Goal: Task Accomplishment & Management: Use online tool/utility

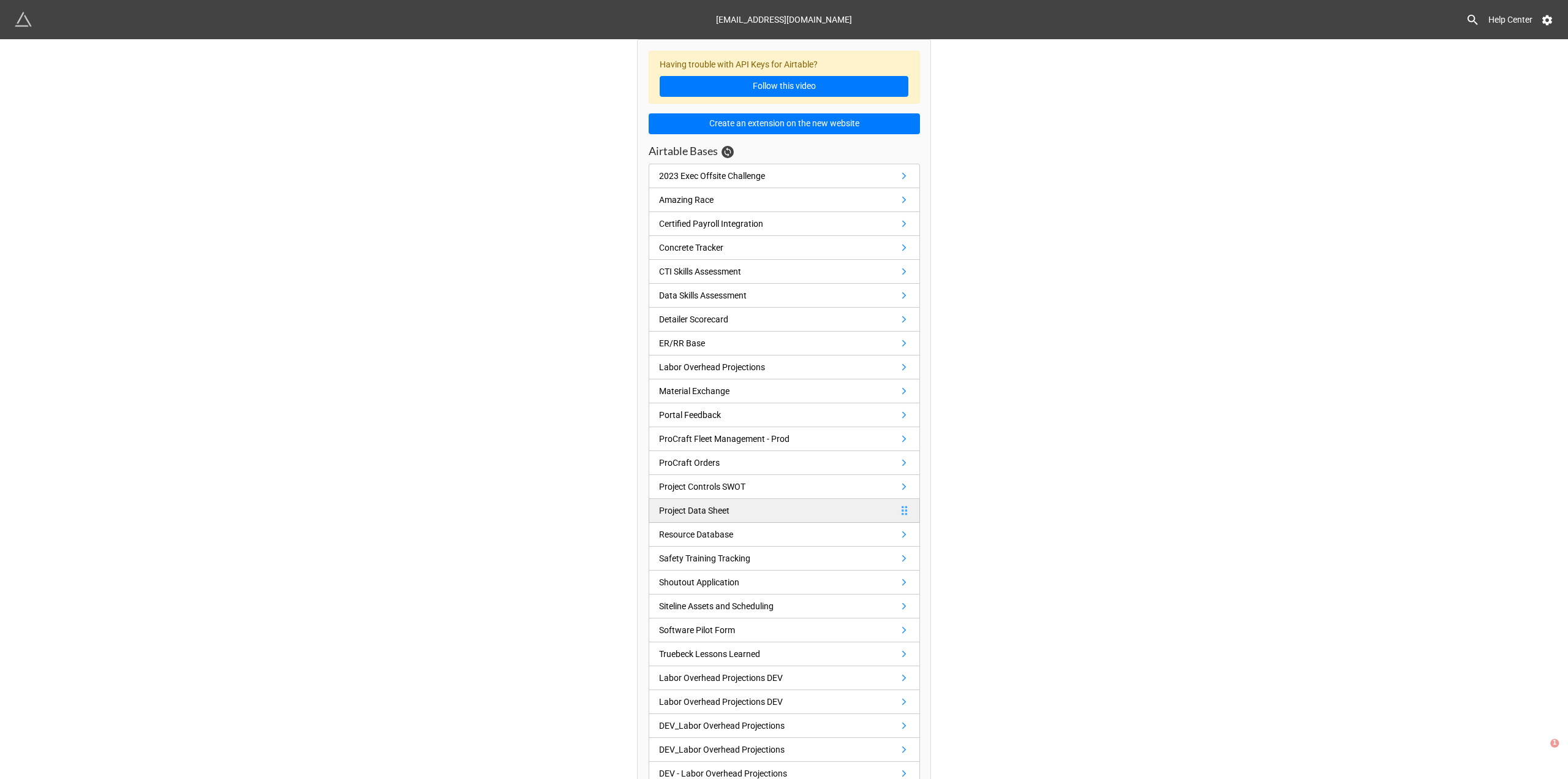
click at [759, 506] on link "Project Data Sheet" at bounding box center [784, 510] width 271 height 24
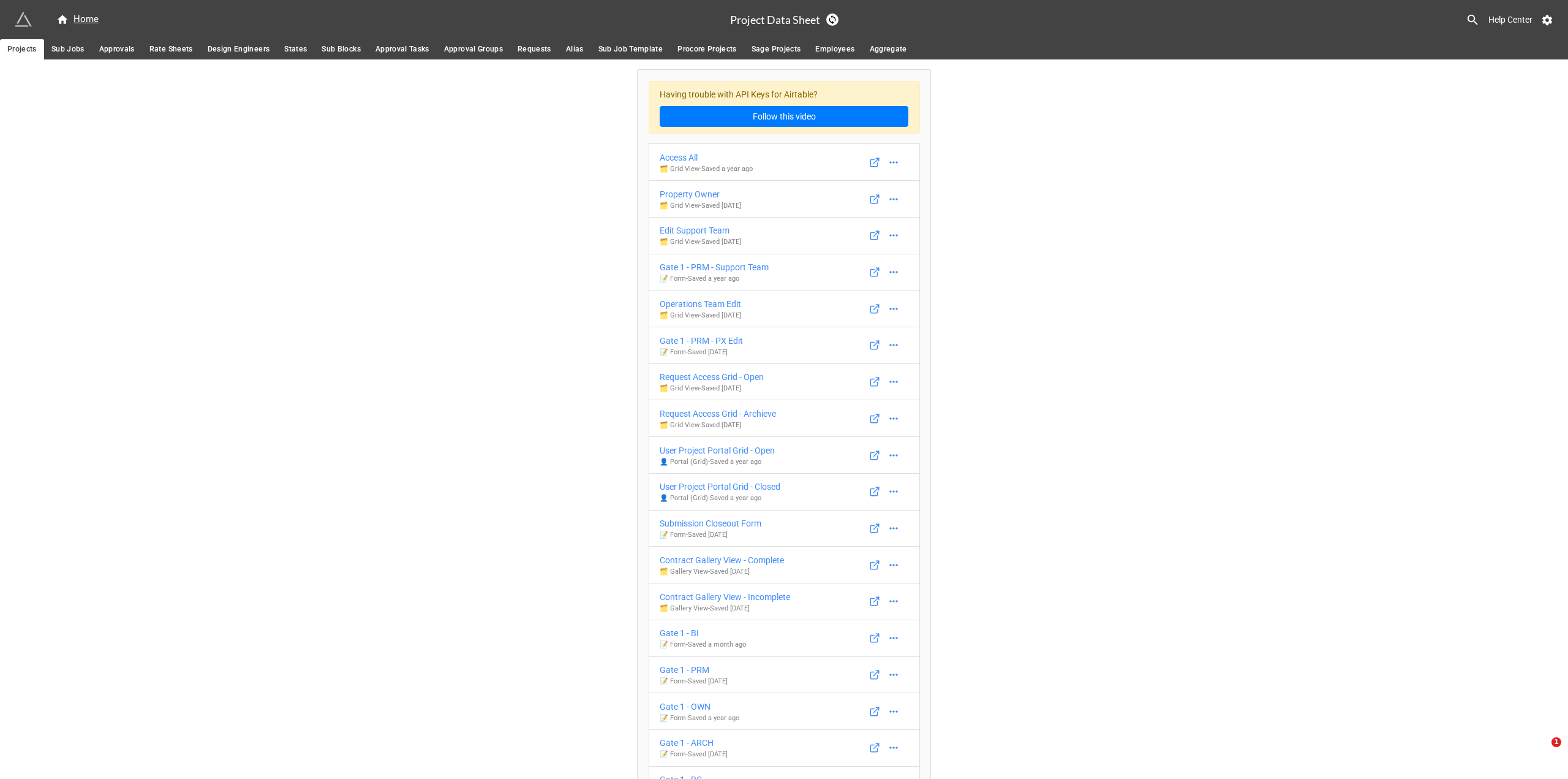
drag, startPoint x: 1260, startPoint y: 443, endPoint x: 1252, endPoint y: 445, distance: 8.2
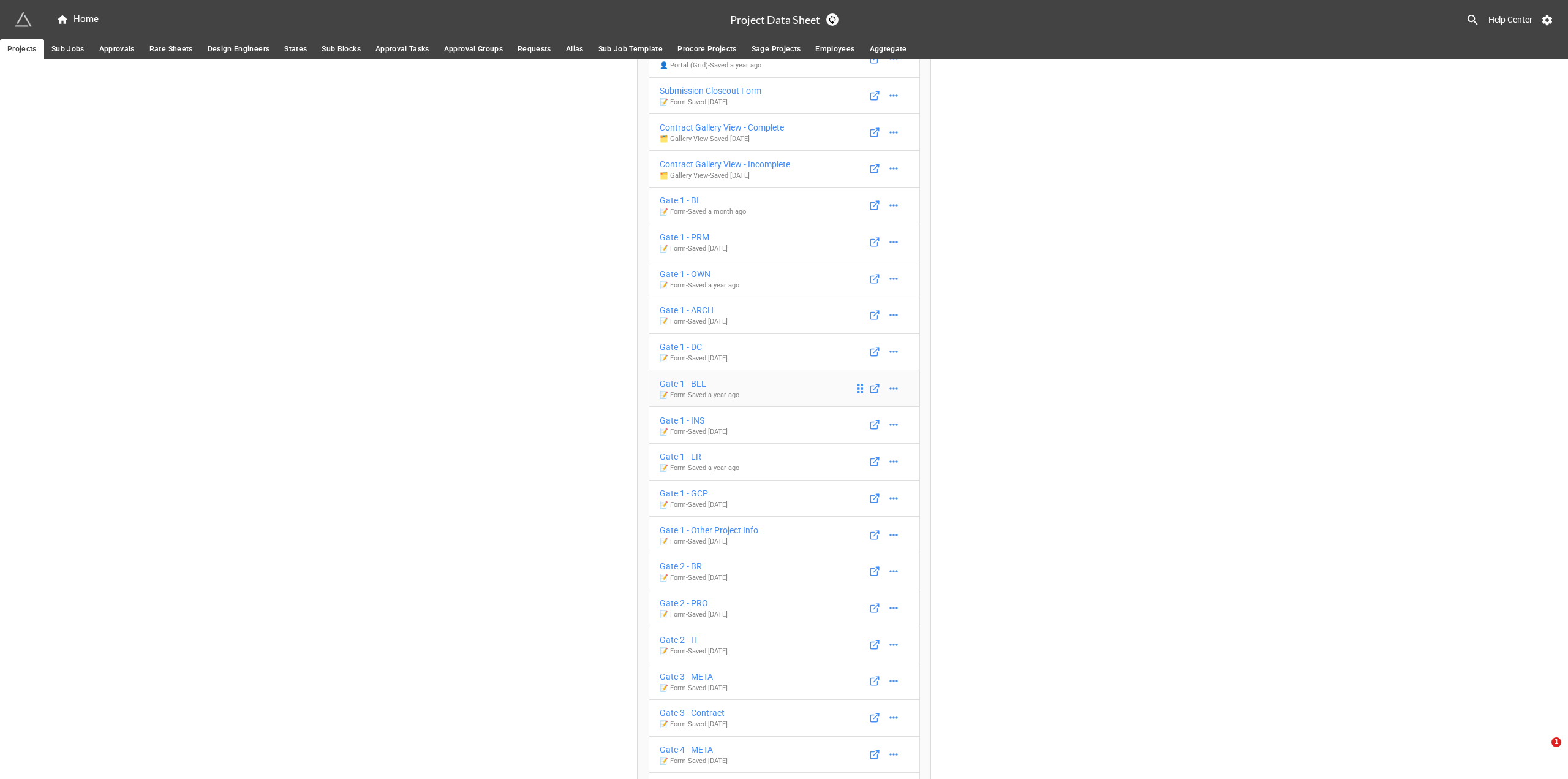
click at [692, 387] on div "Gate 1 - BLL" at bounding box center [700, 383] width 80 height 13
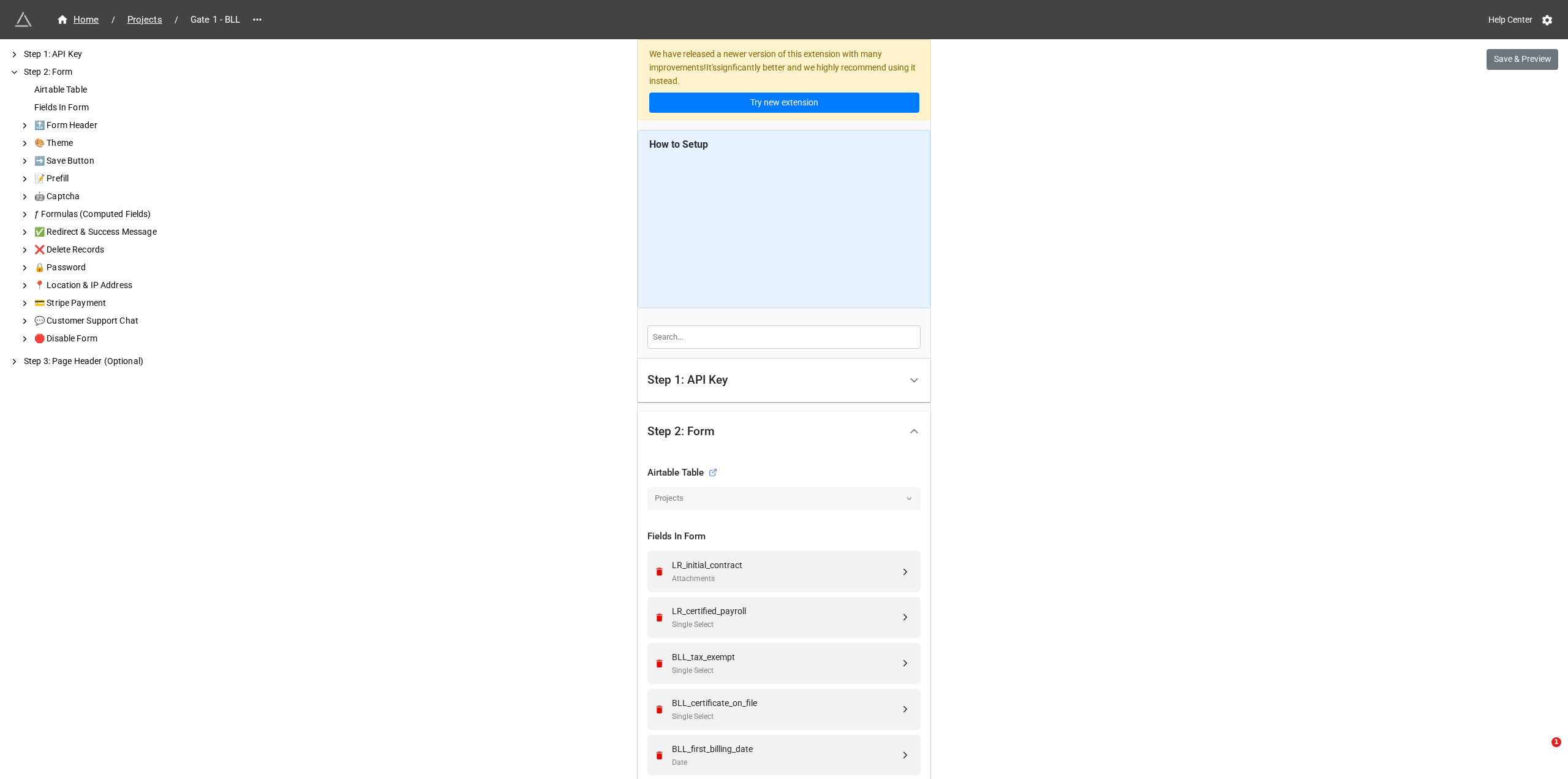
scroll to position [184, 0]
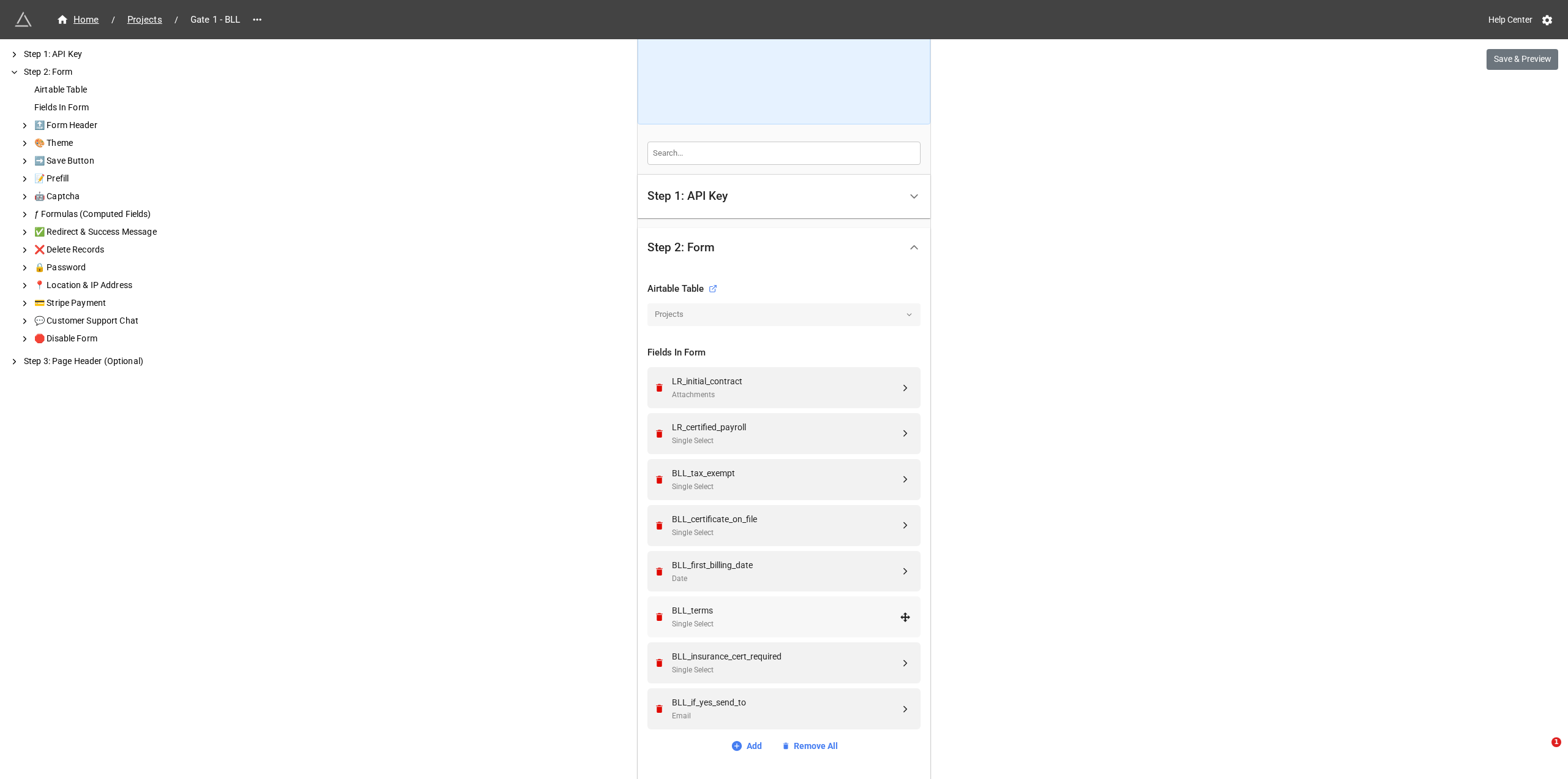
click at [886, 612] on div "BLL_terms" at bounding box center [786, 611] width 228 height 13
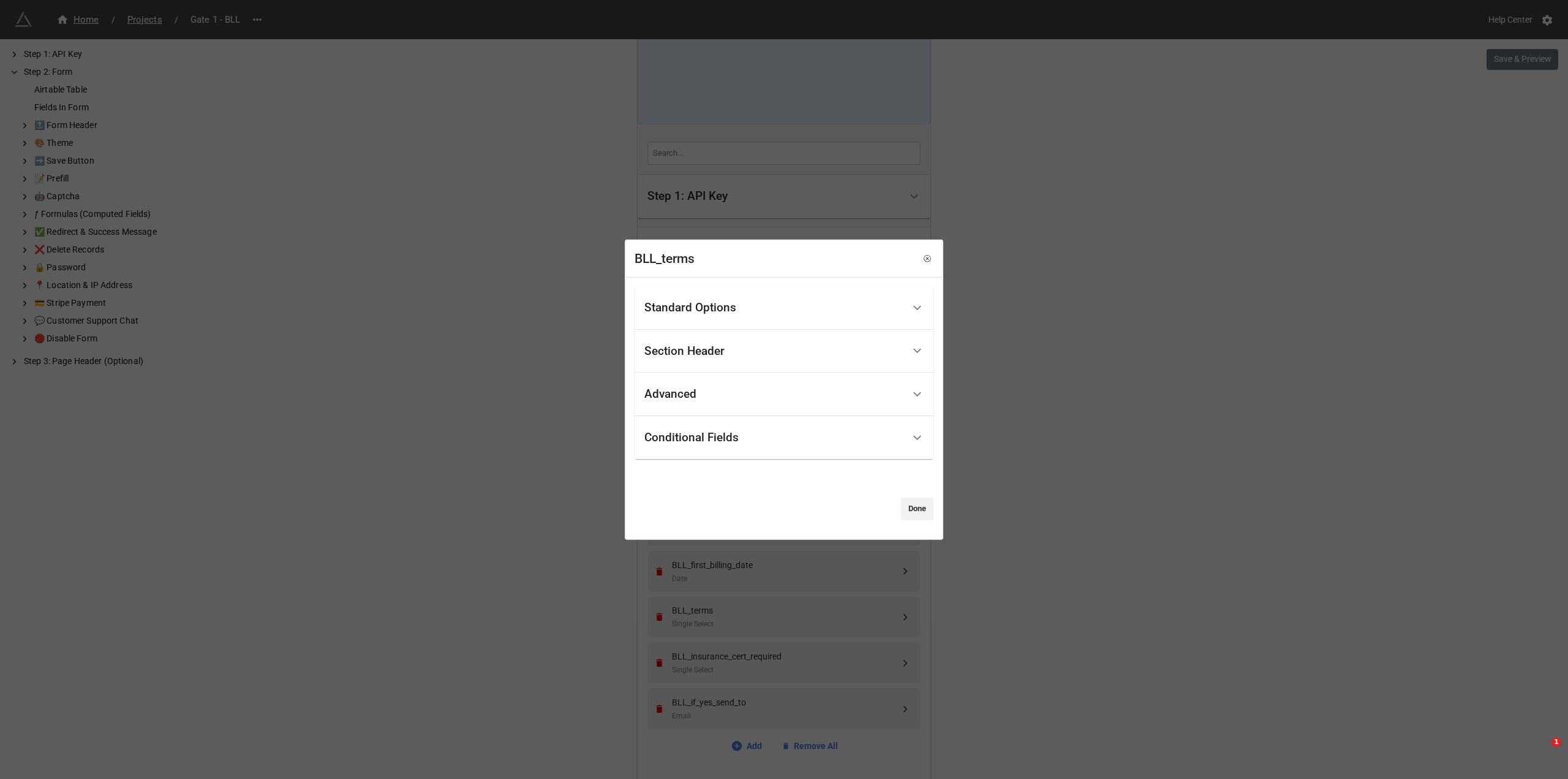
click at [853, 319] on div "Standard Options" at bounding box center [774, 308] width 260 height 29
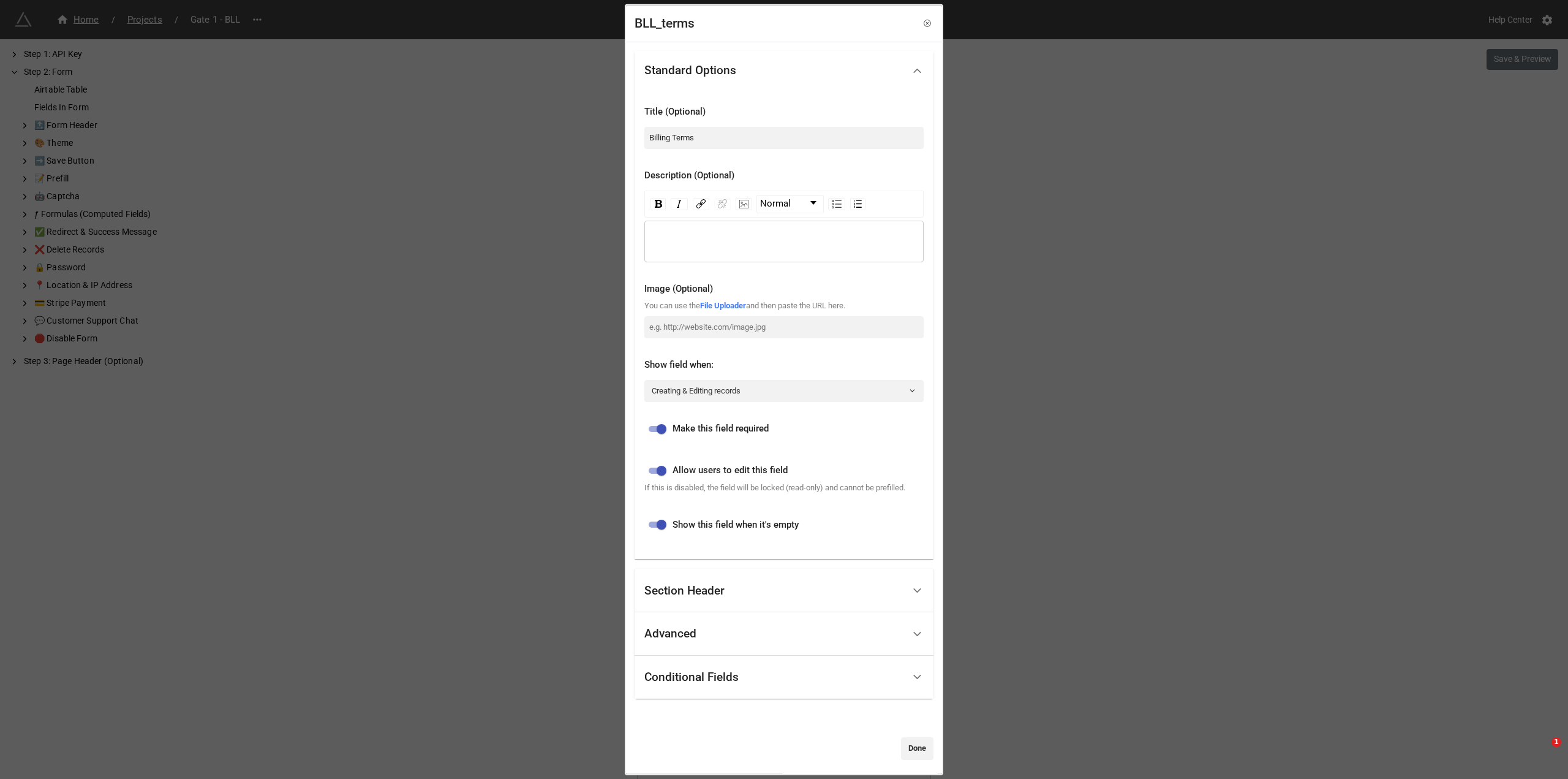
click at [915, 72] on icon at bounding box center [918, 71] width 13 height 13
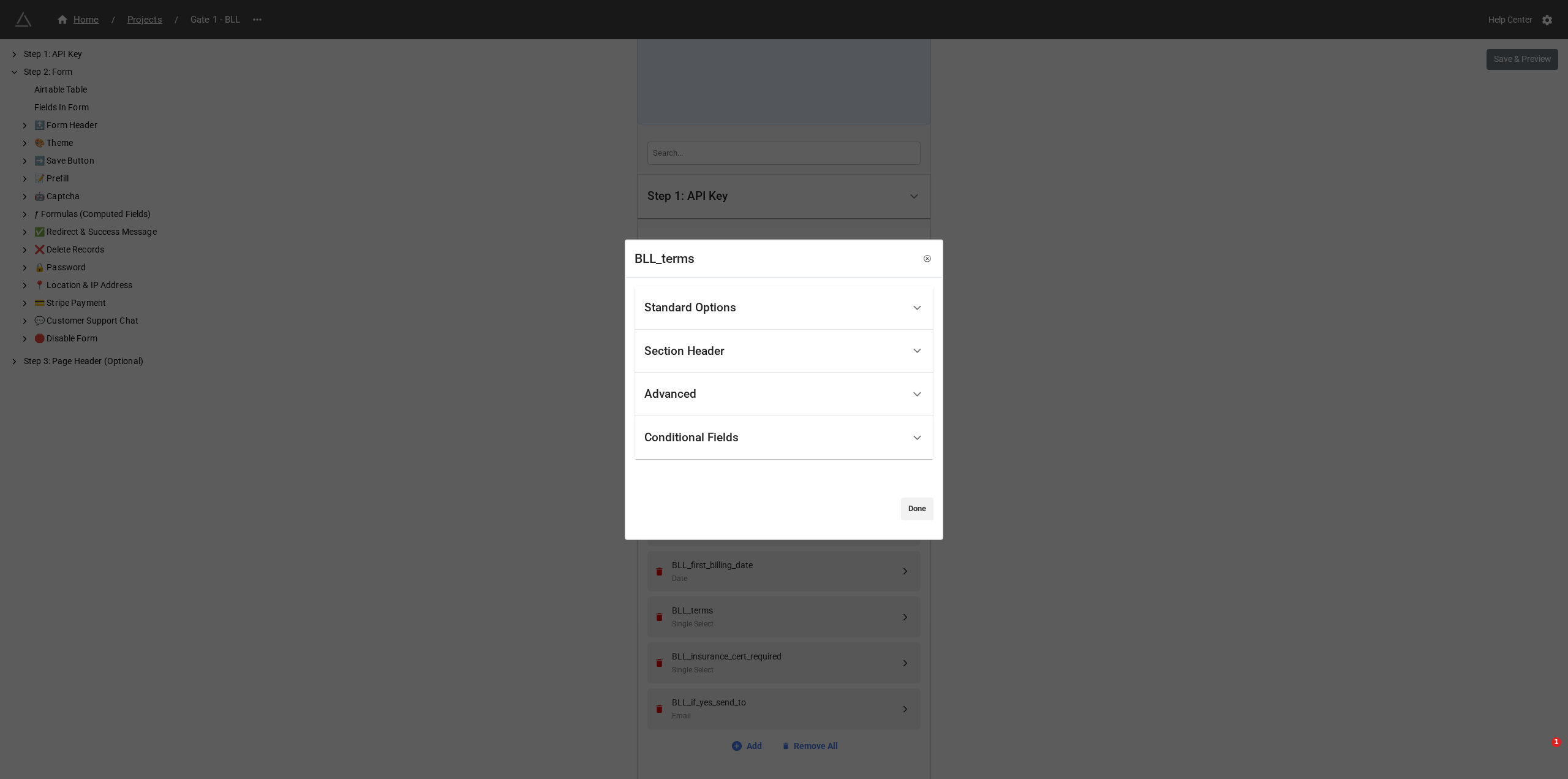
click at [876, 358] on div "Section Header" at bounding box center [774, 351] width 260 height 29
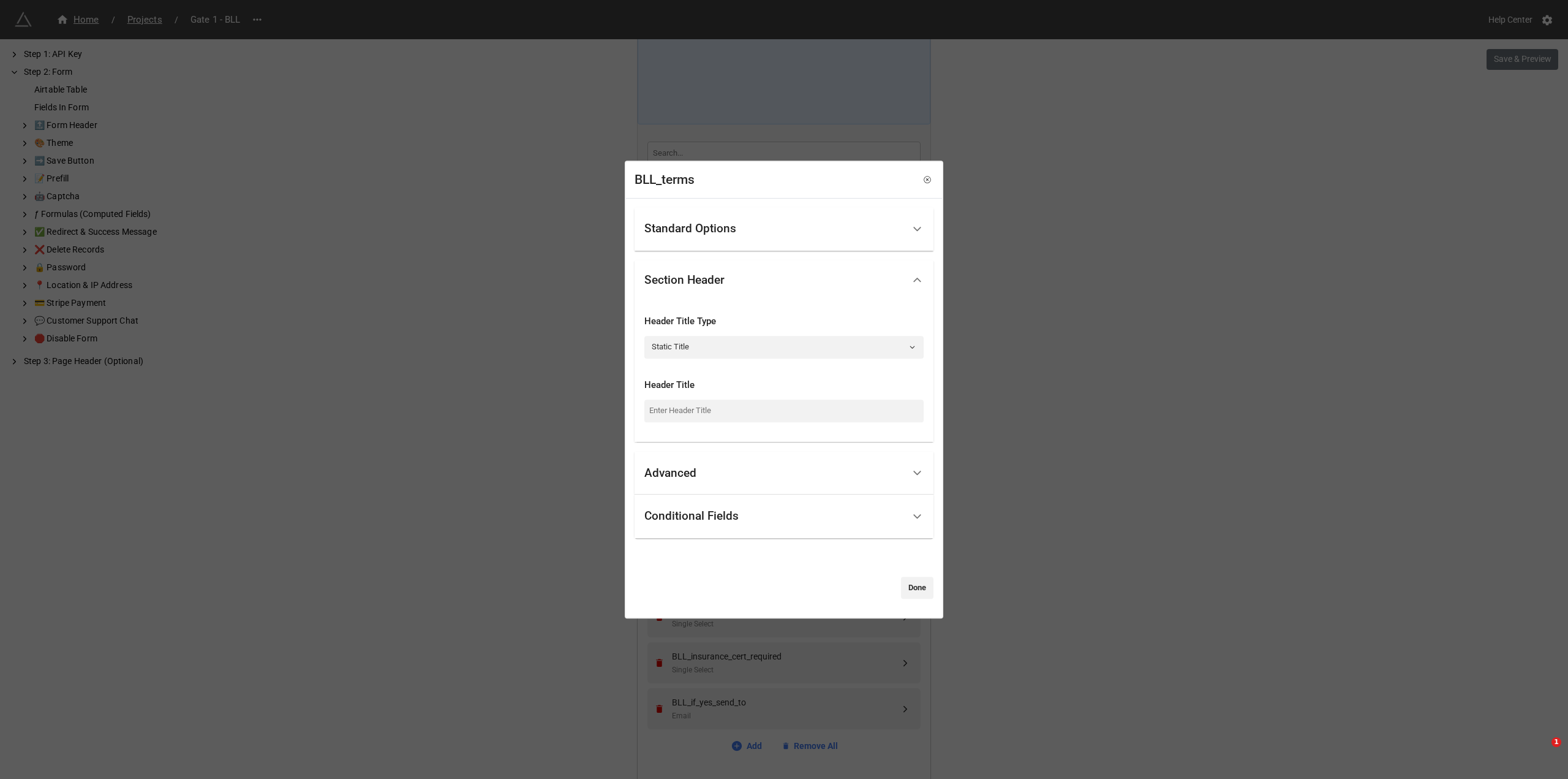
click at [904, 278] on div at bounding box center [917, 280] width 27 height 27
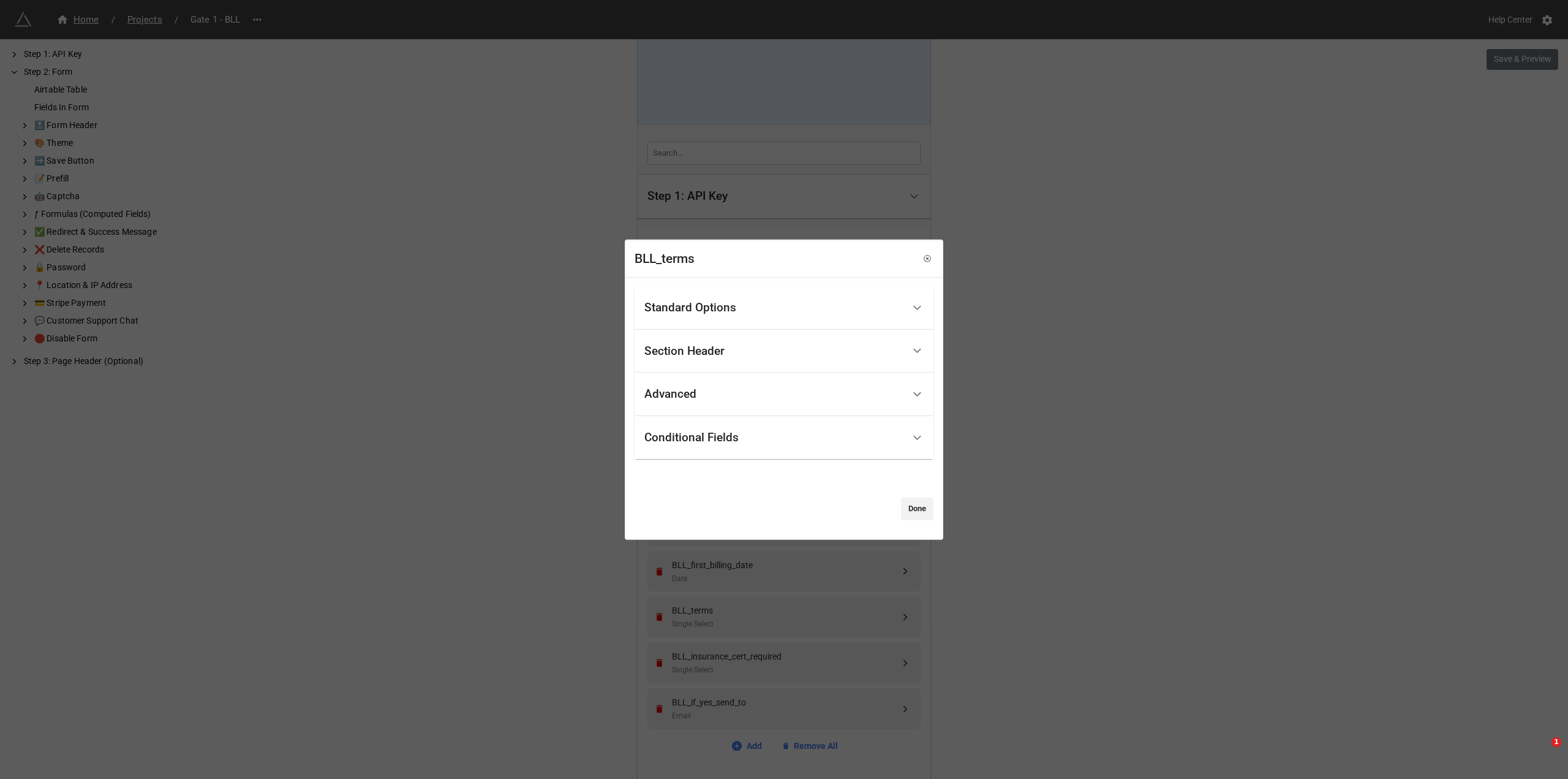
click at [856, 407] on div "Advanced" at bounding box center [774, 394] width 260 height 29
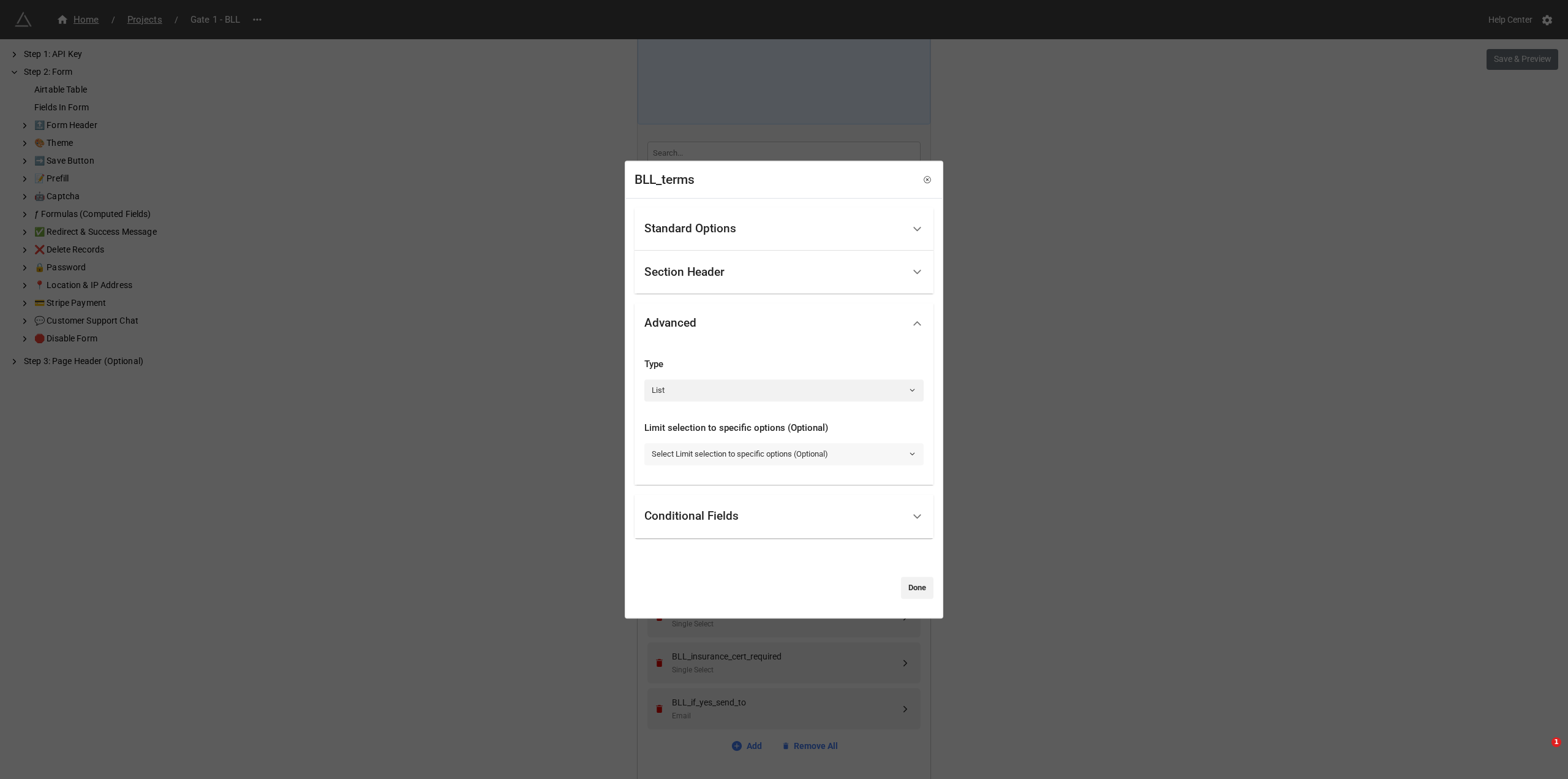
click at [893, 454] on link "Select Limit selection to specific options (Optional)" at bounding box center [784, 454] width 279 height 22
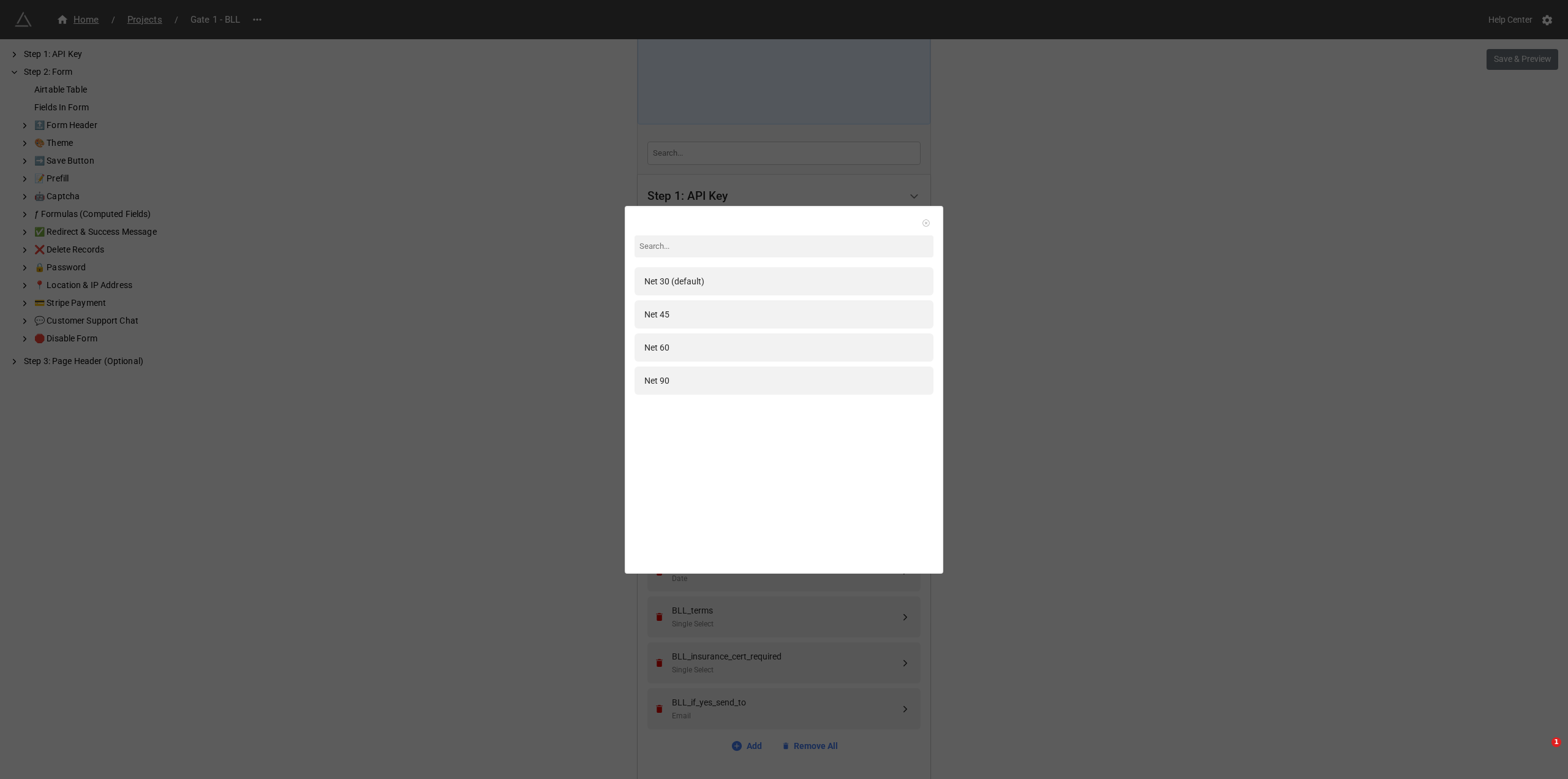
click at [922, 221] on icon at bounding box center [926, 223] width 8 height 8
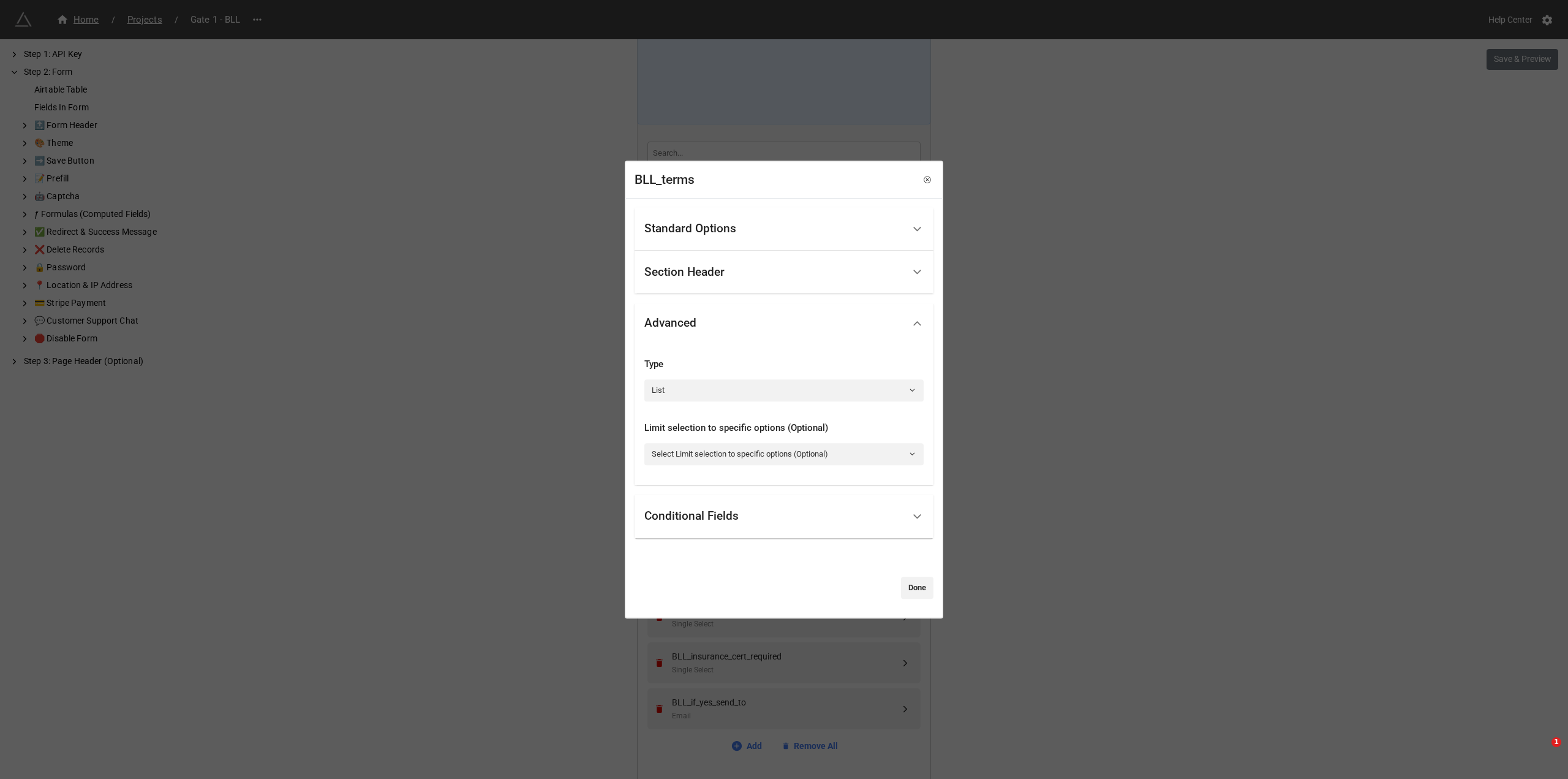
click at [1115, 421] on div "BLL_terms Standard Options Title (Optional) Billing Terms Description (Optional…" at bounding box center [784, 389] width 1568 height 779
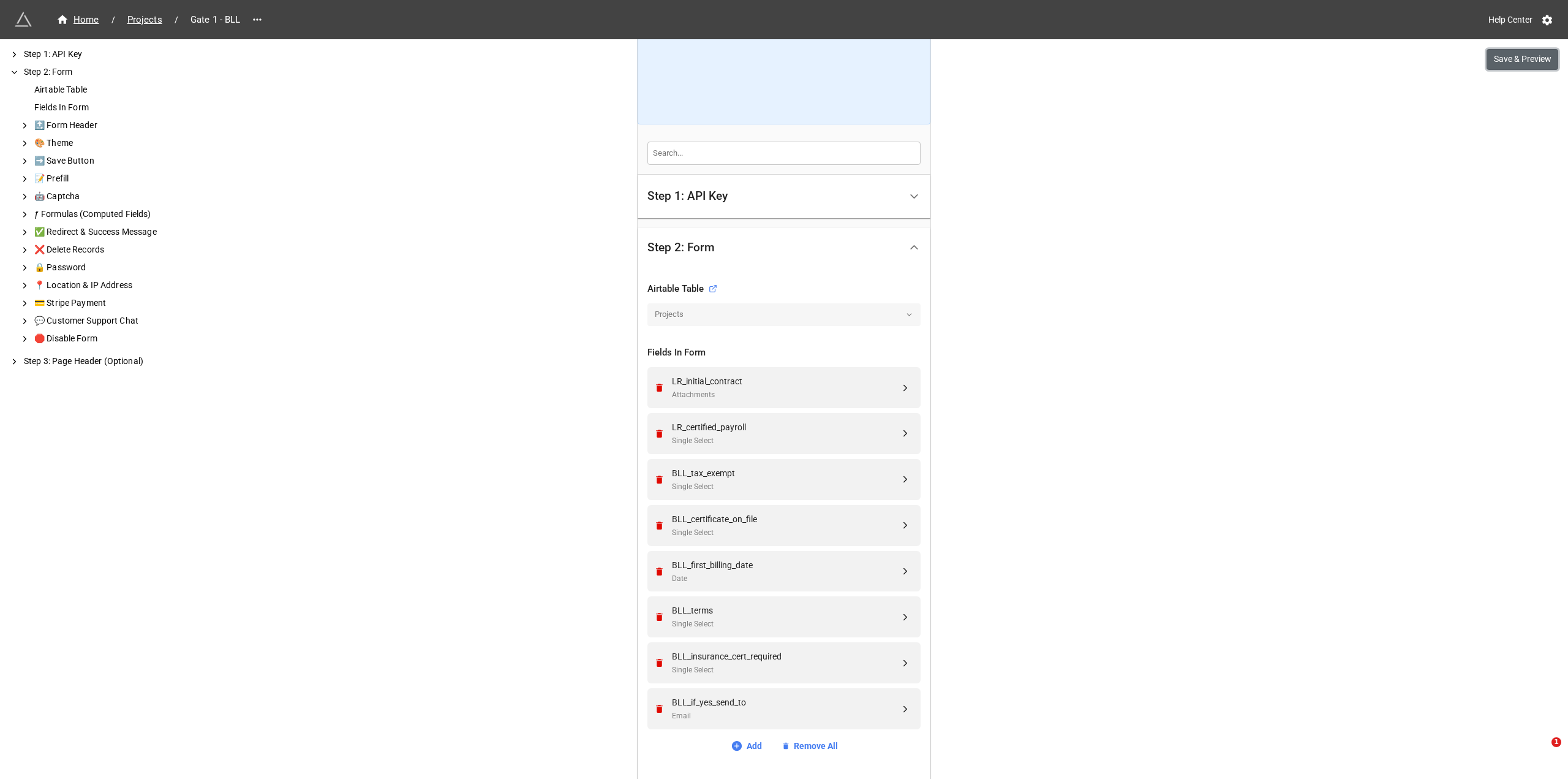
click at [1507, 62] on button "Save & Preview" at bounding box center [1522, 59] width 71 height 21
click at [483, 324] on div "We have released a newer version of this extension with many improvements! It's…" at bounding box center [784, 553] width 1568 height 1475
click at [161, 17] on span "Projects" at bounding box center [145, 20] width 50 height 14
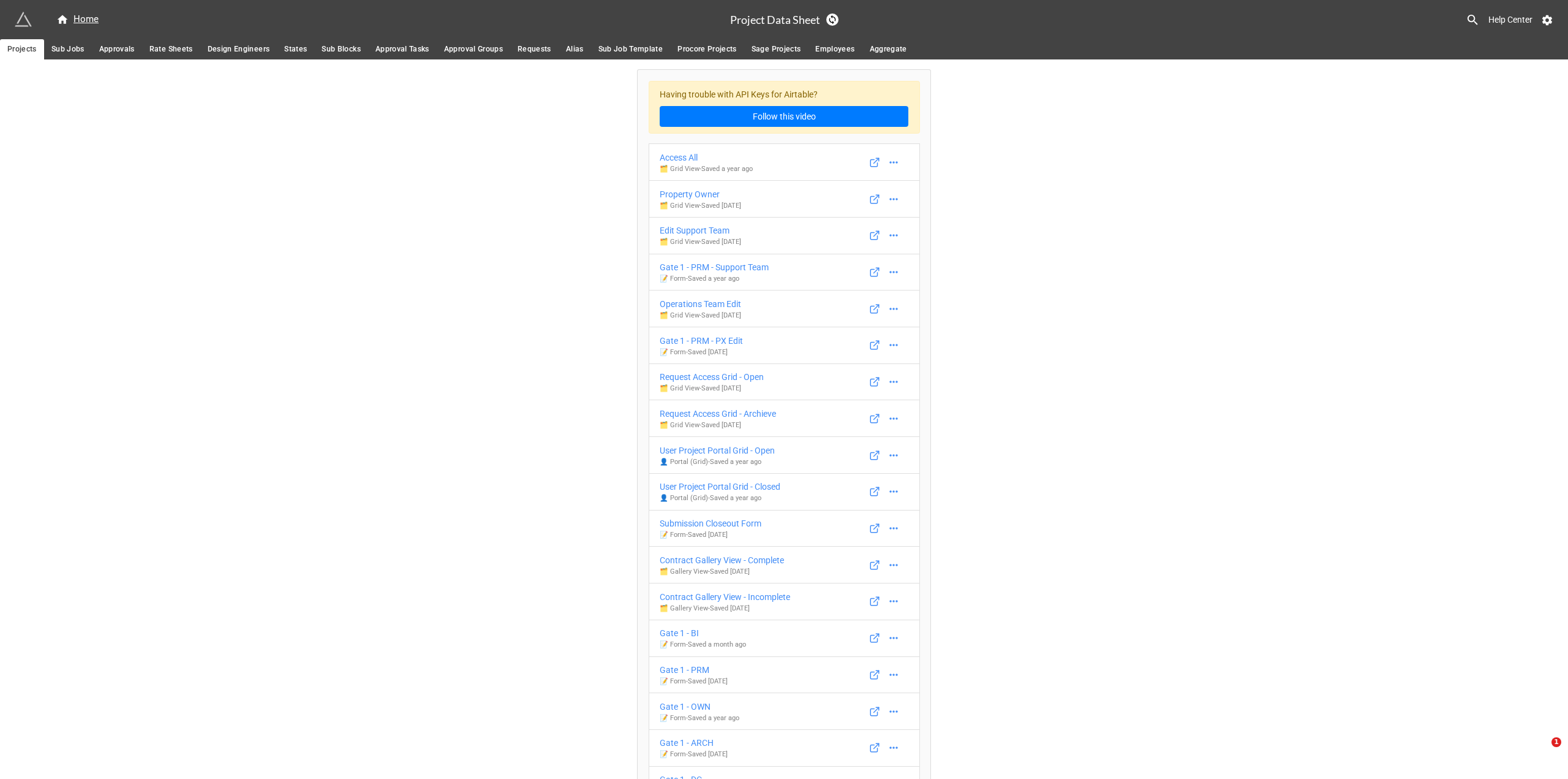
click at [687, 638] on div "Gate 1 - BI" at bounding box center [703, 633] width 86 height 13
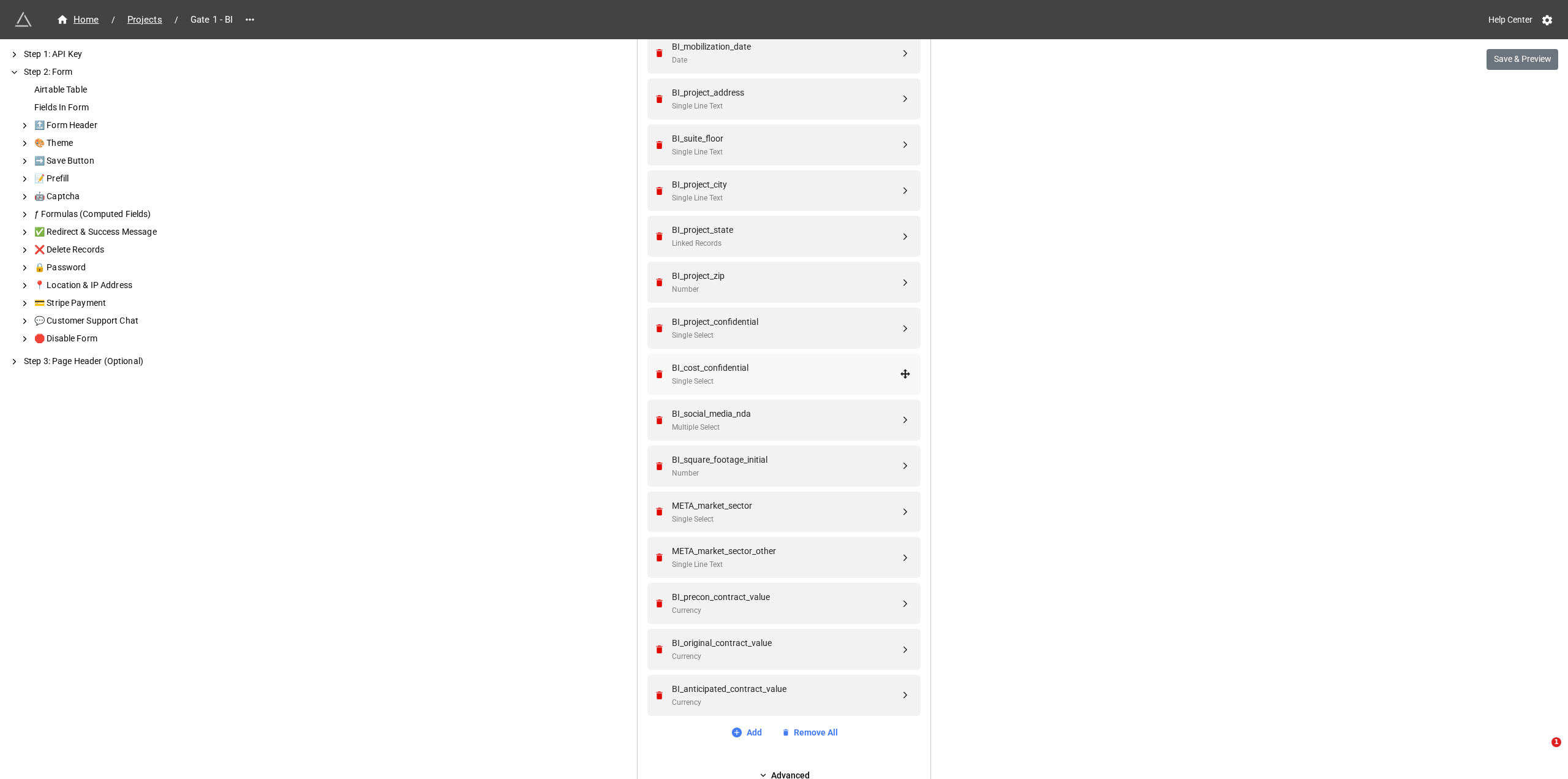
scroll to position [858, 0]
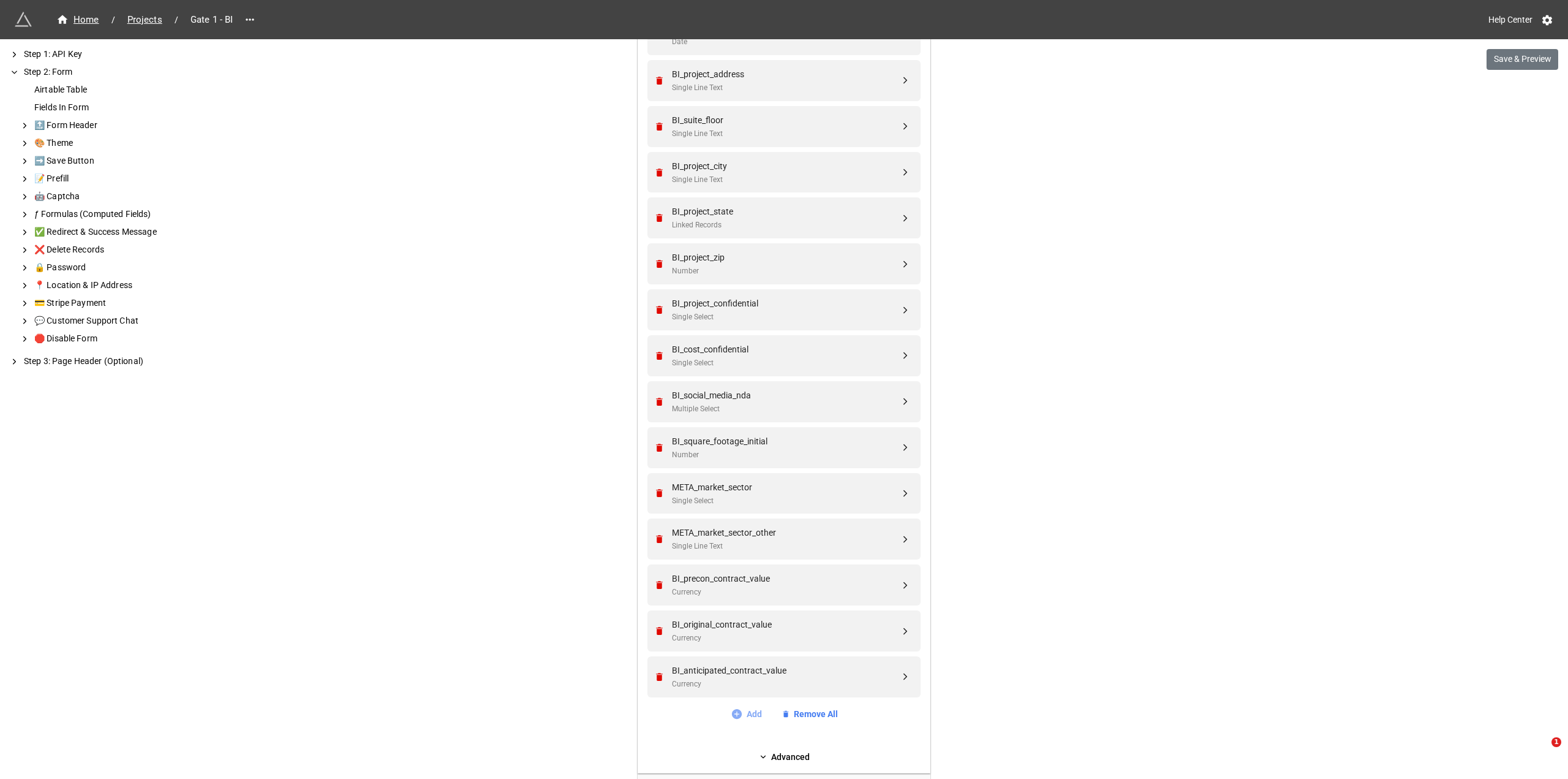
click at [740, 714] on link "Add" at bounding box center [746, 714] width 32 height 13
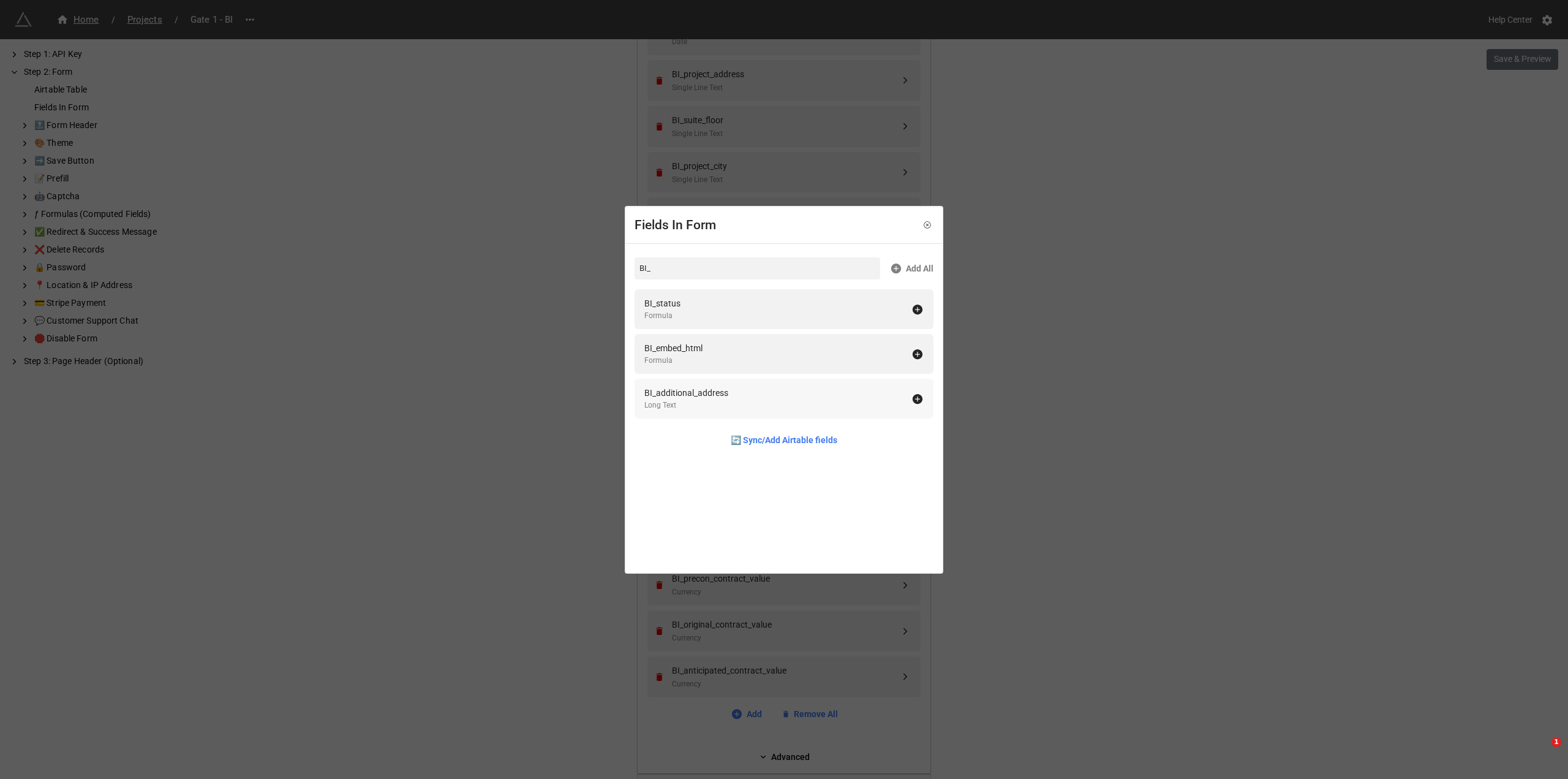
type input "BI_"
click at [914, 398] on icon at bounding box center [917, 399] width 12 height 12
click at [1164, 624] on div "Fields In Form BI_ Add All BI_status Formula BI_embed_html Formula 🔄 Sync/Add A…" at bounding box center [784, 389] width 1568 height 779
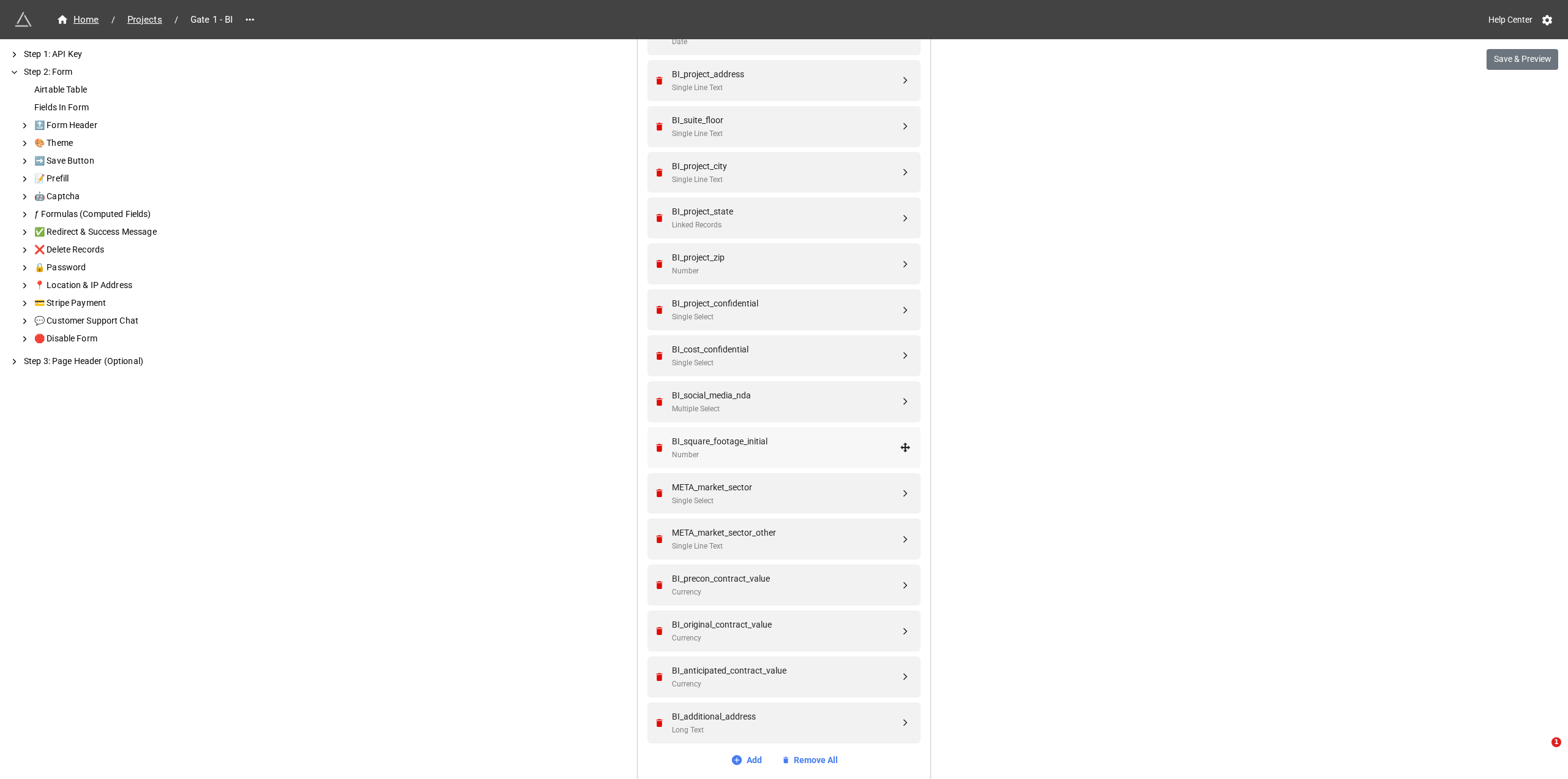
drag, startPoint x: 786, startPoint y: 713, endPoint x: 793, endPoint y: 450, distance: 263.1
click at [793, 437] on div "project_name Single Line Text BI_project_description Long Text (with Rich Text)…" at bounding box center [784, 221] width 274 height 1055
drag, startPoint x: 902, startPoint y: 723, endPoint x: 908, endPoint y: 292, distance: 431.0
click at [733, 304] on div "BI_additional_address" at bounding box center [786, 304] width 228 height 13
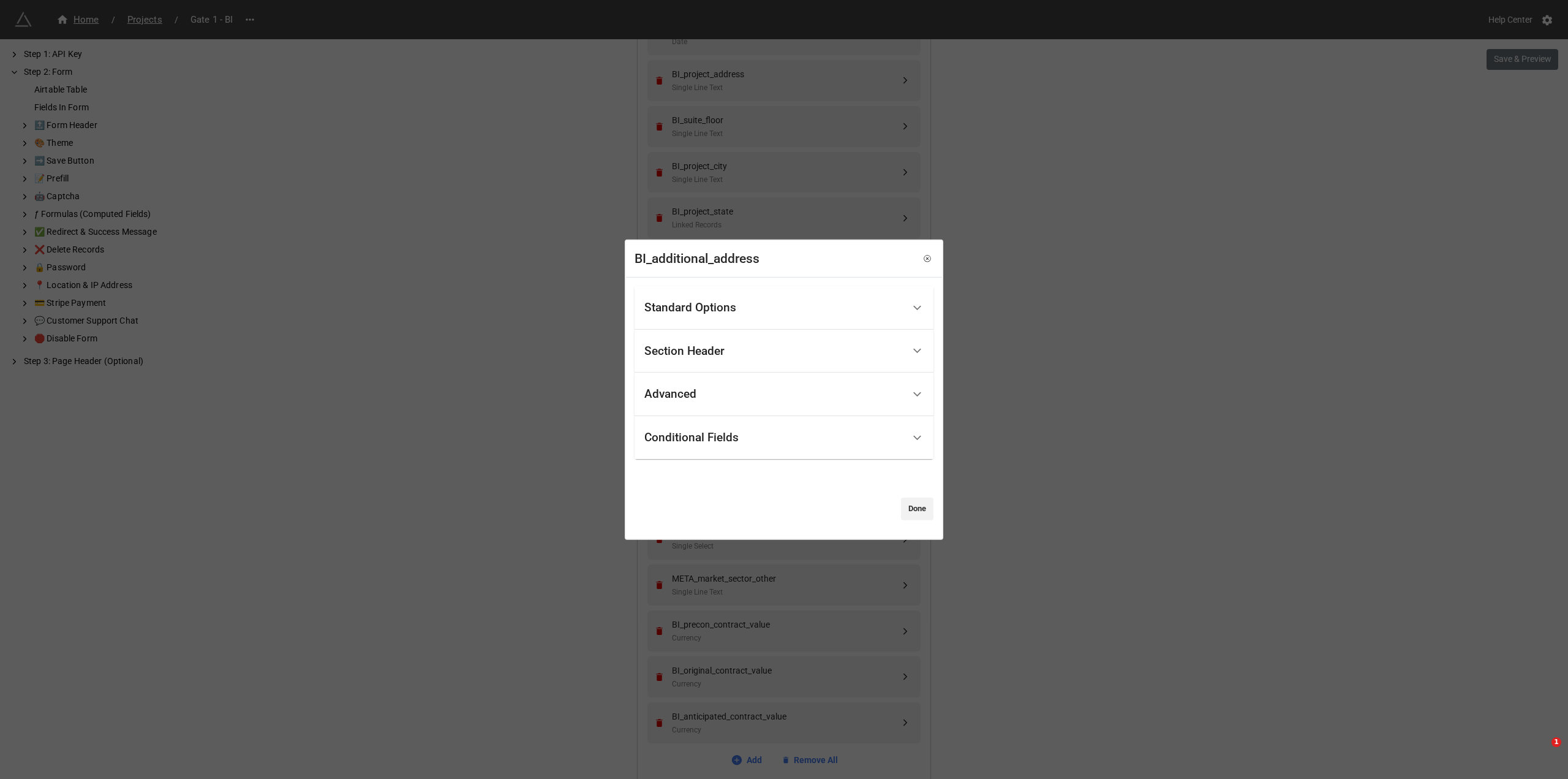
click at [789, 306] on div "Standard Options" at bounding box center [774, 308] width 260 height 29
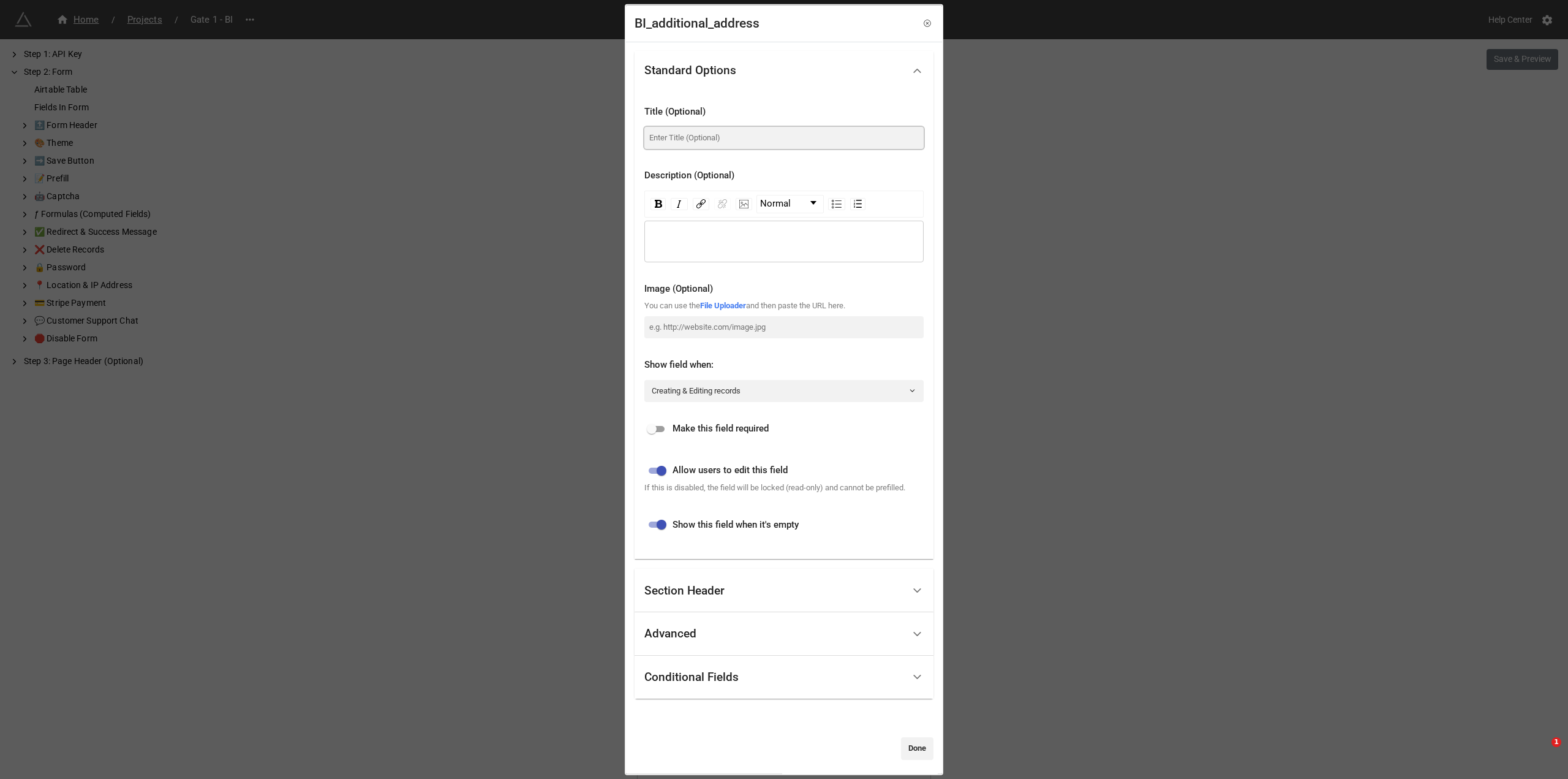
click at [752, 138] on input at bounding box center [784, 137] width 279 height 22
type input "A"
click at [750, 239] on div "rdw-editor" at bounding box center [784, 241] width 268 height 13
click at [911, 747] on link "Done" at bounding box center [917, 748] width 32 height 22
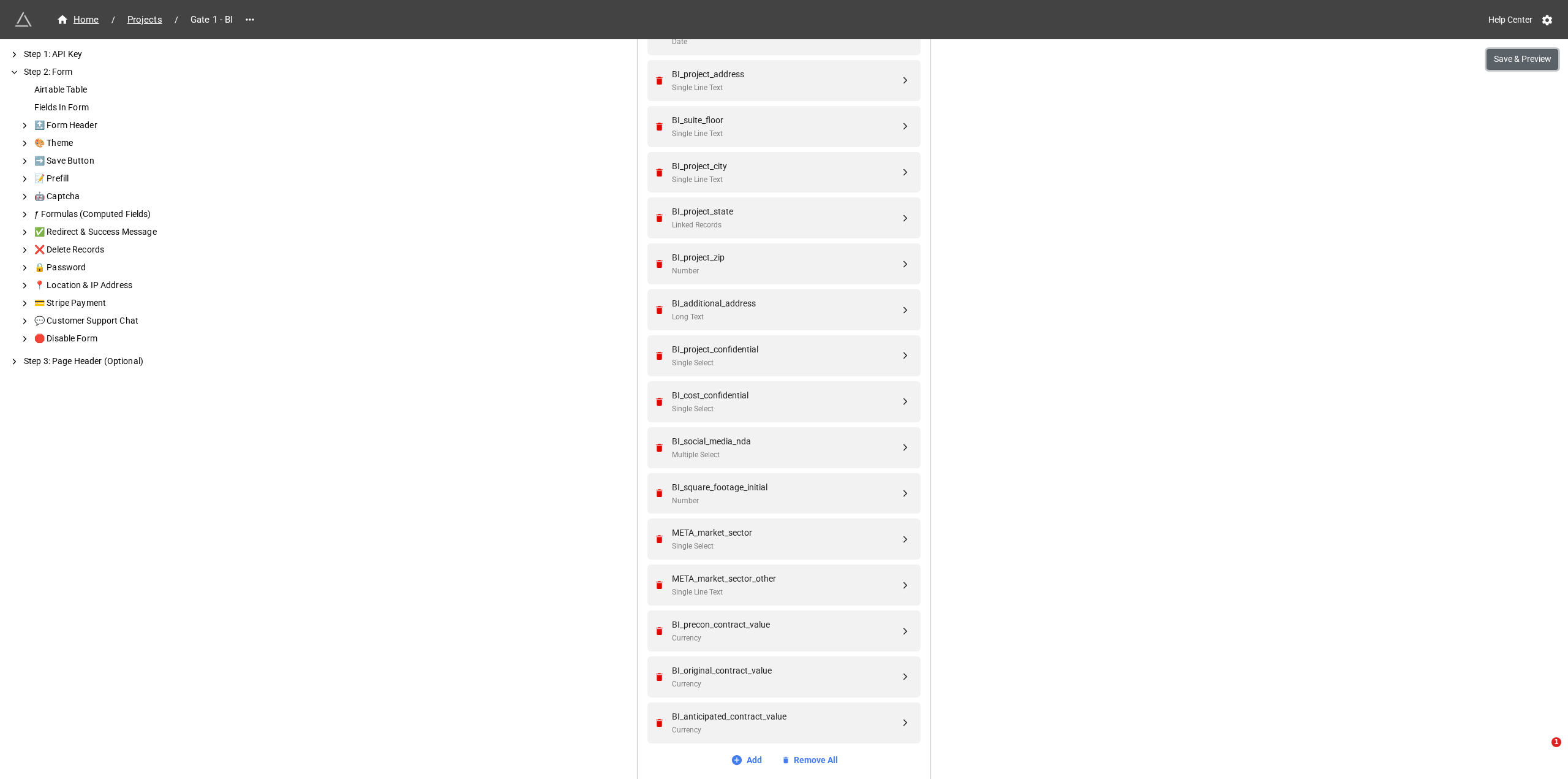
click at [1506, 63] on button "Save & Preview" at bounding box center [1522, 59] width 71 height 21
click at [783, 302] on div "BI_additional_address" at bounding box center [786, 304] width 228 height 13
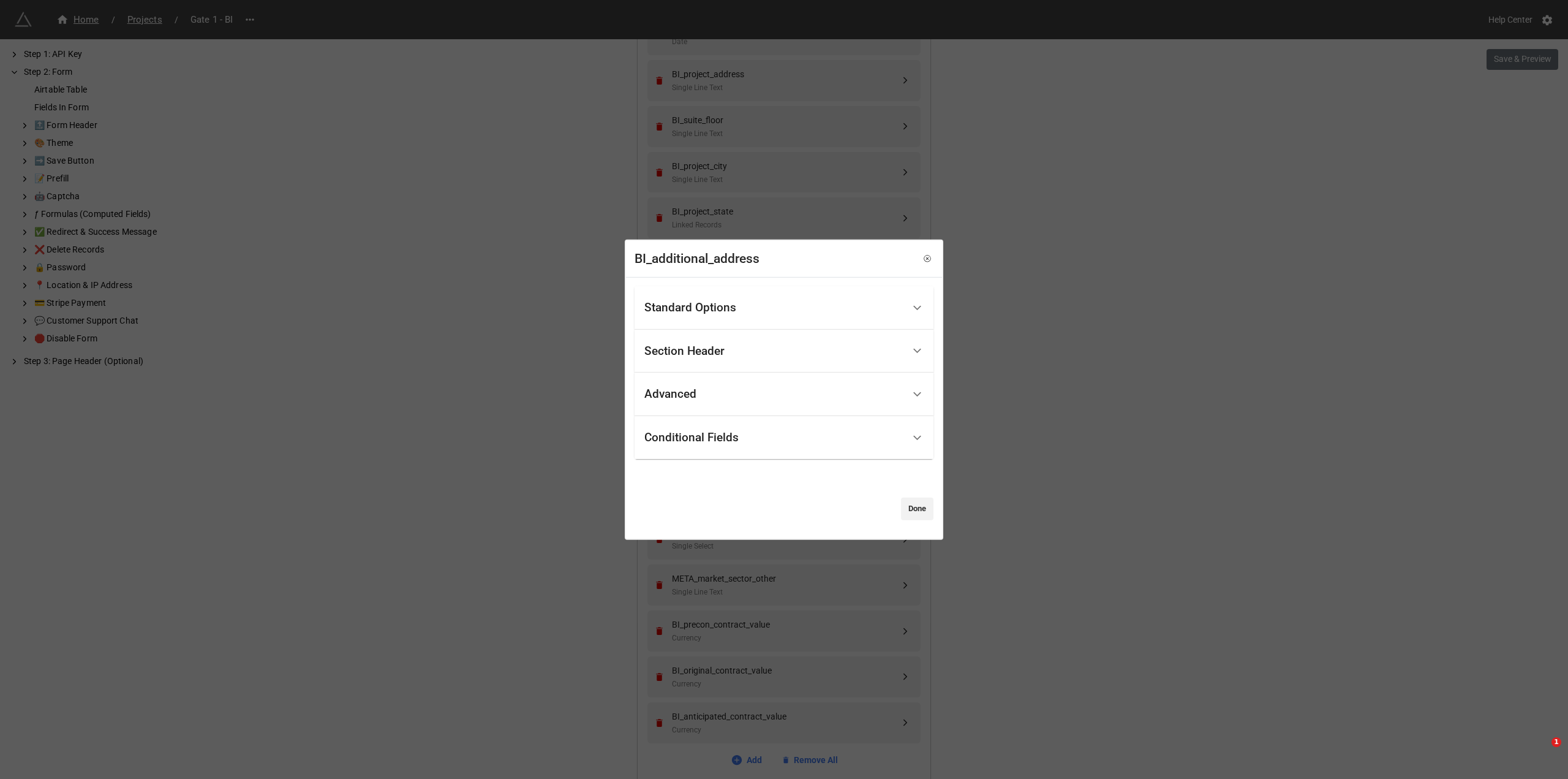
click at [761, 309] on div "Standard Options" at bounding box center [774, 308] width 260 height 29
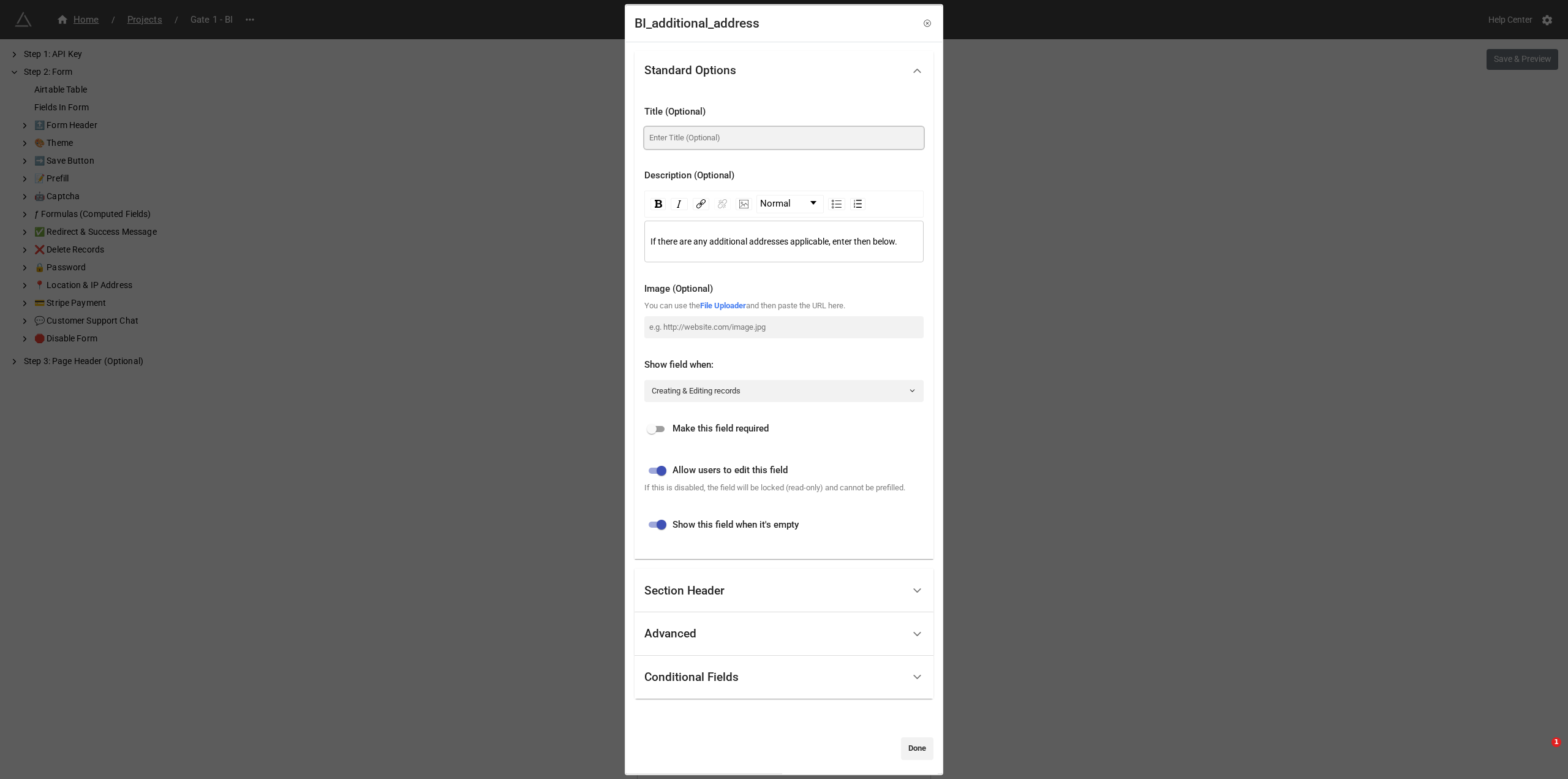
click at [760, 136] on input at bounding box center [784, 137] width 279 height 22
type input "Additional Addresses ?"
click at [915, 746] on link "Done" at bounding box center [917, 748] width 32 height 22
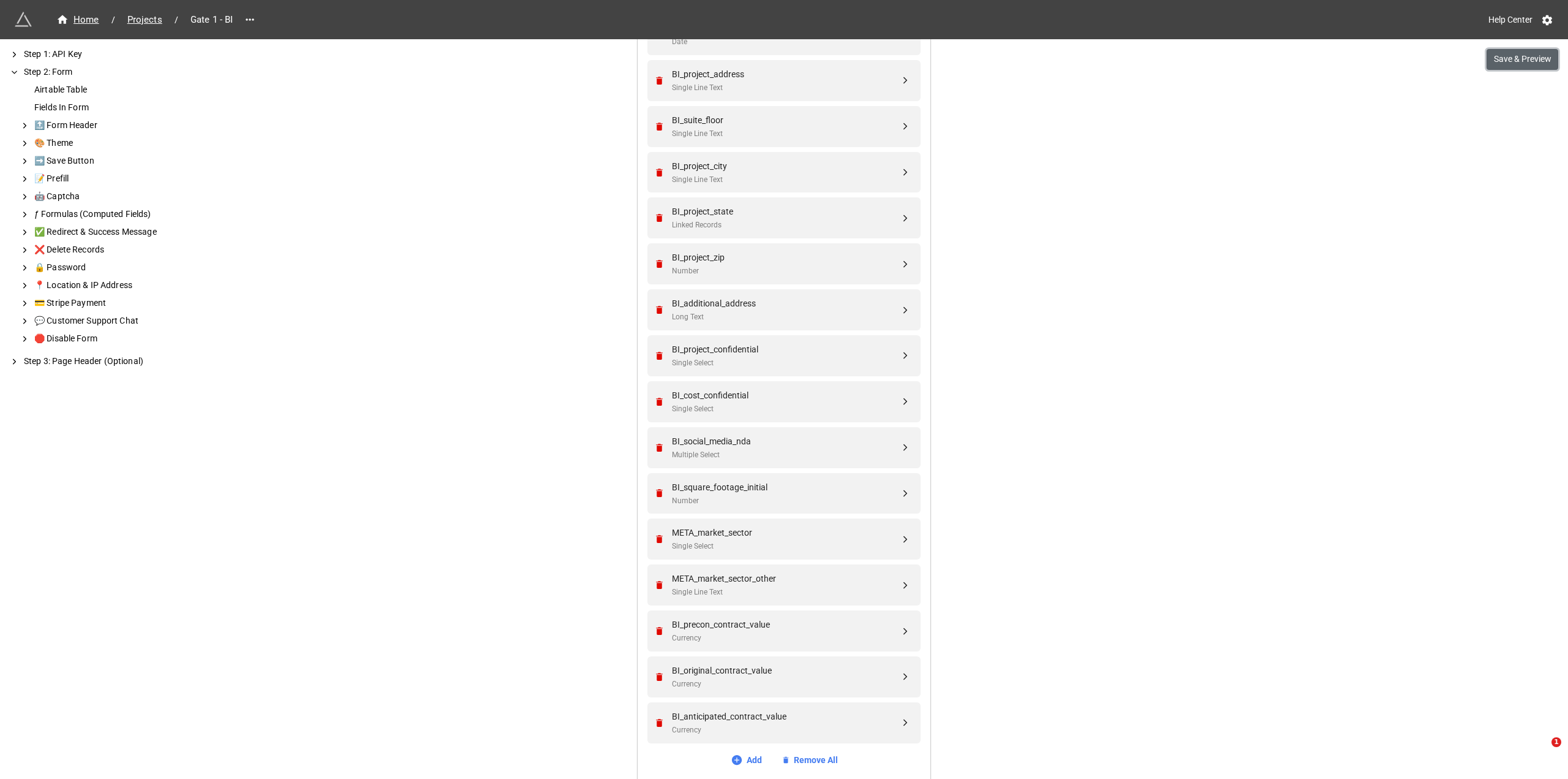
click at [1521, 53] on button "Save & Preview" at bounding box center [1522, 59] width 71 height 21
click at [889, 304] on div "BI_additional_address" at bounding box center [786, 304] width 228 height 13
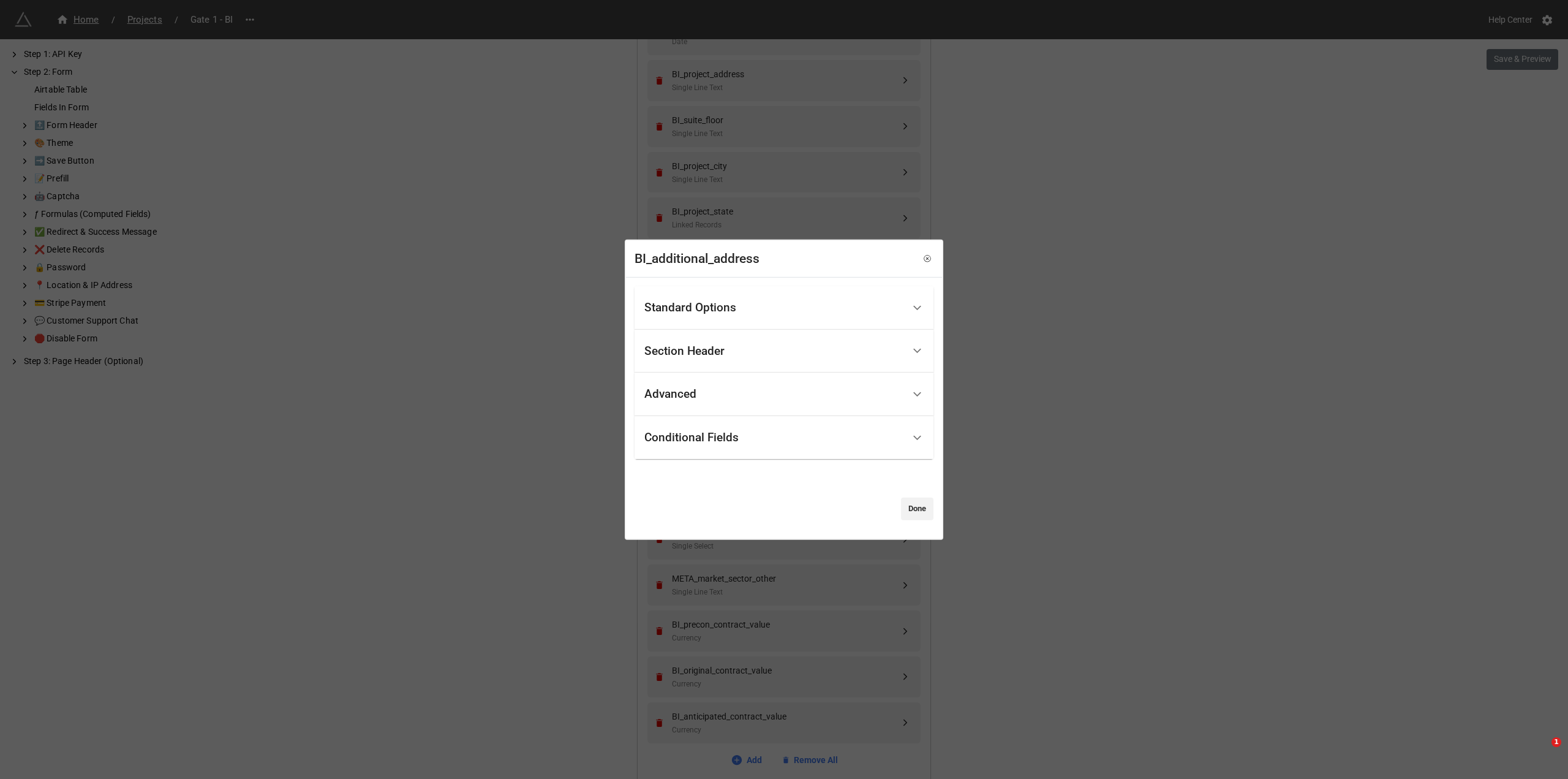
click at [881, 348] on div "Section Header" at bounding box center [774, 351] width 260 height 29
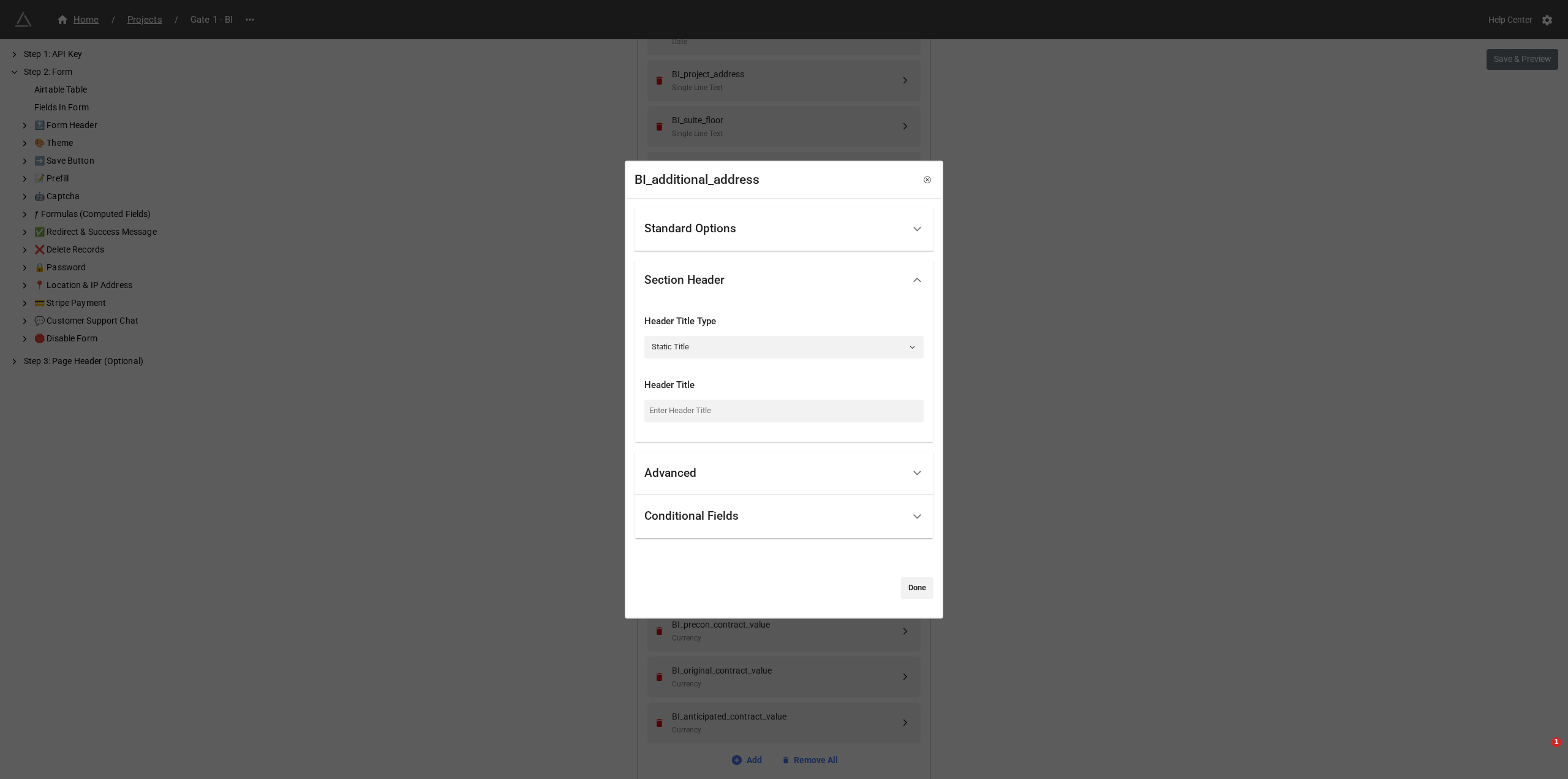
click at [857, 471] on div "Advanced" at bounding box center [774, 473] width 260 height 29
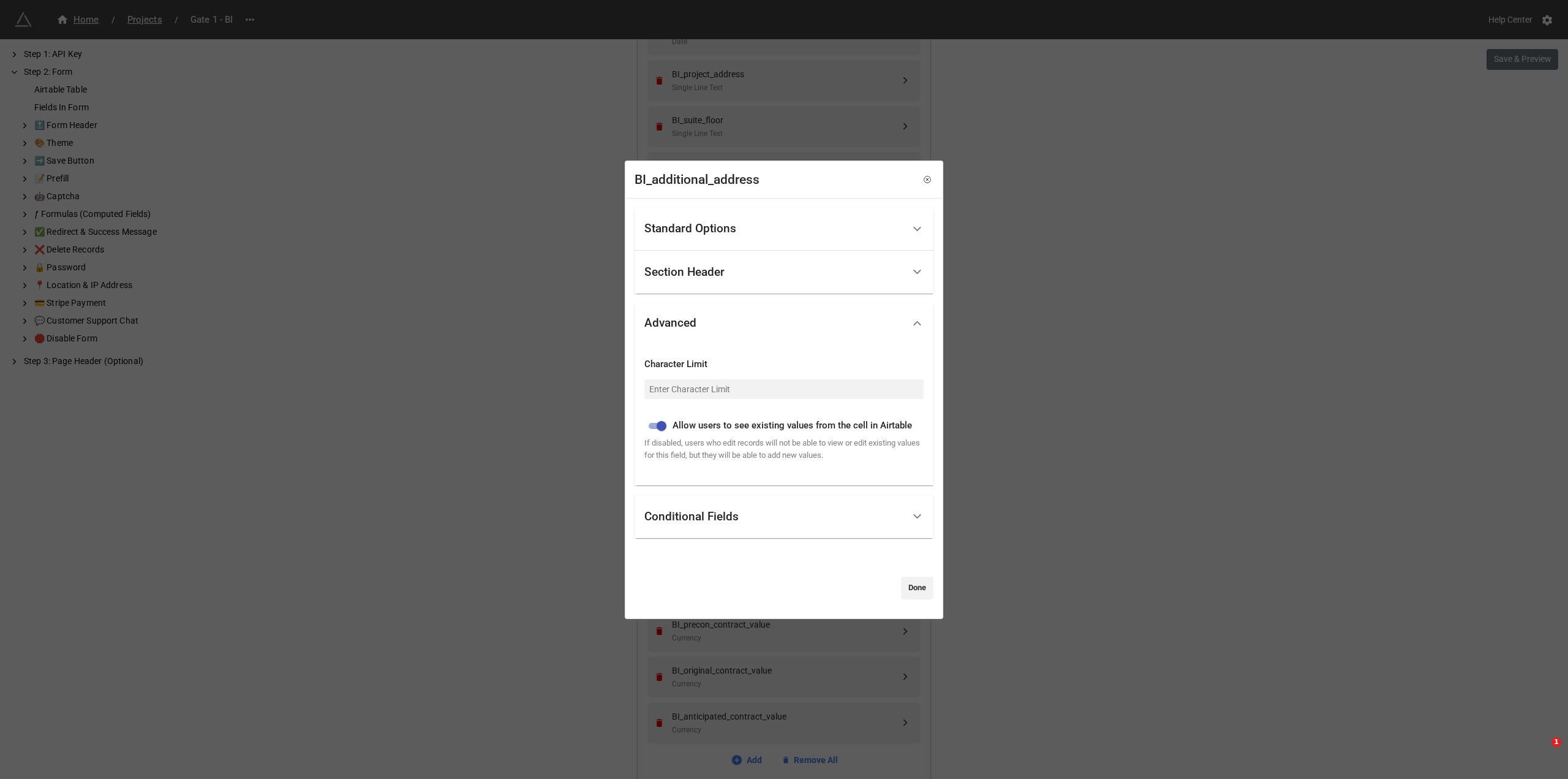
click at [807, 514] on div "Conditional Fields" at bounding box center [774, 517] width 260 height 29
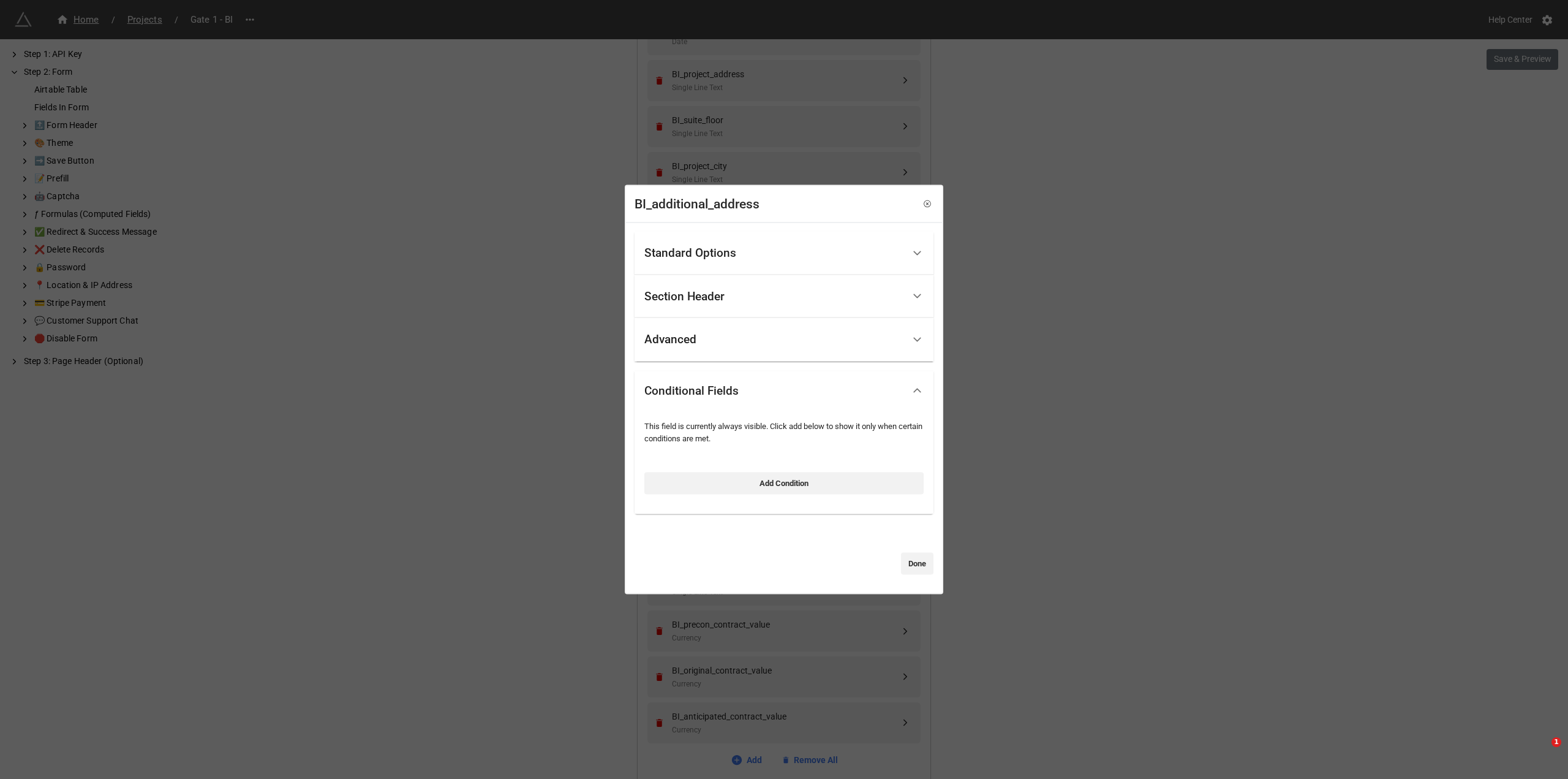
click at [820, 348] on div "Advanced" at bounding box center [774, 339] width 260 height 29
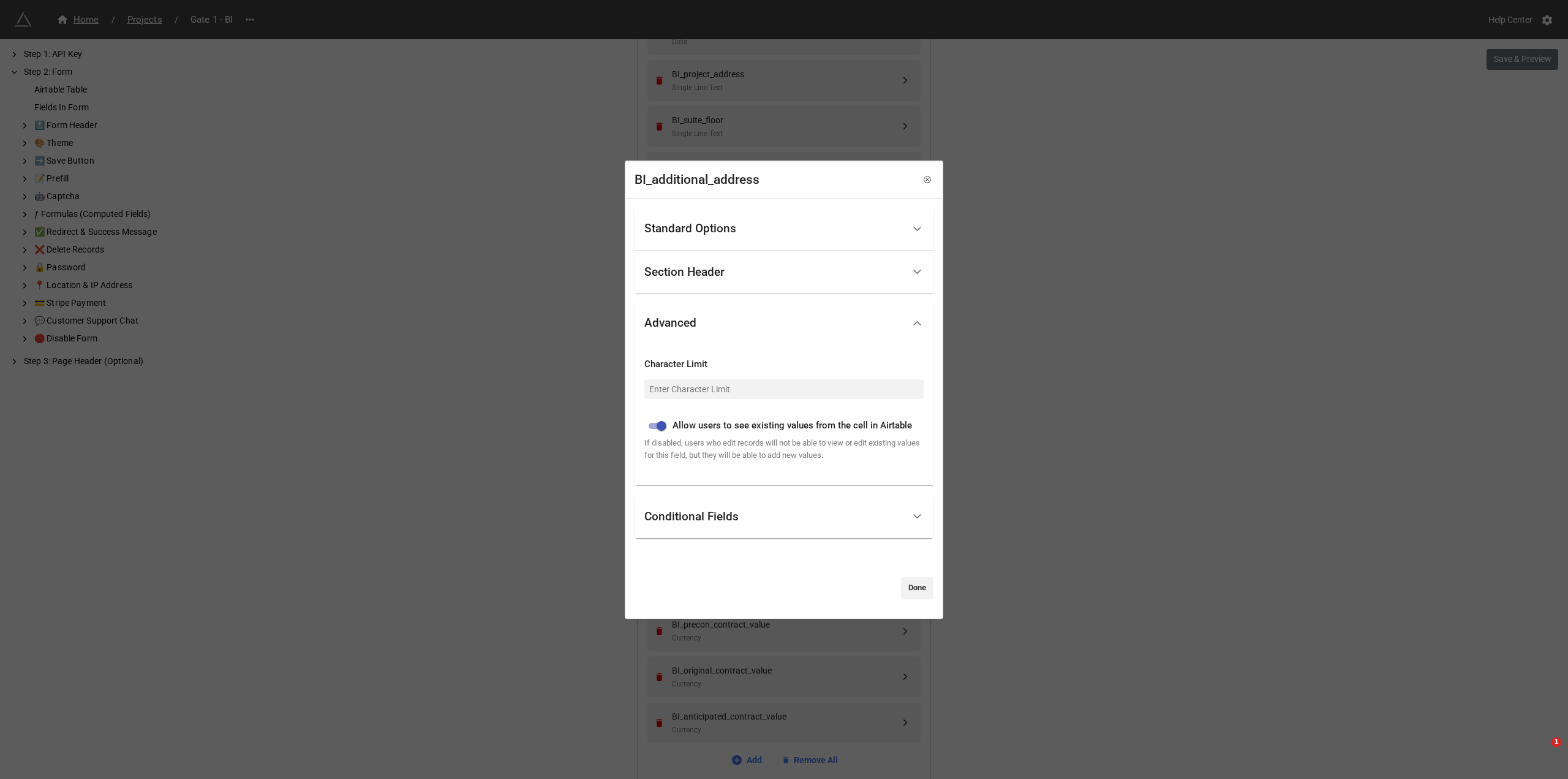
click at [815, 231] on div "Standard Options" at bounding box center [774, 229] width 260 height 29
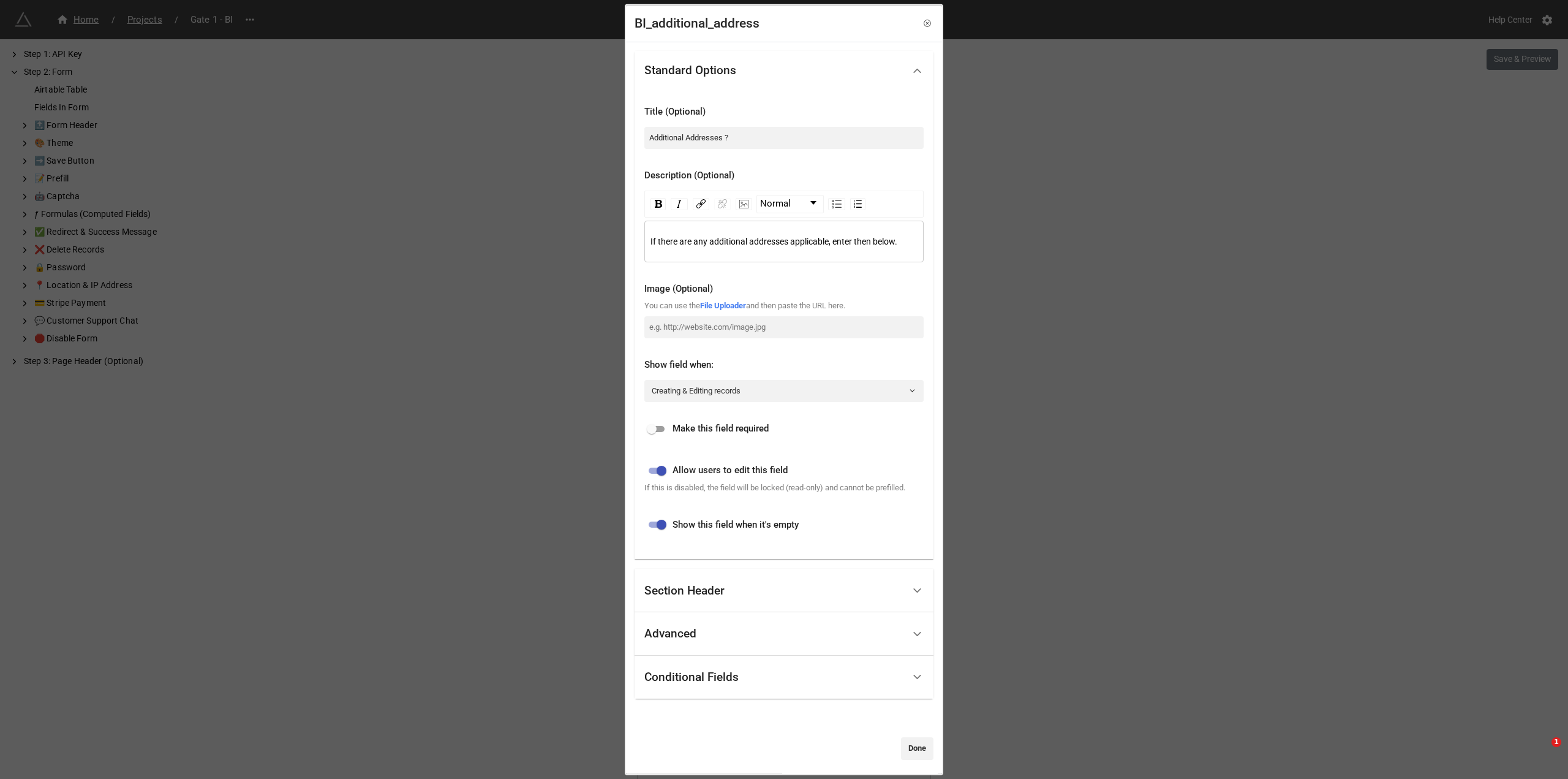
click at [831, 594] on div "Section Header" at bounding box center [774, 591] width 260 height 29
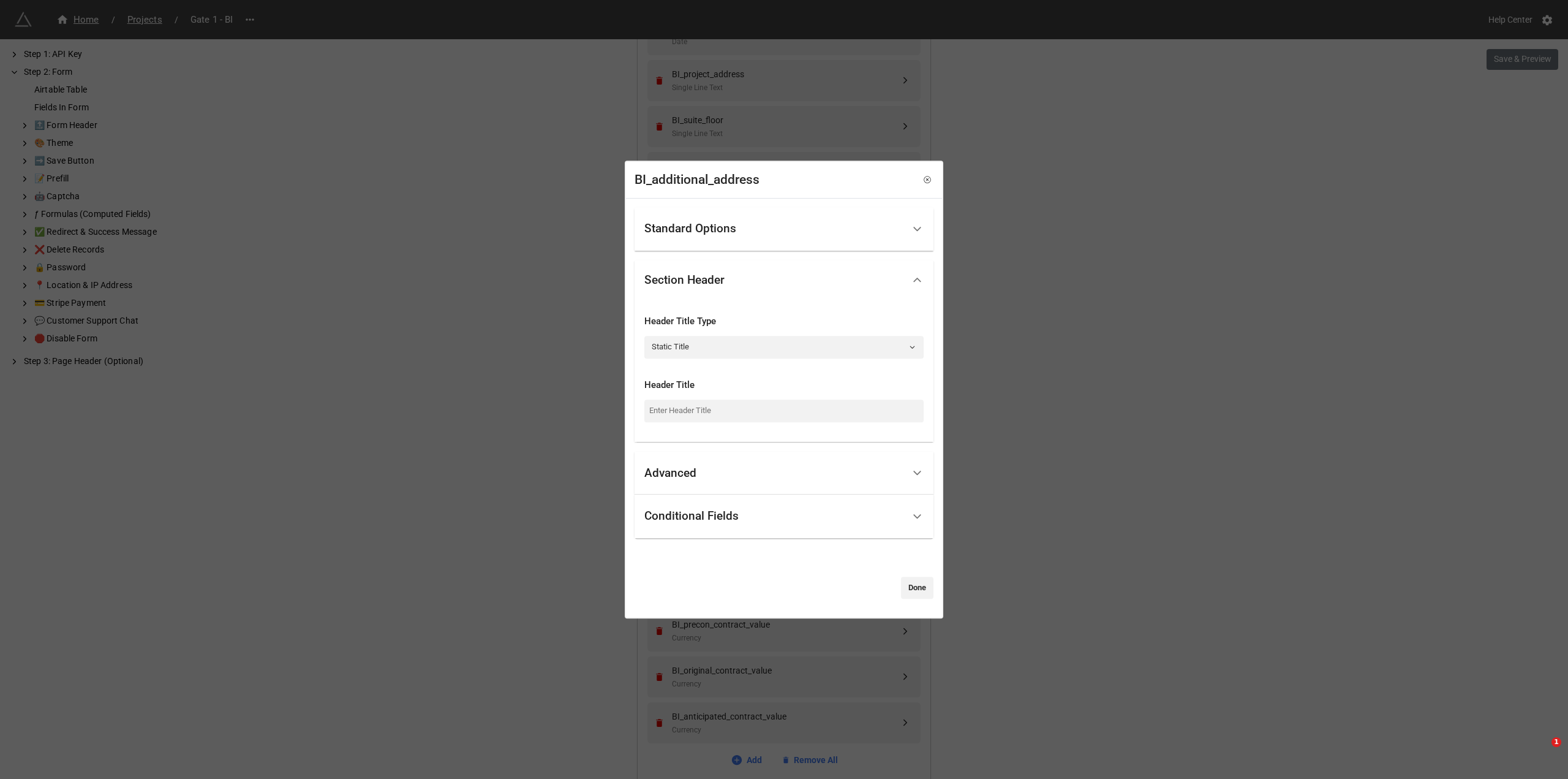
click at [815, 479] on div "Advanced" at bounding box center [774, 473] width 260 height 29
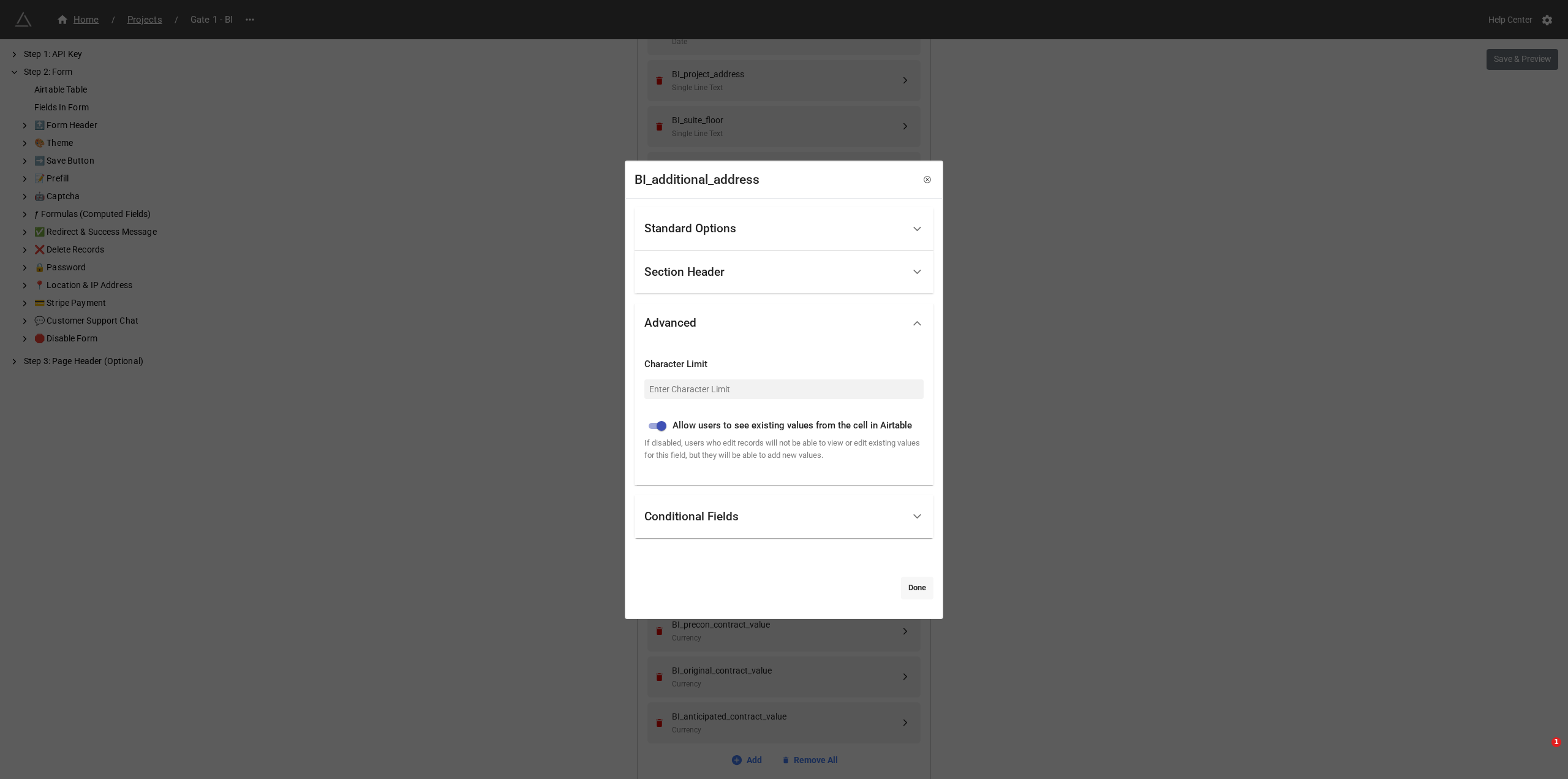
click at [916, 592] on link "Done" at bounding box center [917, 587] width 32 height 22
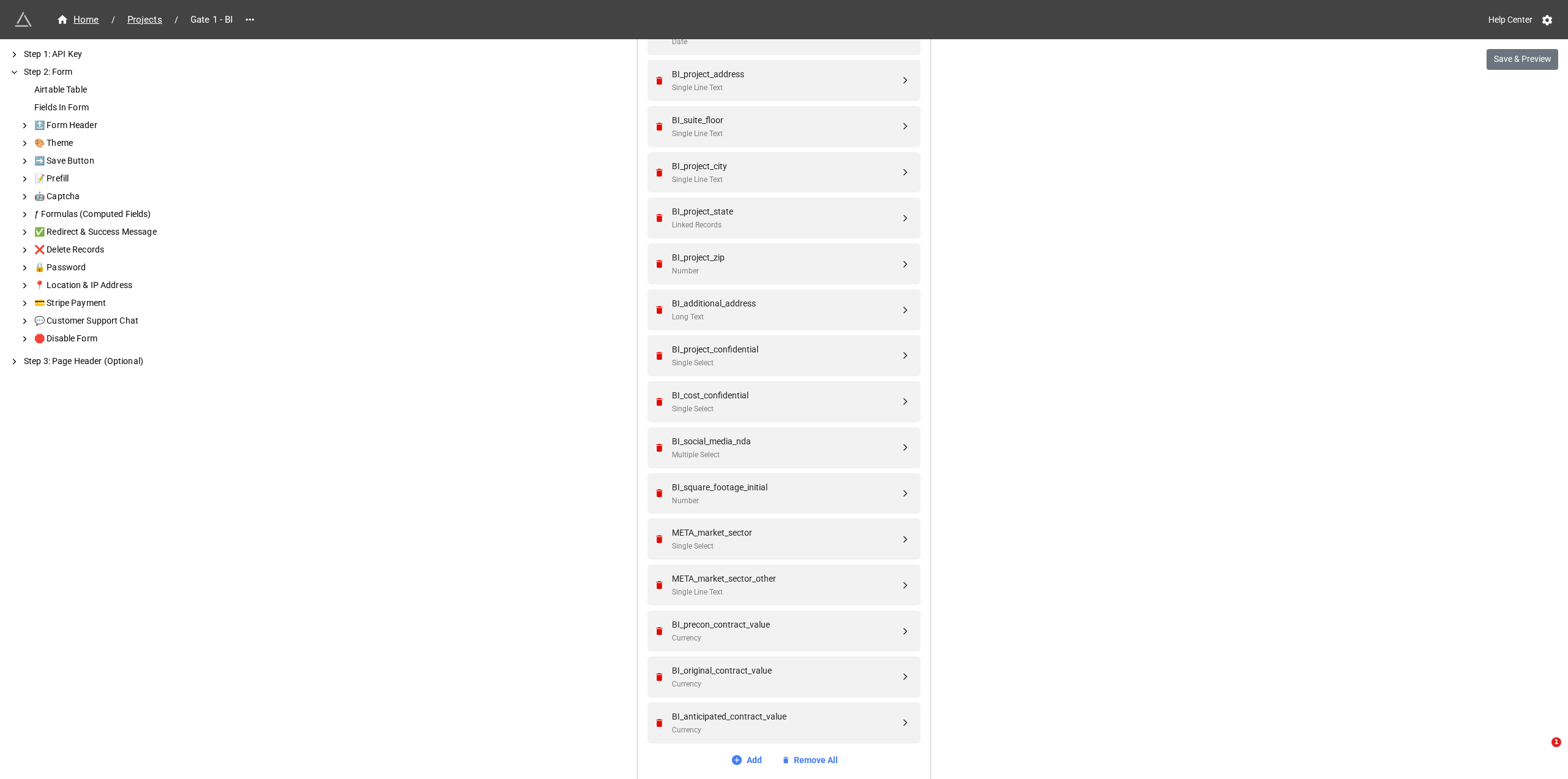
click at [1228, 504] on div "We have released a newer version of this extension with many improvements! It's…" at bounding box center [784, 223] width 1568 height 2163
click at [1384, 151] on div "We have released a newer version of this extension with many improvements! It's…" at bounding box center [784, 223] width 1568 height 2163
click at [1540, 63] on button "Save & Preview" at bounding box center [1522, 59] width 71 height 21
click at [785, 300] on div "BI_additional_address" at bounding box center [786, 304] width 228 height 13
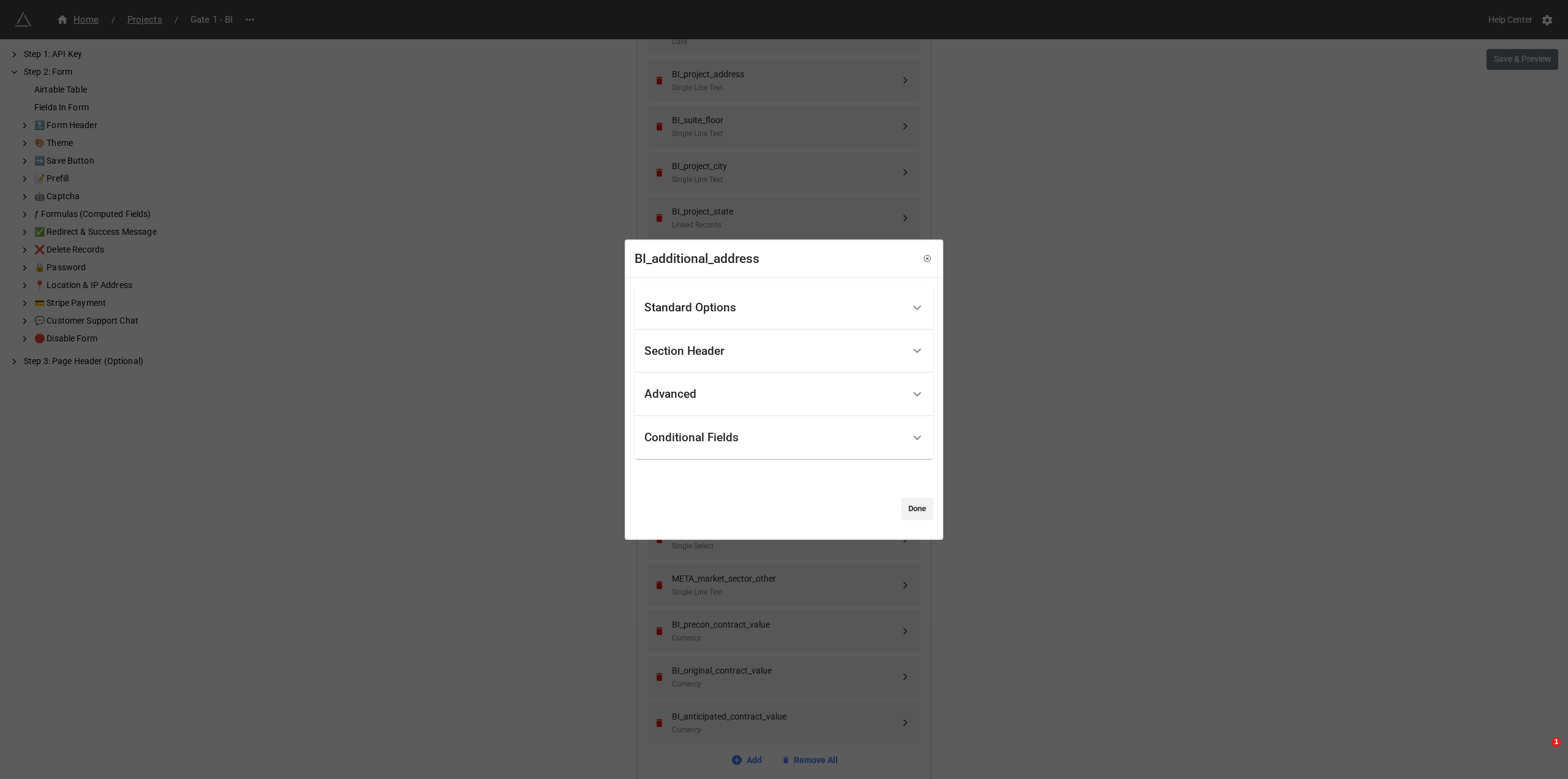
click at [839, 296] on div "Standard Options" at bounding box center [774, 308] width 260 height 29
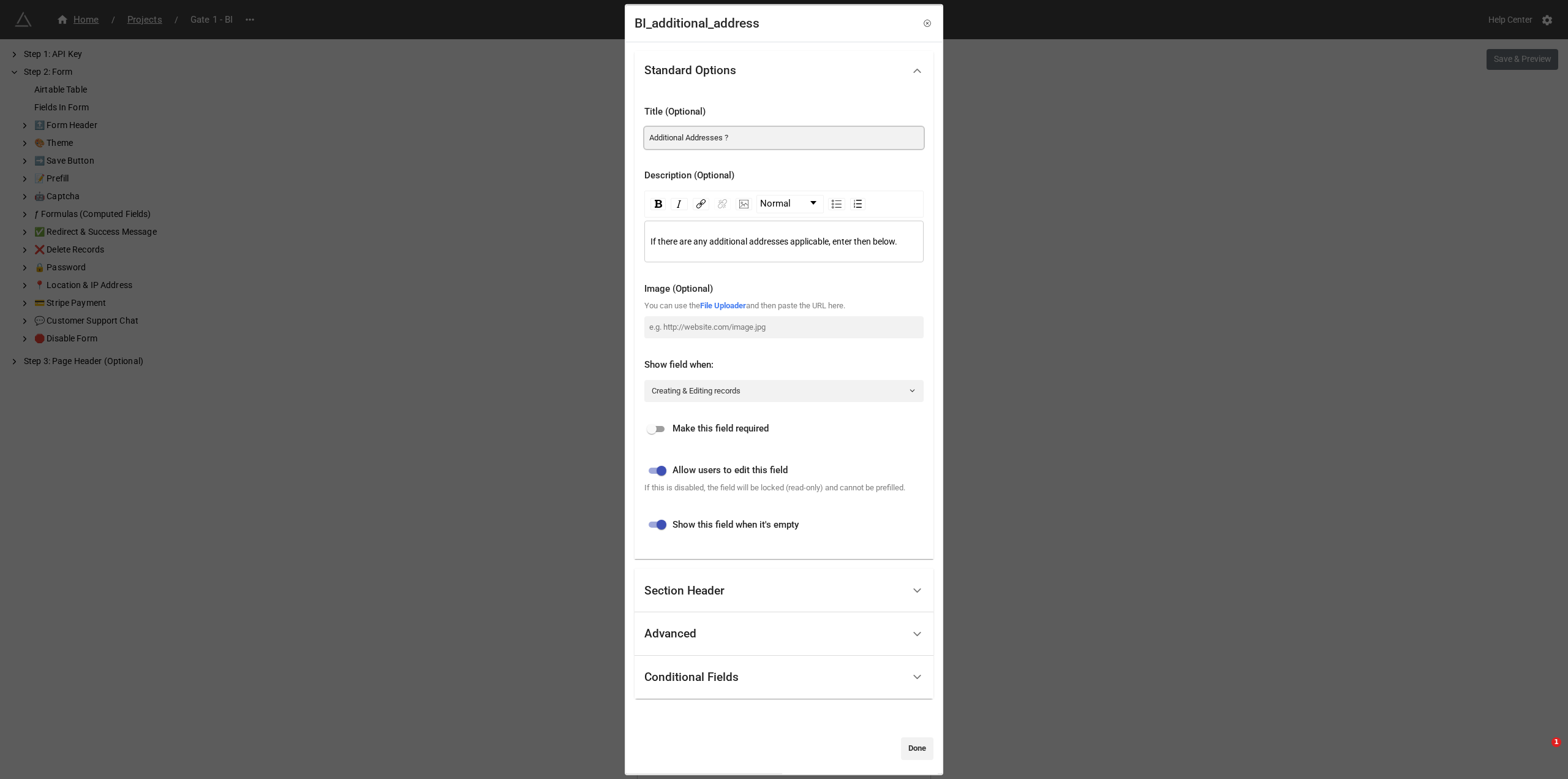
click at [735, 138] on input "Additional Addresses ?" at bounding box center [784, 137] width 279 height 22
type input "Additional Addresses?"
click at [911, 749] on link "Done" at bounding box center [917, 748] width 32 height 22
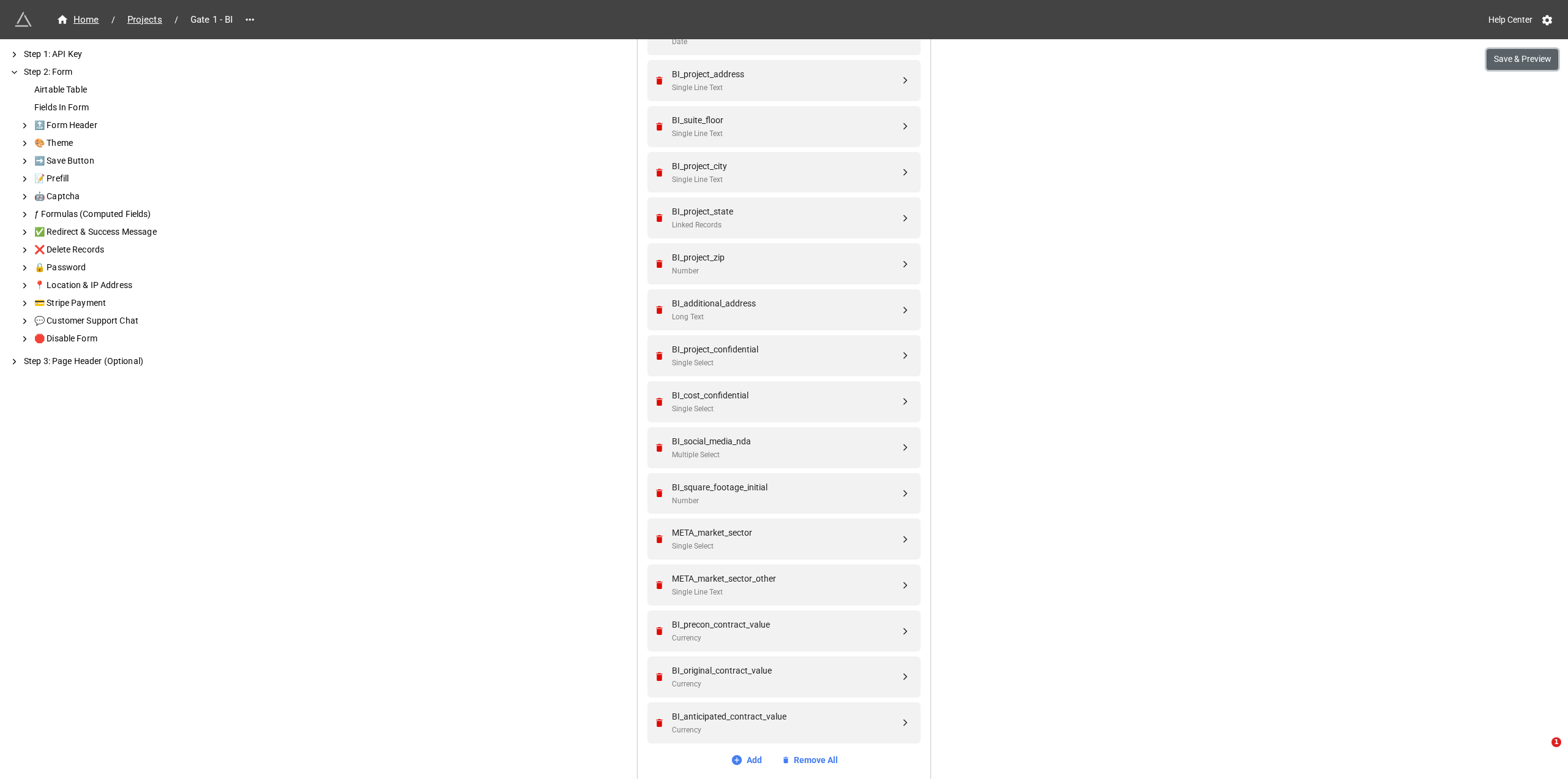
click at [1535, 62] on button "Save & Preview" at bounding box center [1522, 59] width 71 height 21
click at [494, 455] on div "We have released a newer version of this extension with many improvements! It's…" at bounding box center [784, 223] width 1568 height 2163
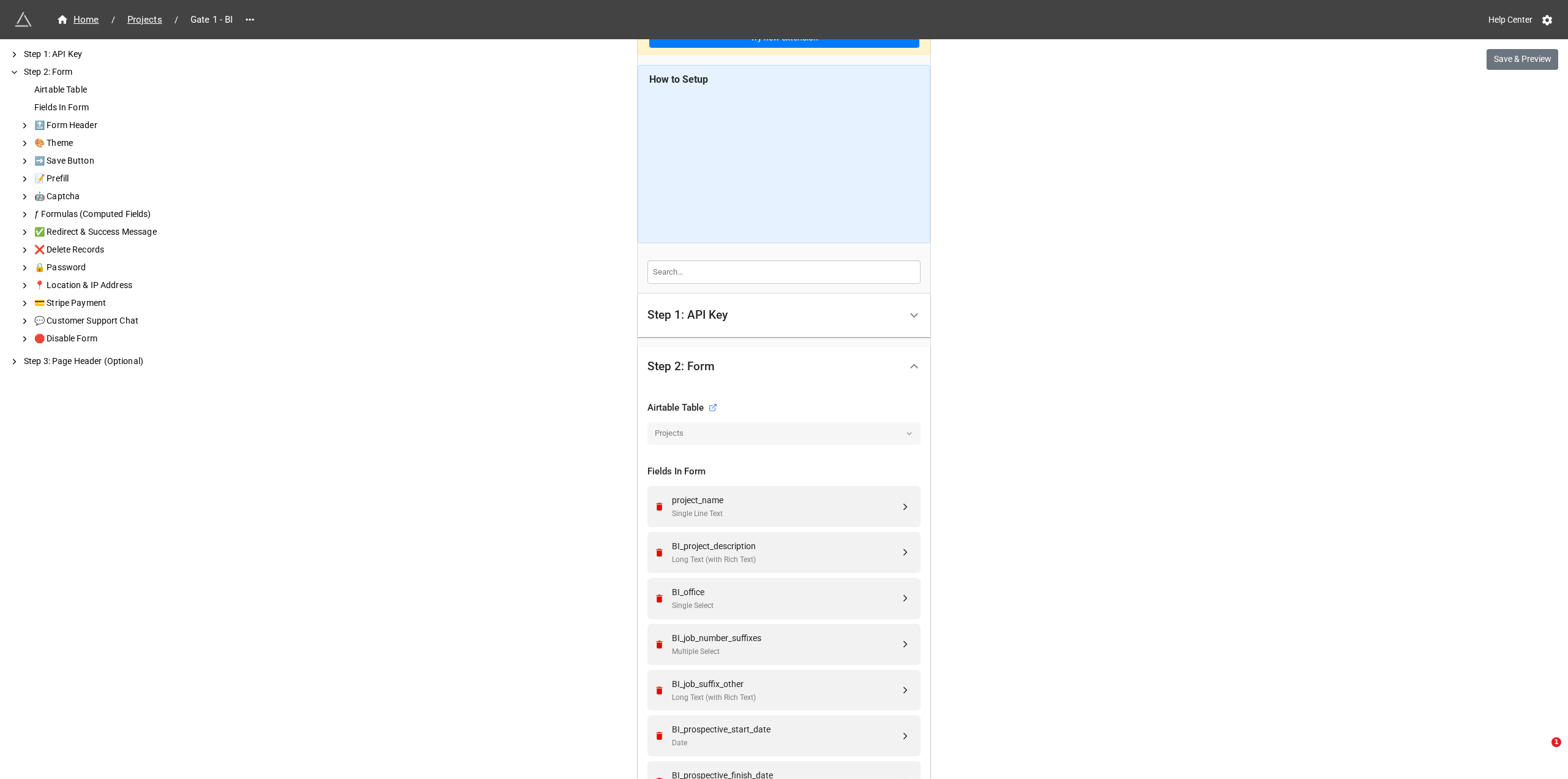
scroll to position [61, 0]
click at [153, 14] on span "Projects" at bounding box center [145, 20] width 50 height 14
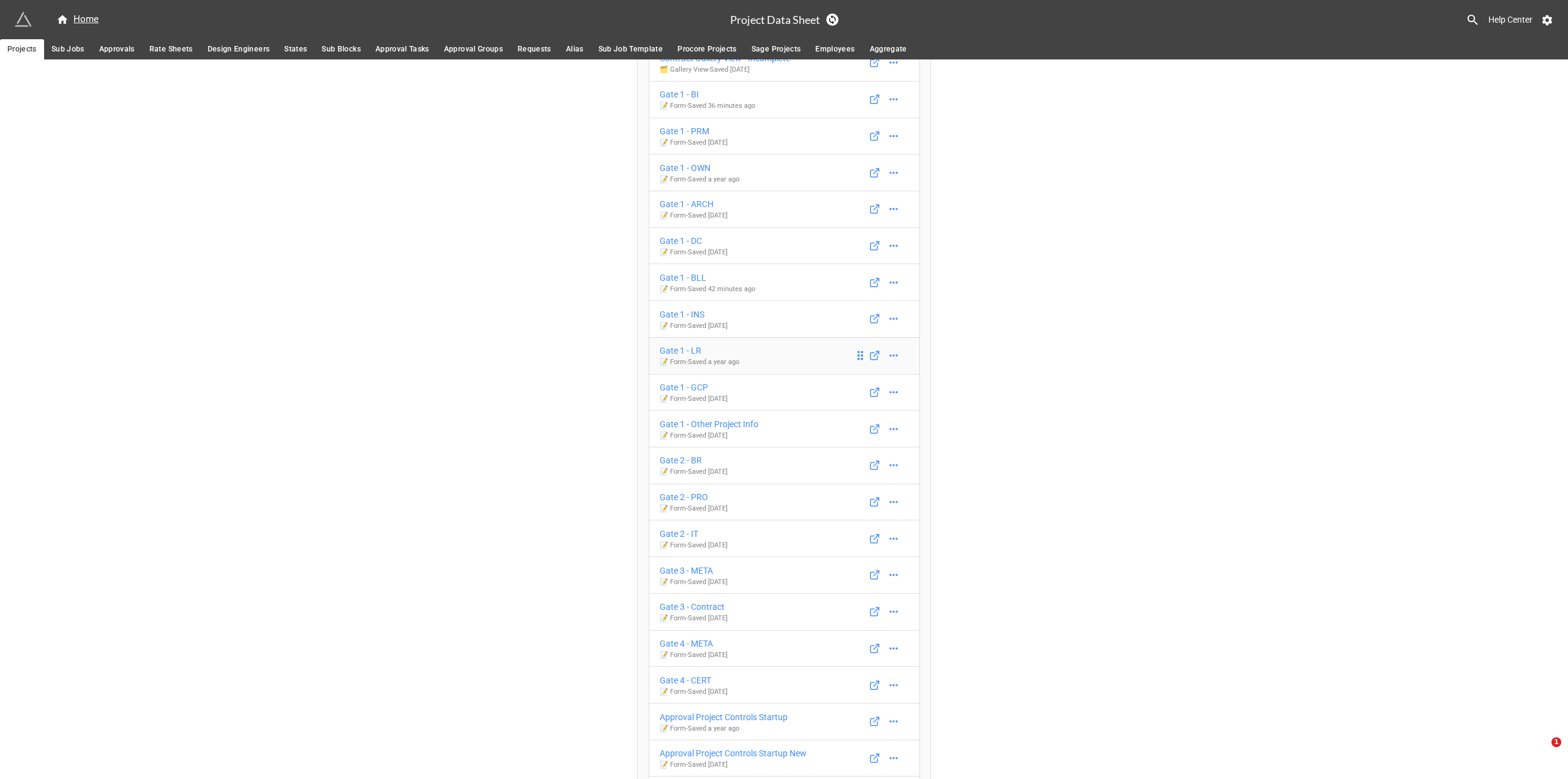
scroll to position [552, 0]
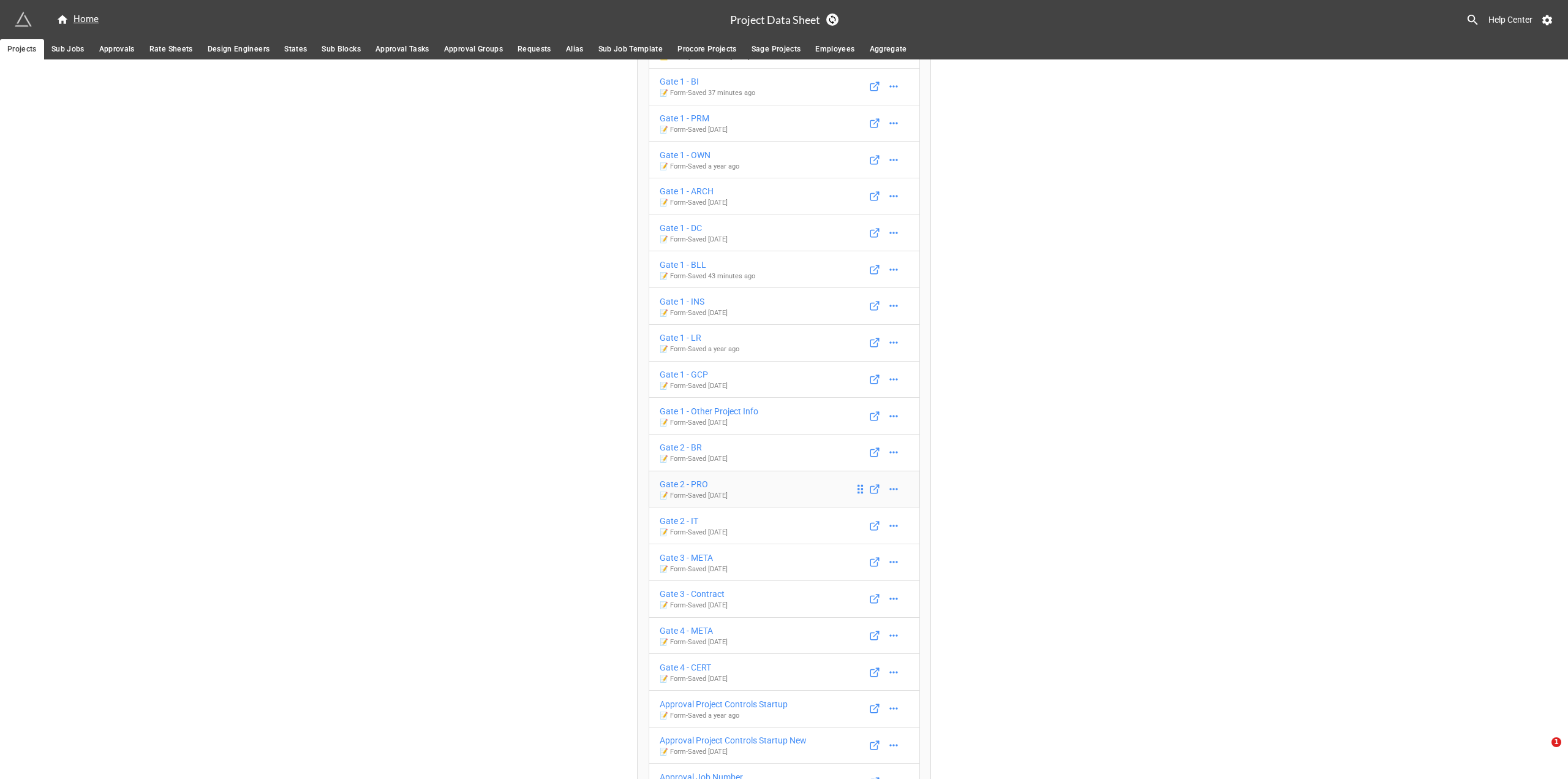
click at [688, 489] on div "Gate 2 - PRO" at bounding box center [694, 484] width 68 height 13
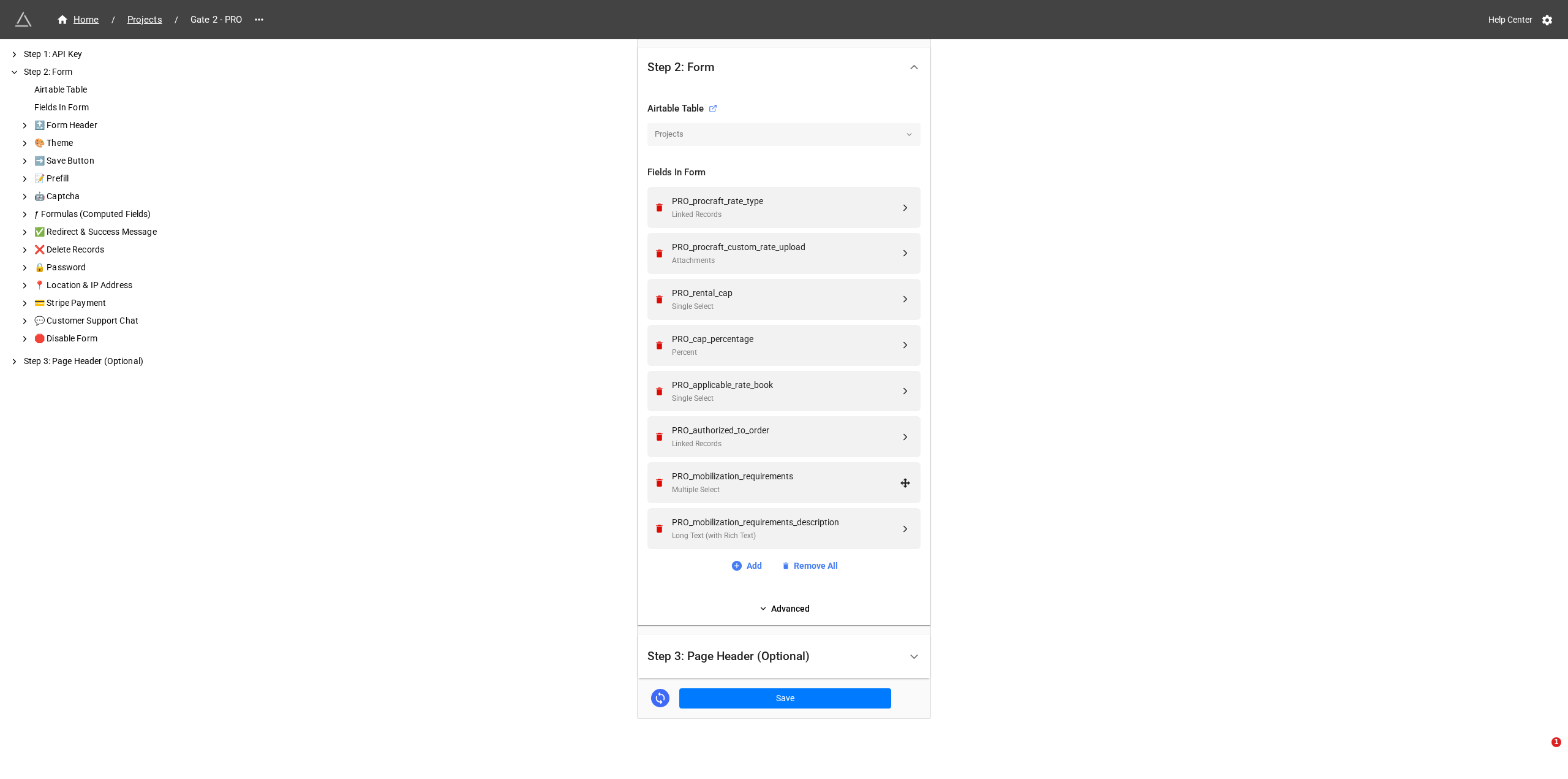
scroll to position [361, 0]
click at [880, 206] on div "PRO_procraft_rate_type" at bounding box center [786, 204] width 228 height 13
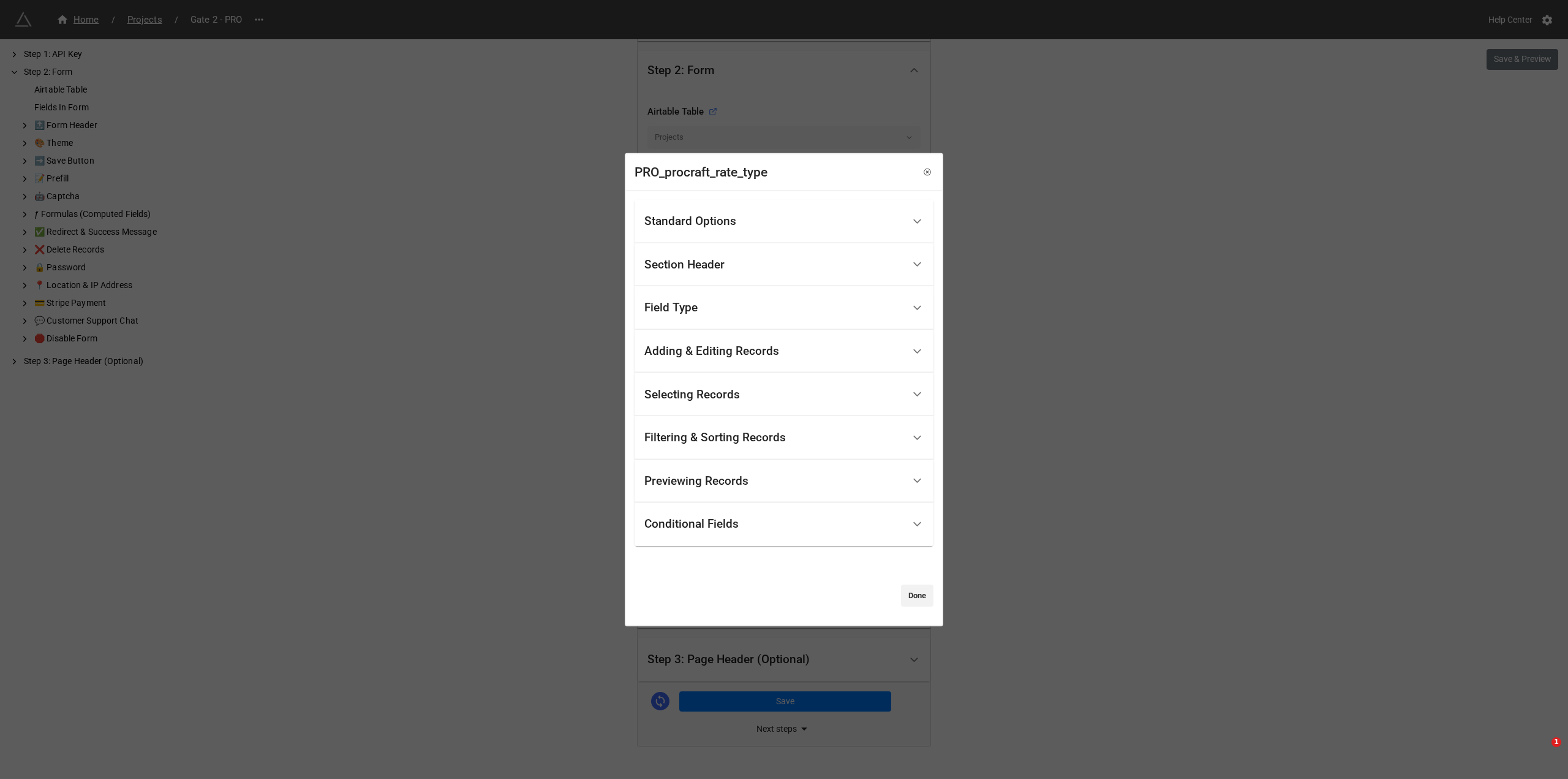
click at [883, 222] on div "Standard Options" at bounding box center [774, 222] width 260 height 29
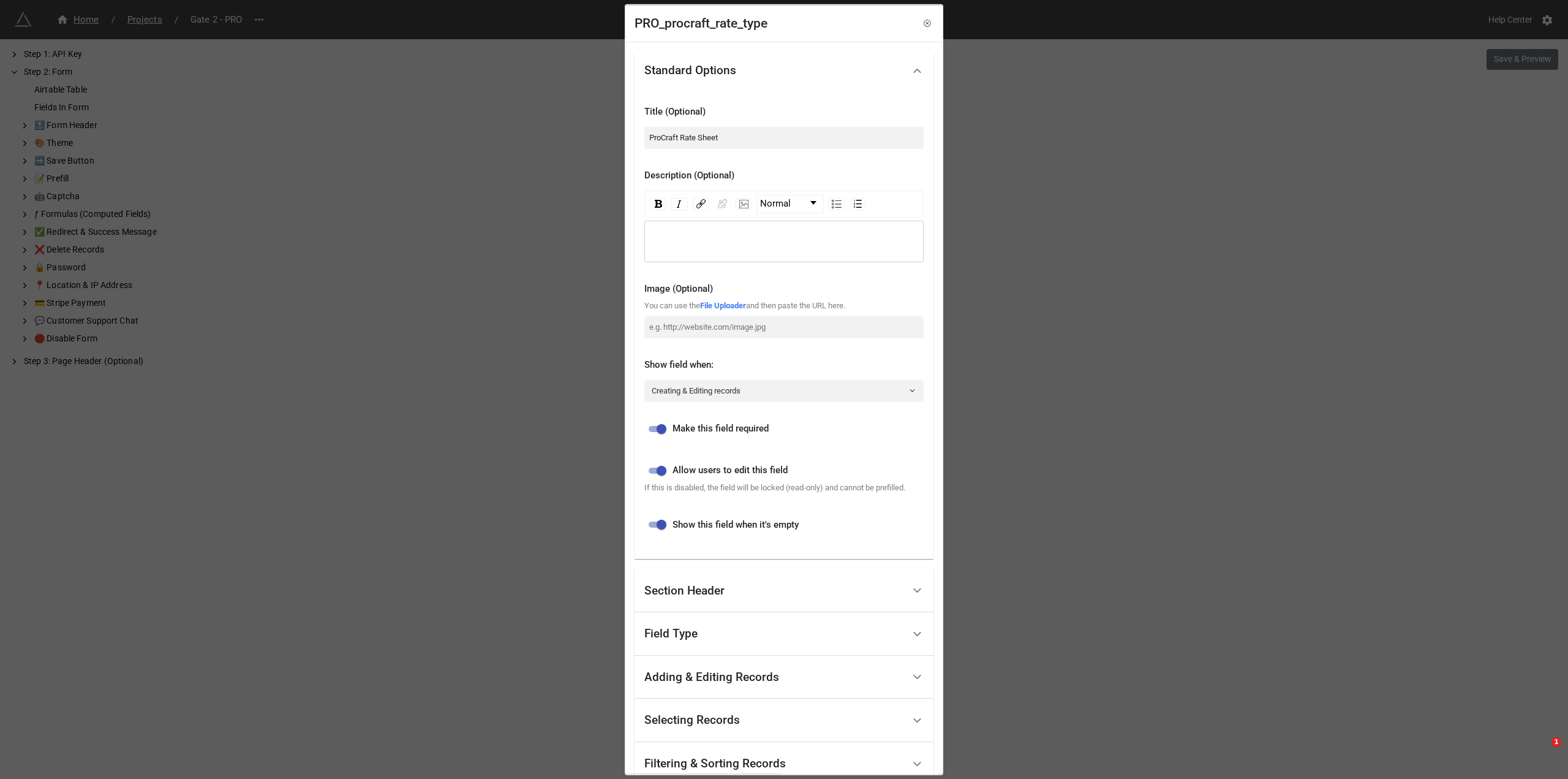
click at [808, 589] on div "Section Header" at bounding box center [774, 591] width 260 height 29
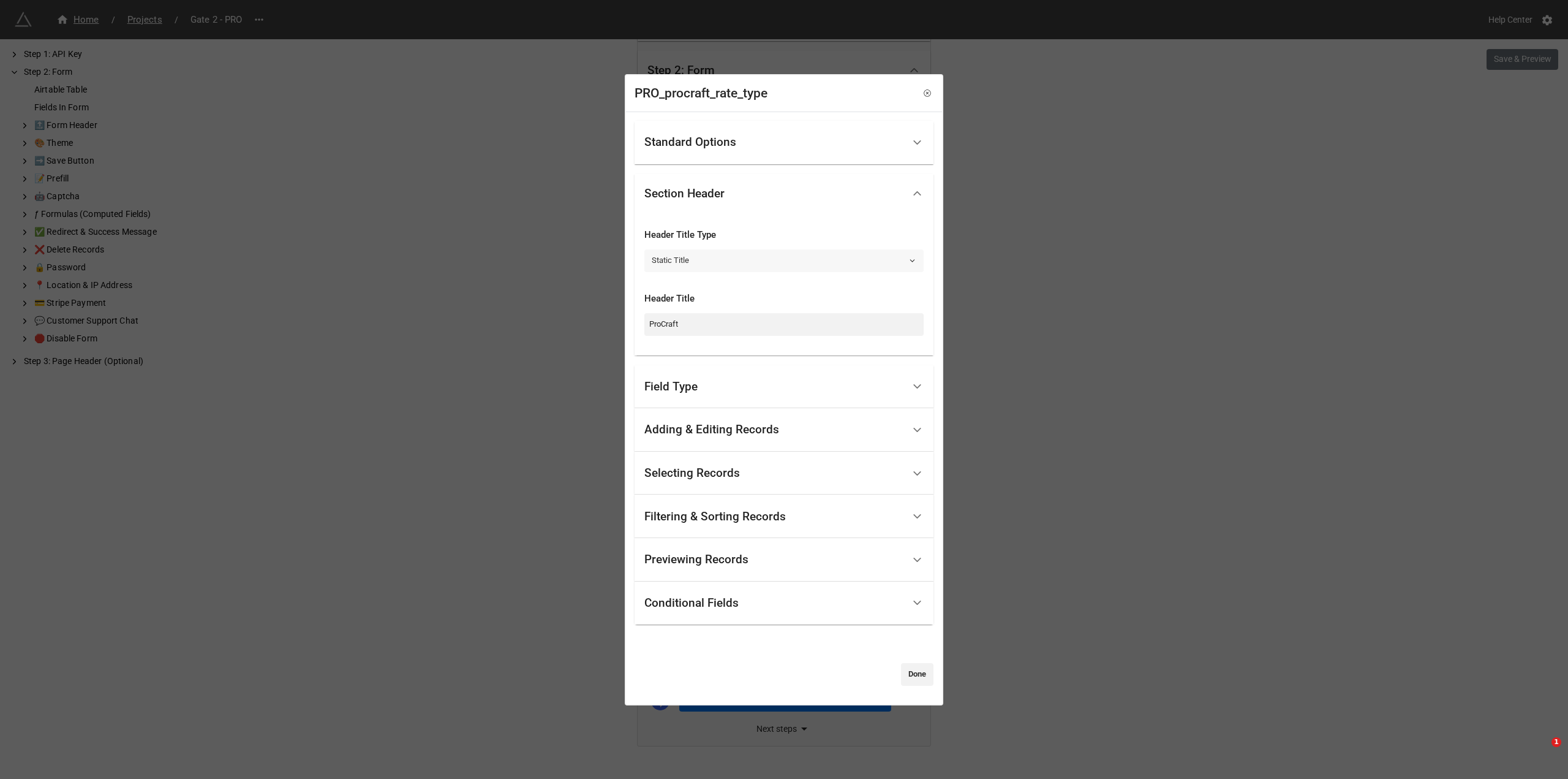
click at [774, 261] on link "Static Title" at bounding box center [784, 260] width 279 height 22
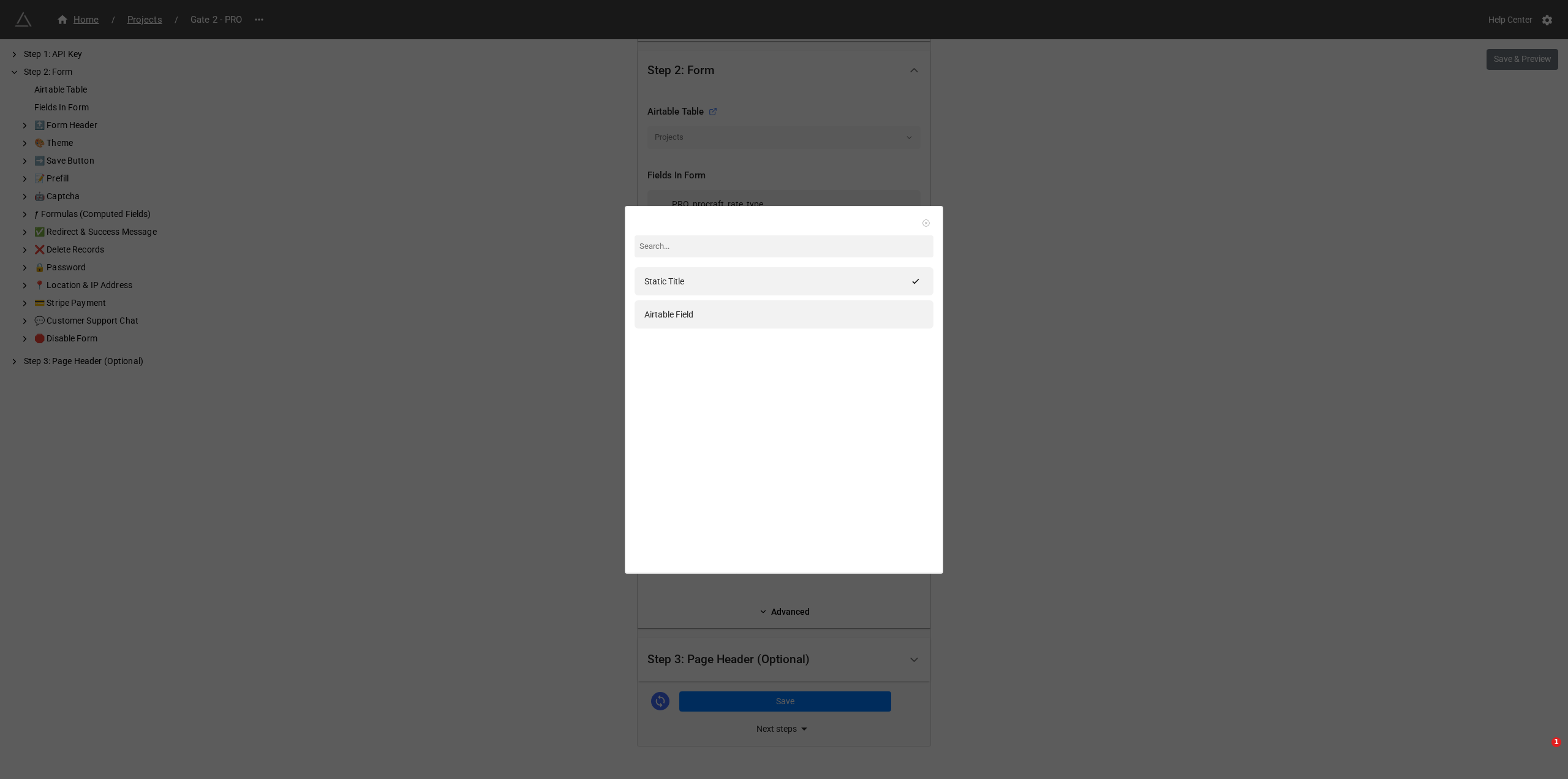
click at [922, 222] on icon at bounding box center [926, 223] width 8 height 8
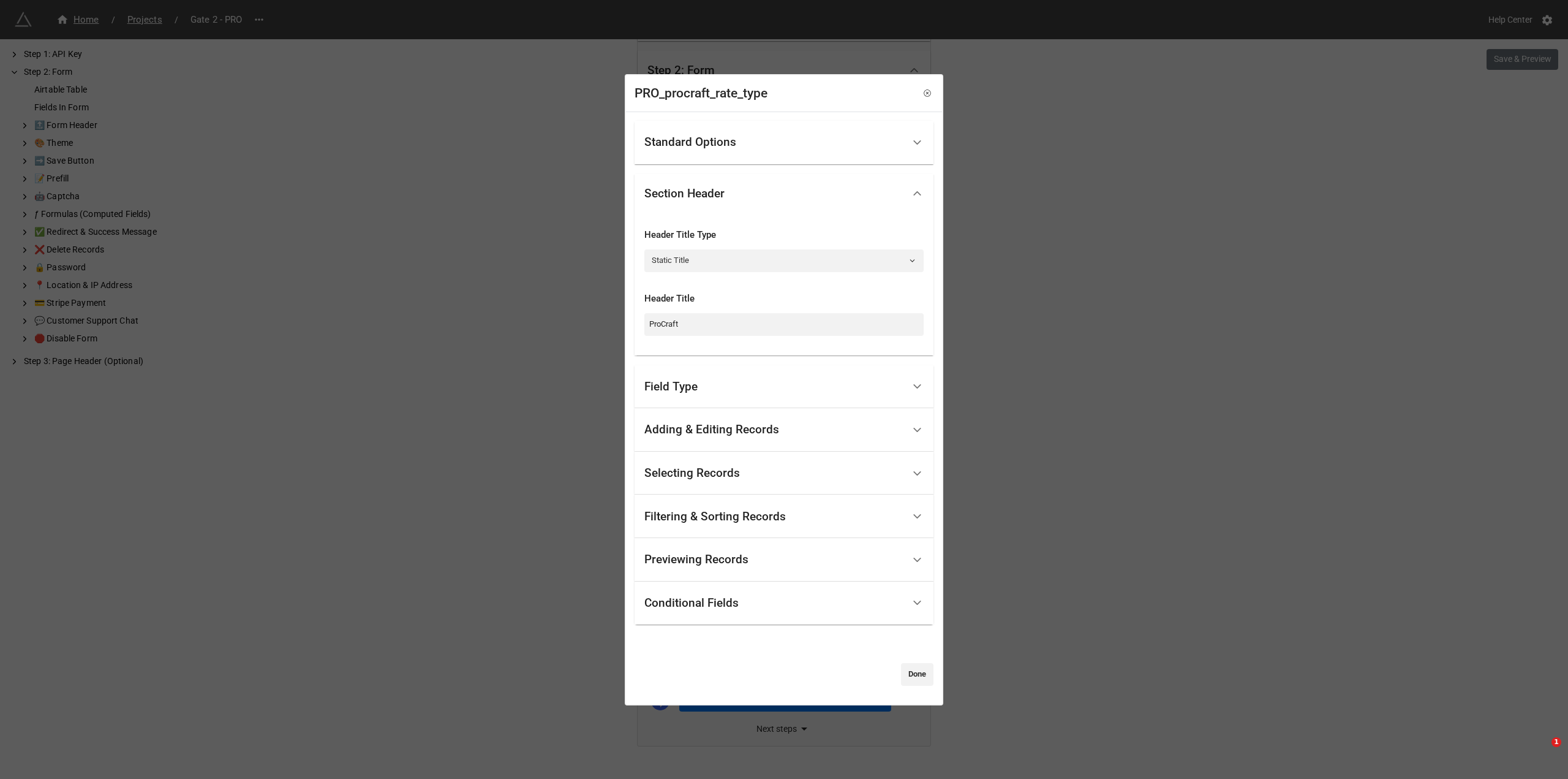
click at [791, 391] on div "Field Type" at bounding box center [774, 387] width 260 height 29
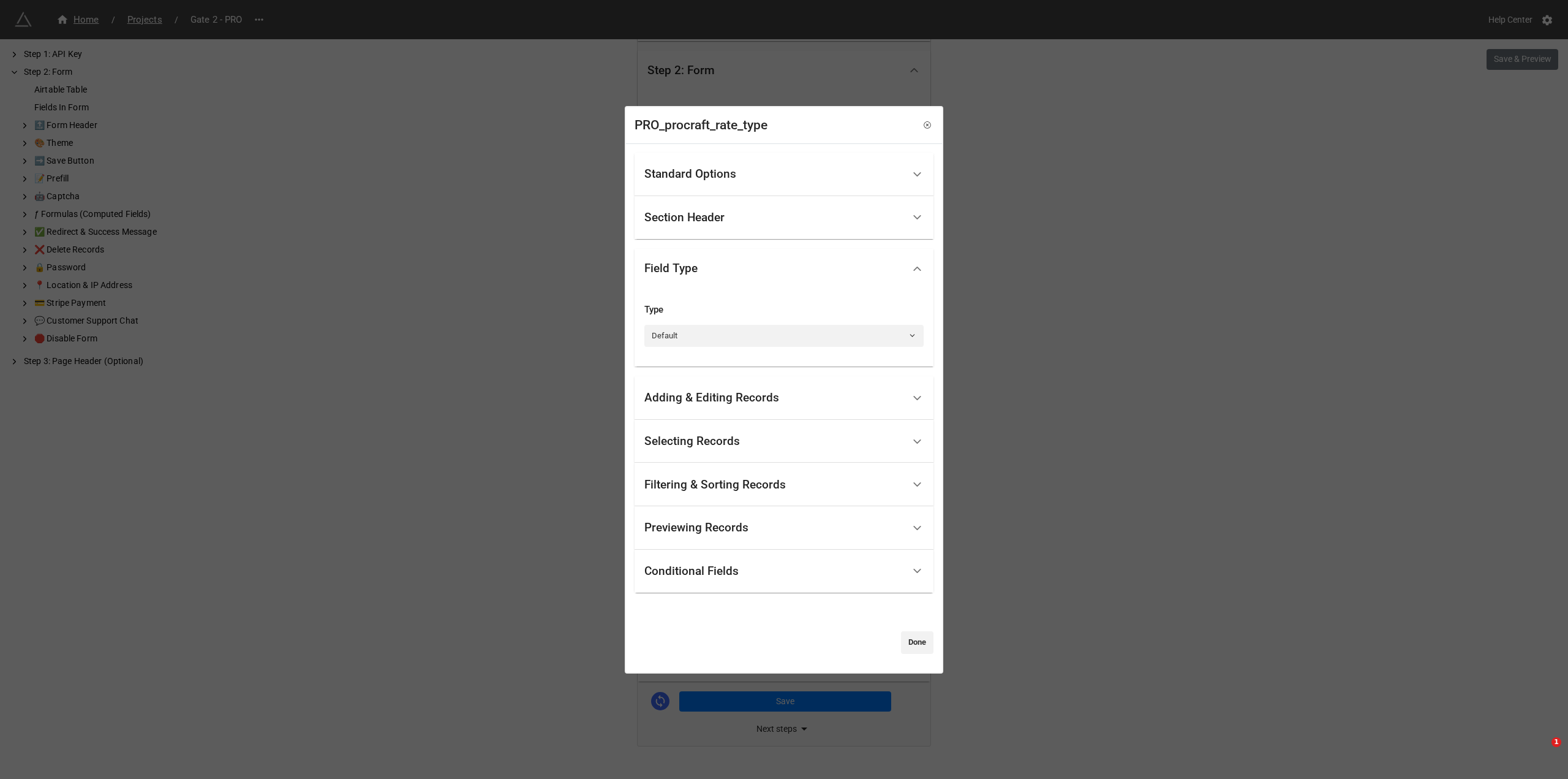
click at [811, 484] on div "Filtering & Sorting Records" at bounding box center [774, 484] width 260 height 29
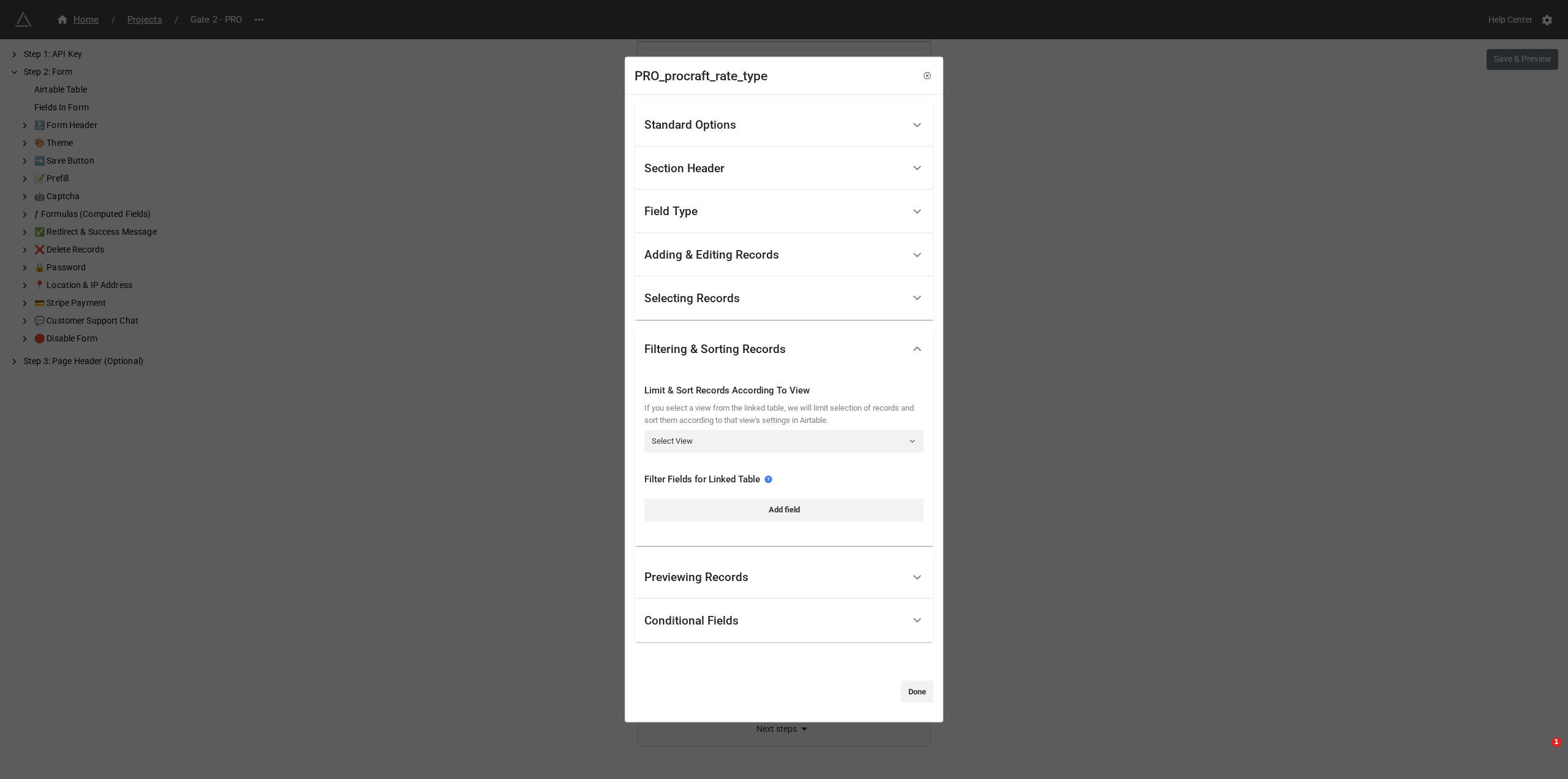
click at [813, 583] on div "Previewing Records" at bounding box center [774, 577] width 260 height 29
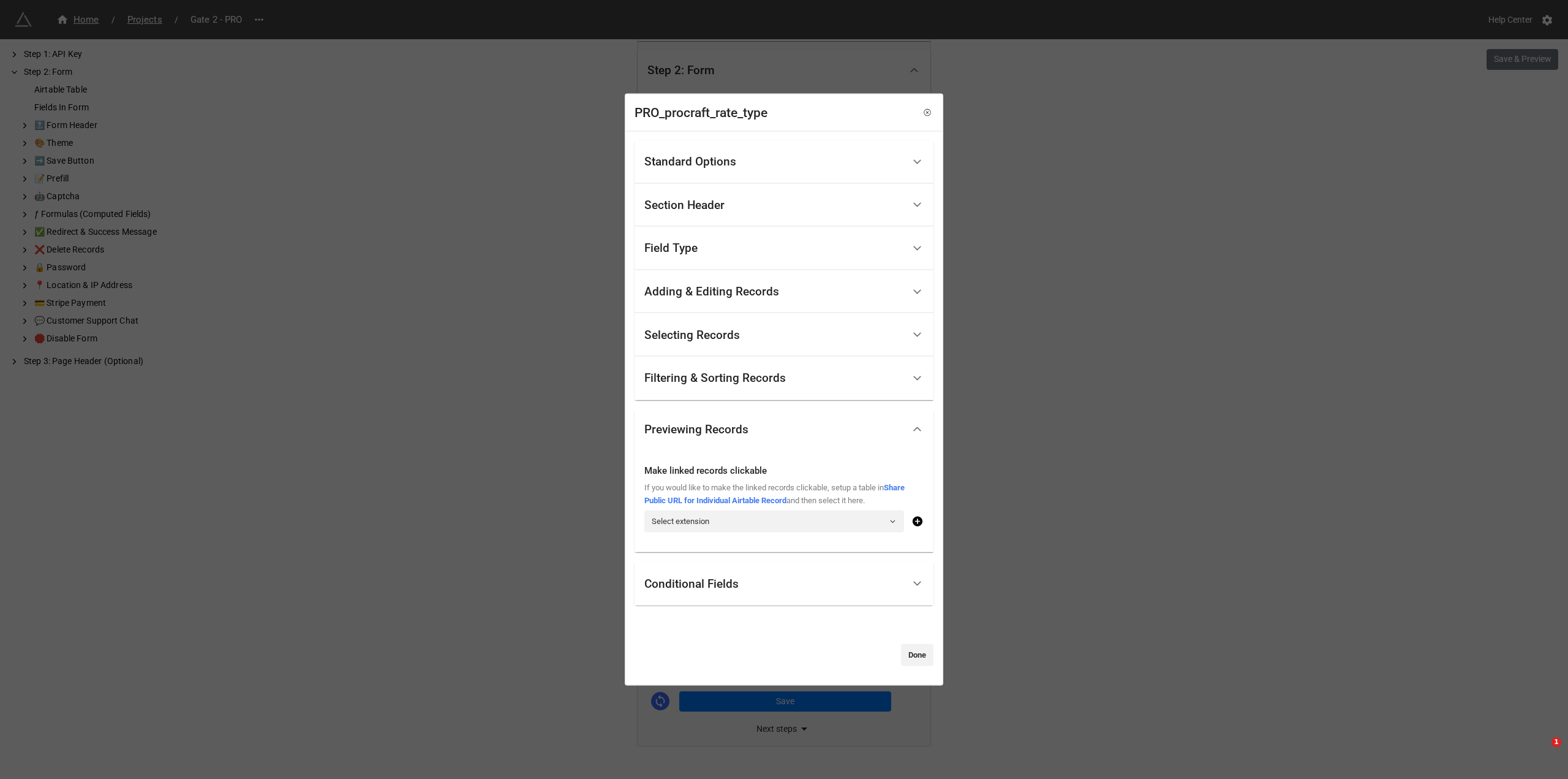
click at [849, 587] on div "Conditional Fields" at bounding box center [774, 583] width 260 height 29
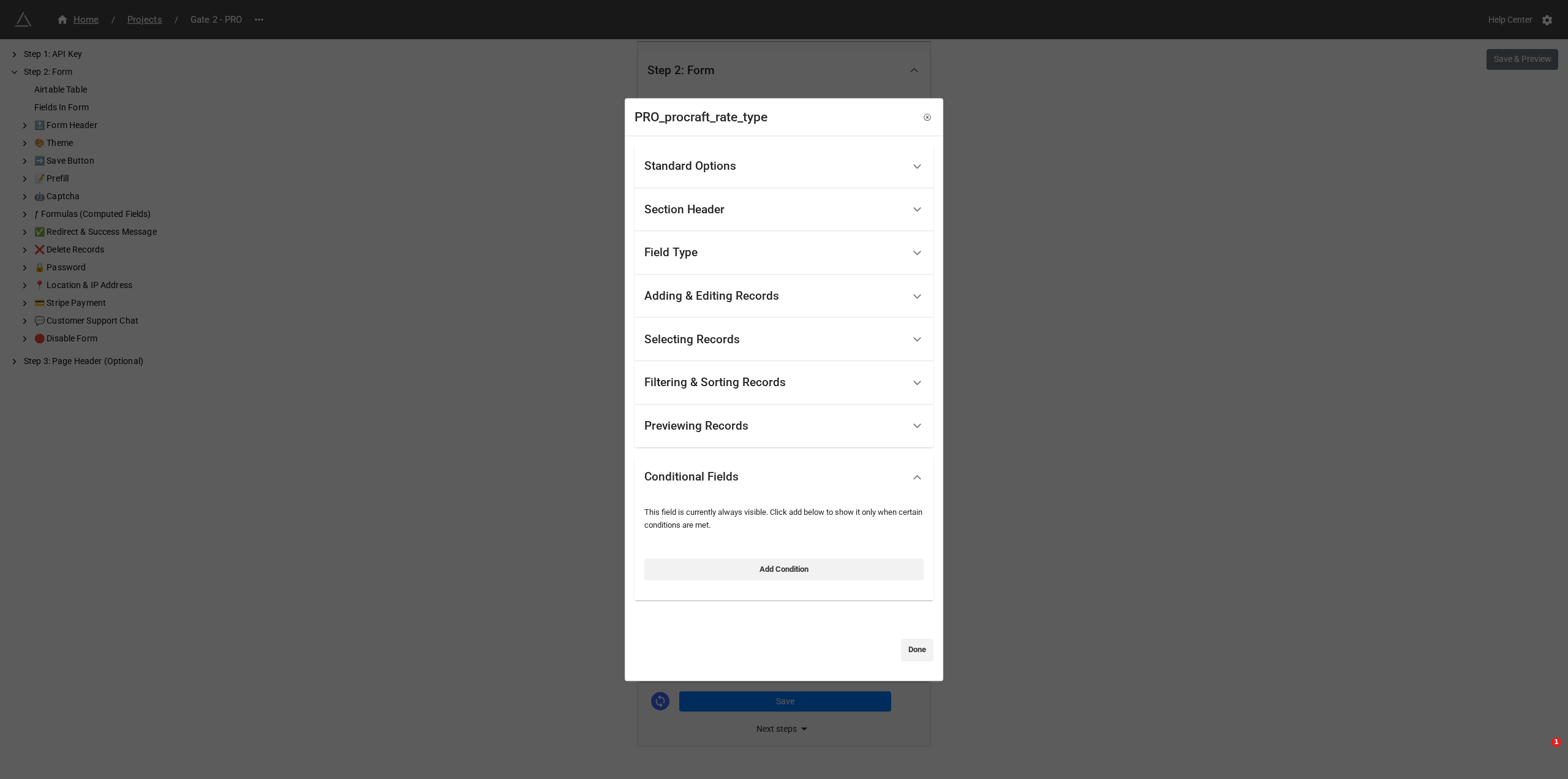
click at [808, 374] on div "Filtering & Sorting Records" at bounding box center [774, 382] width 260 height 29
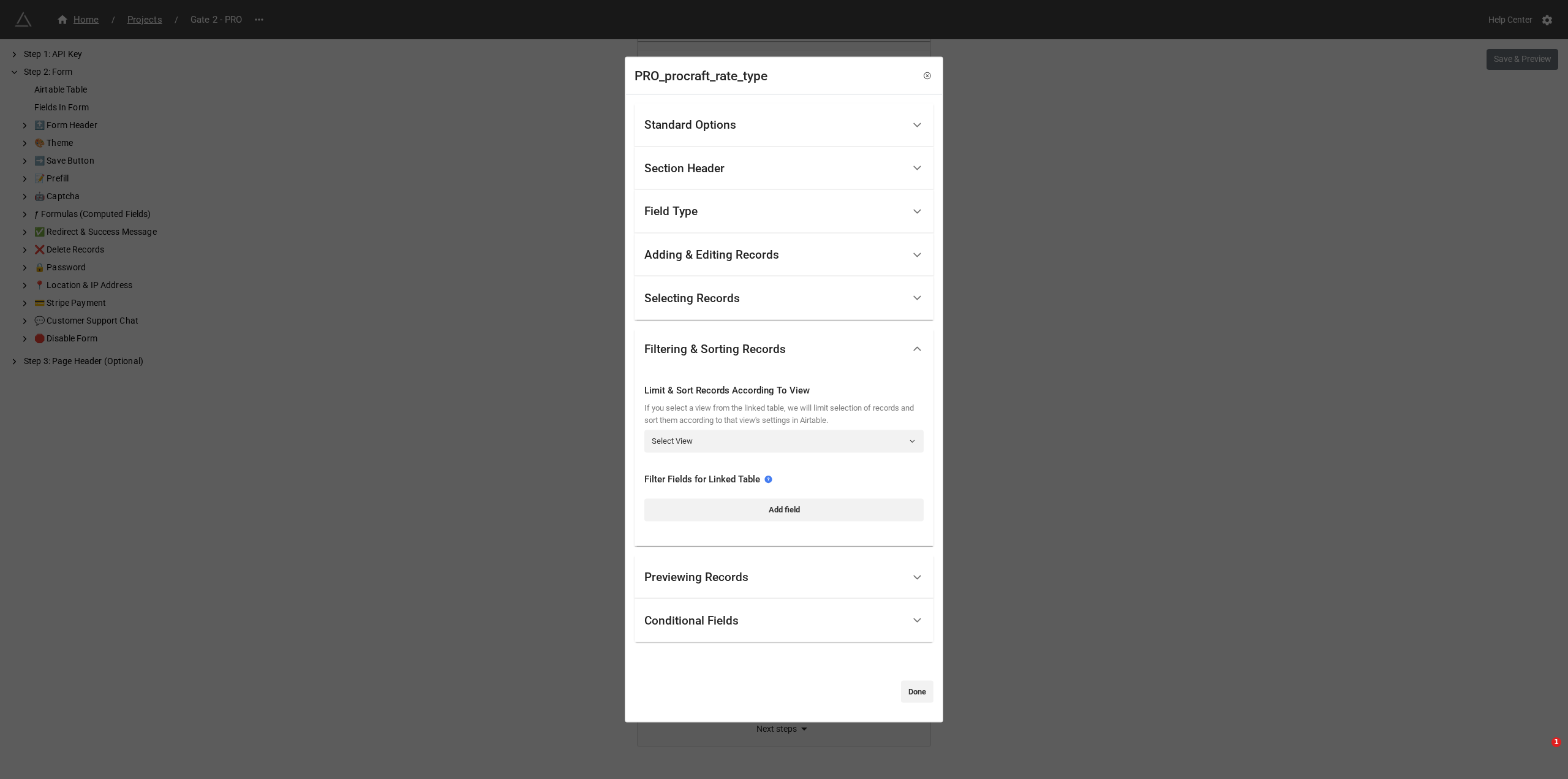
click at [803, 121] on div "Standard Options" at bounding box center [774, 125] width 260 height 29
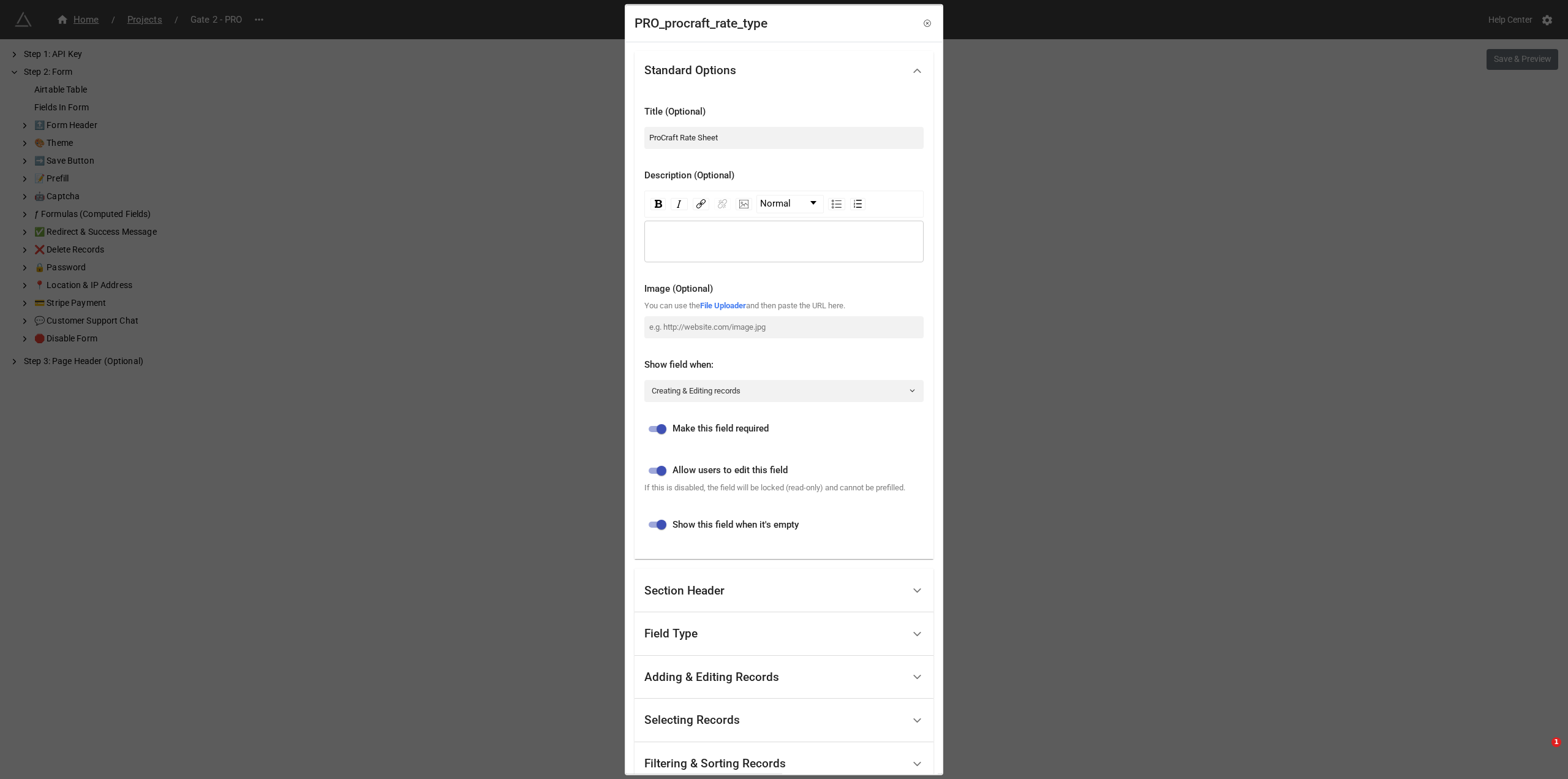
scroll to position [123, 0]
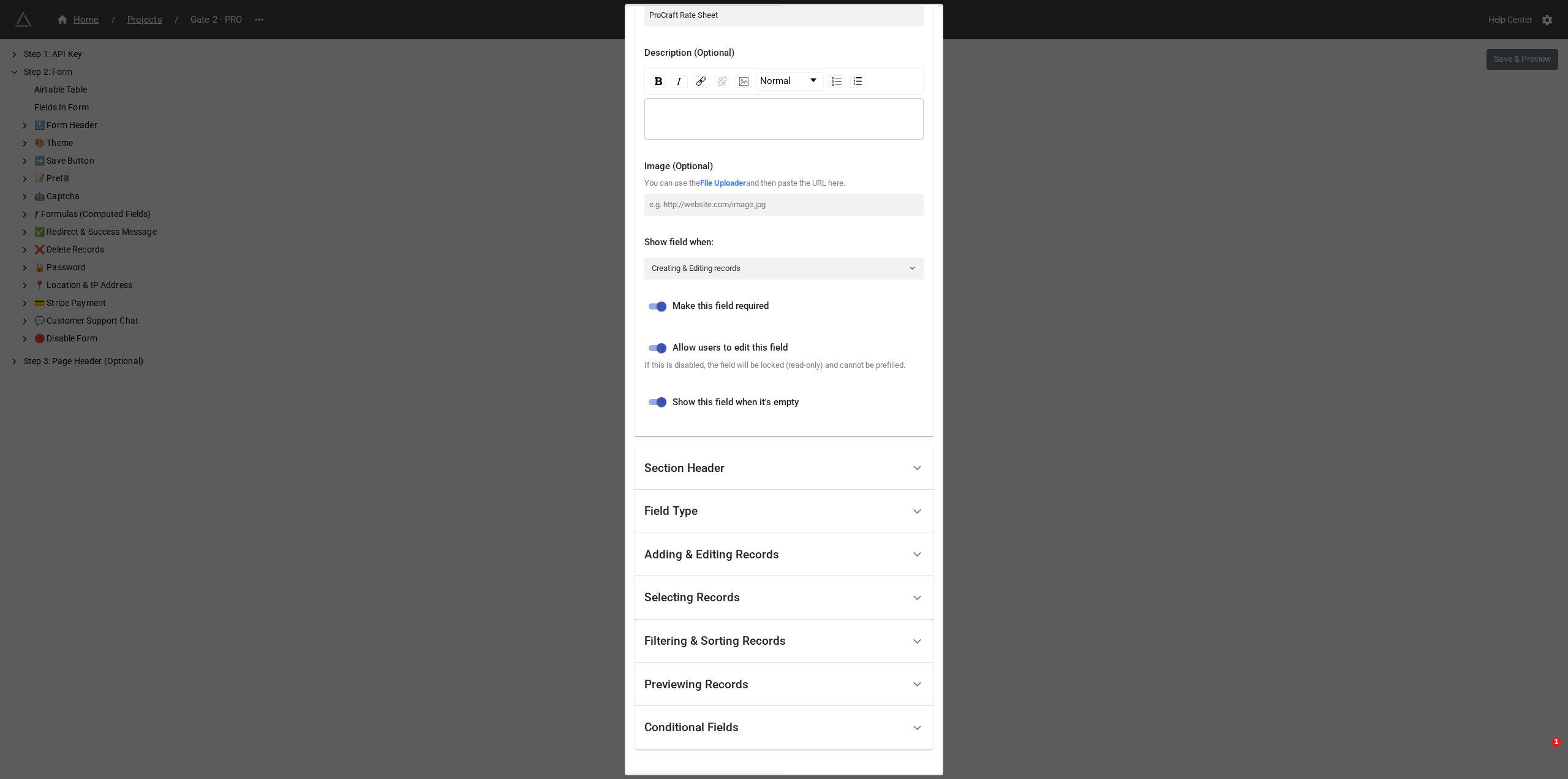
click at [770, 461] on div "Section Header" at bounding box center [774, 468] width 260 height 29
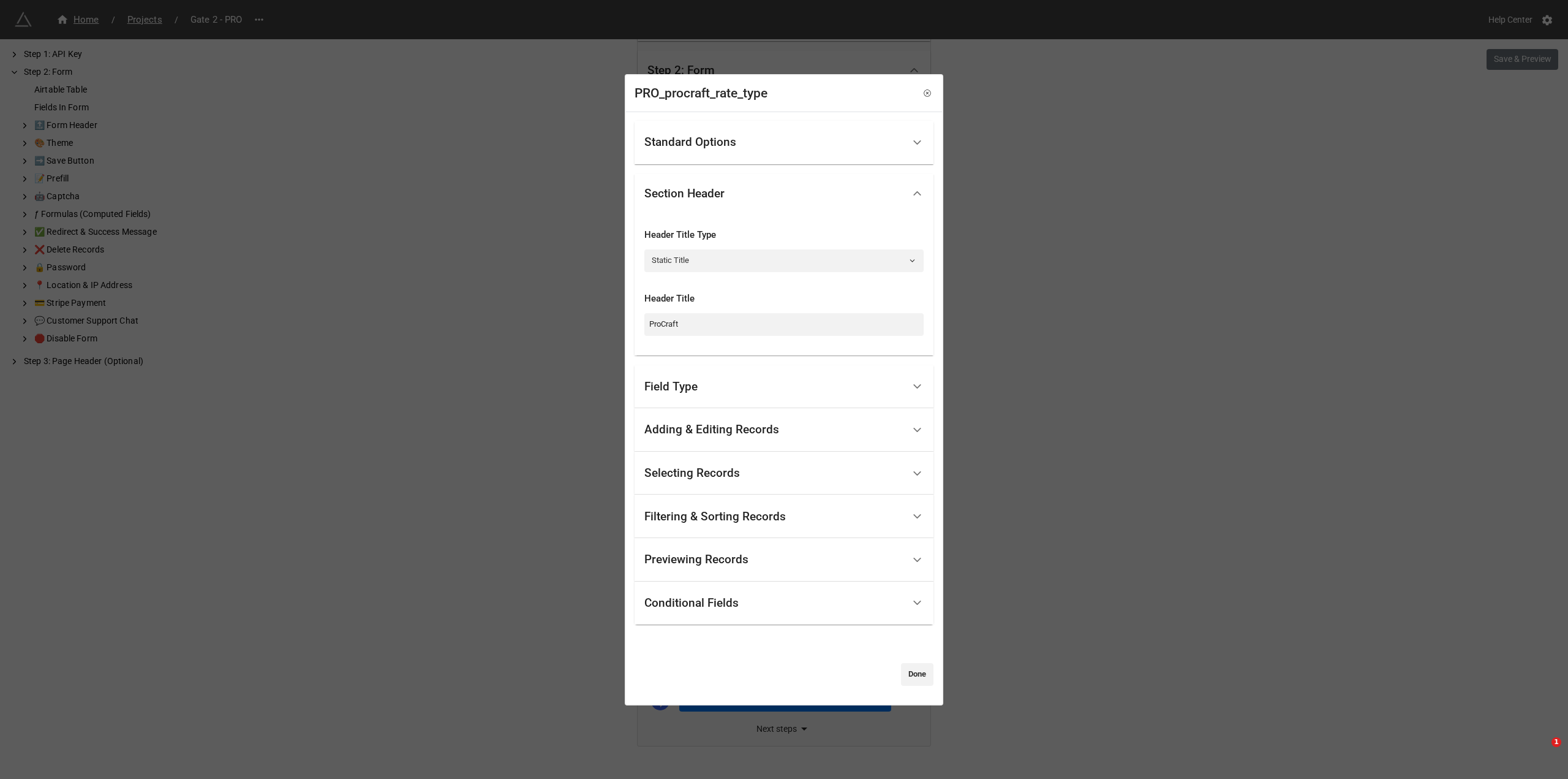
click at [783, 147] on div "Standard Options" at bounding box center [774, 142] width 260 height 29
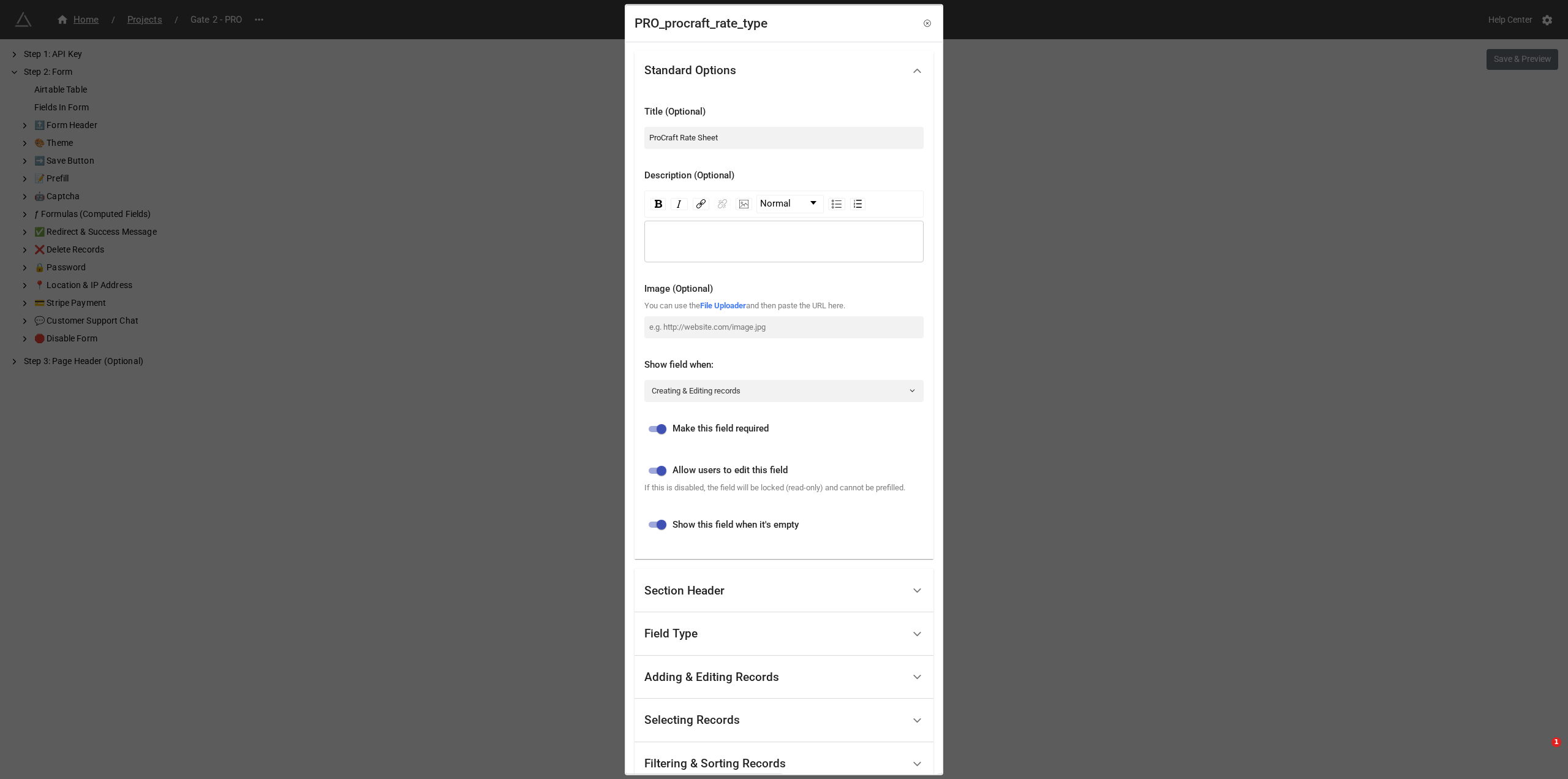
scroll to position [176, 0]
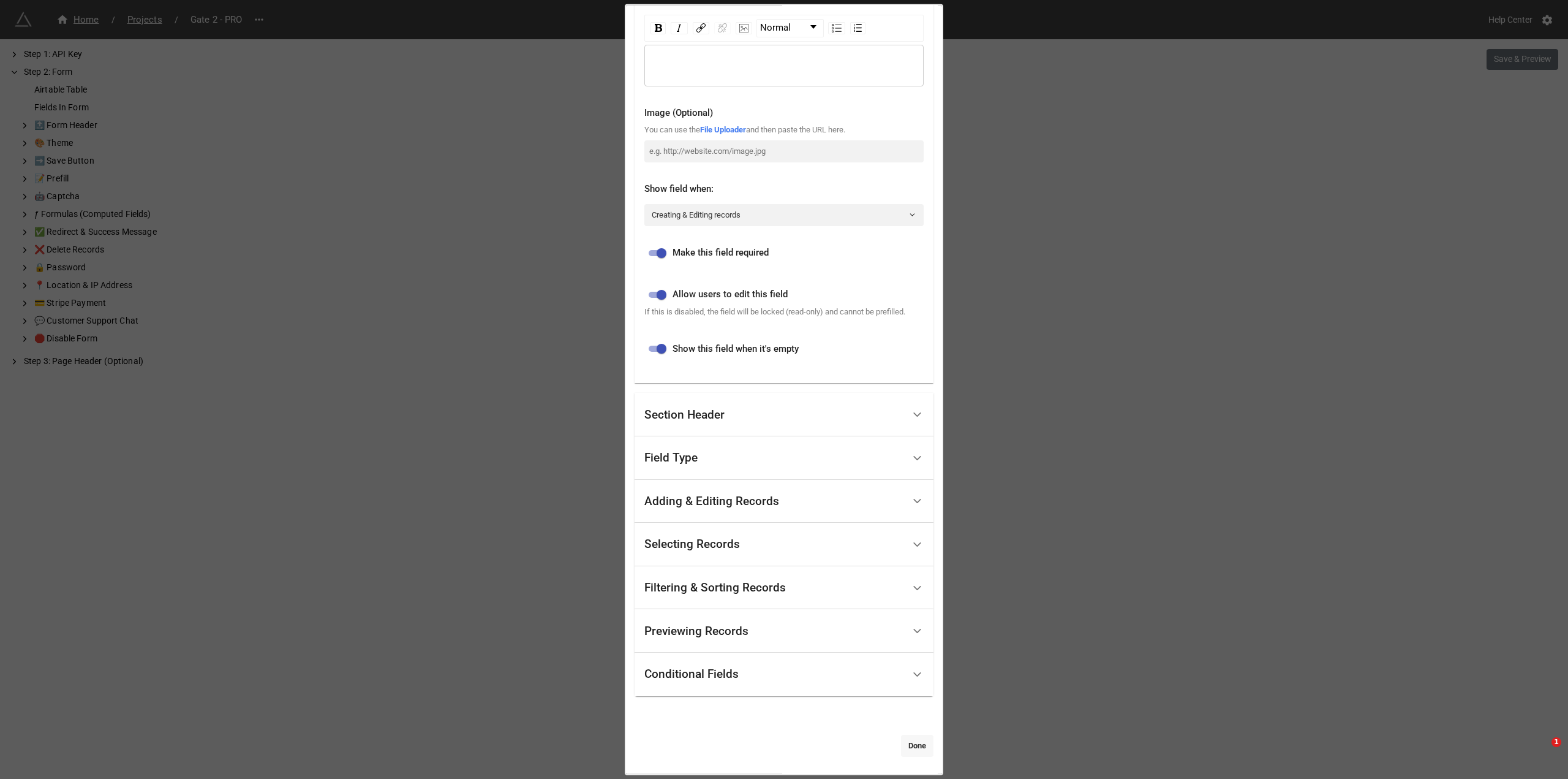
click at [909, 745] on link "Done" at bounding box center [917, 745] width 32 height 22
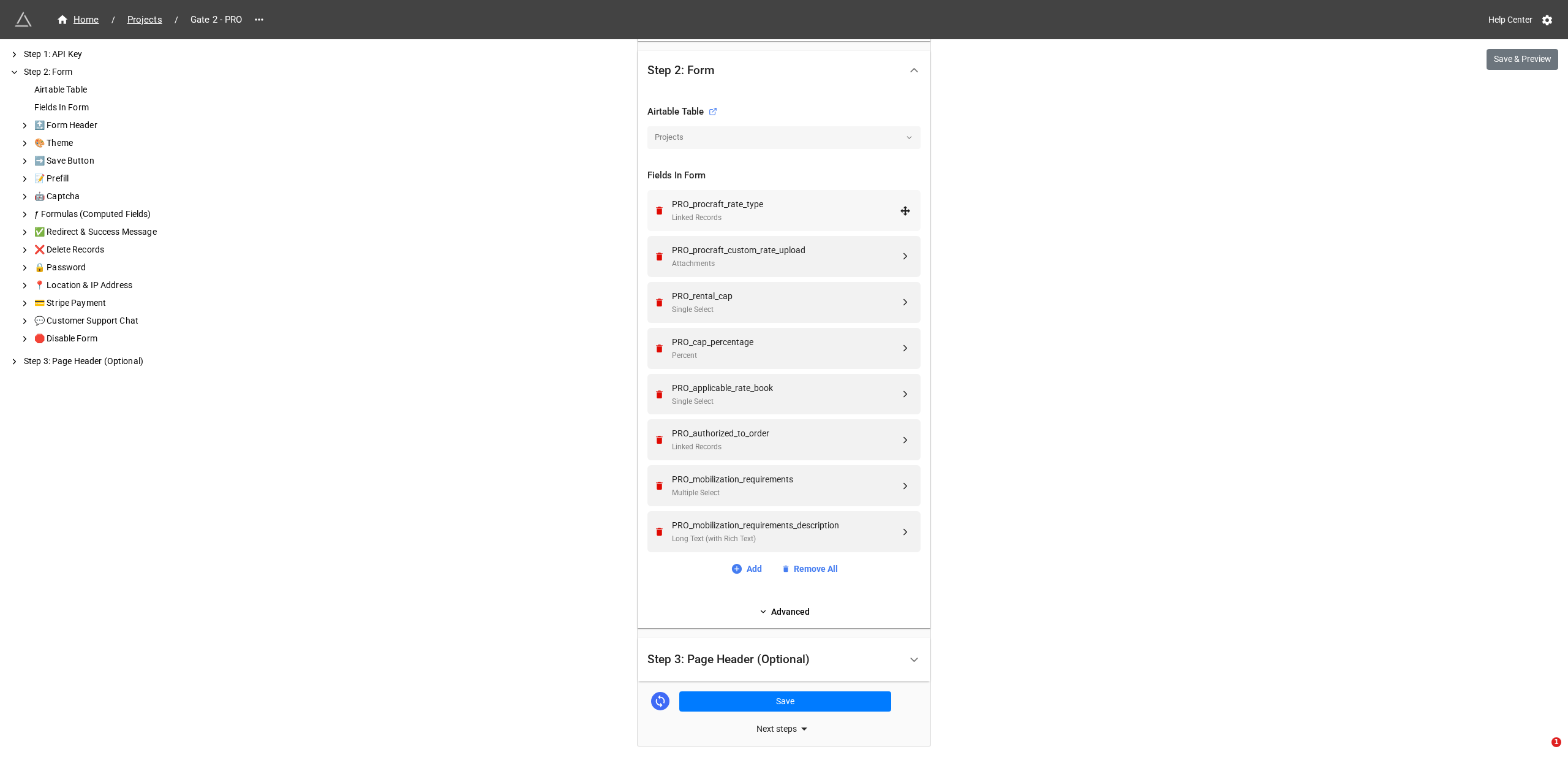
click at [799, 202] on div "PRO_procraft_rate_type" at bounding box center [786, 204] width 228 height 13
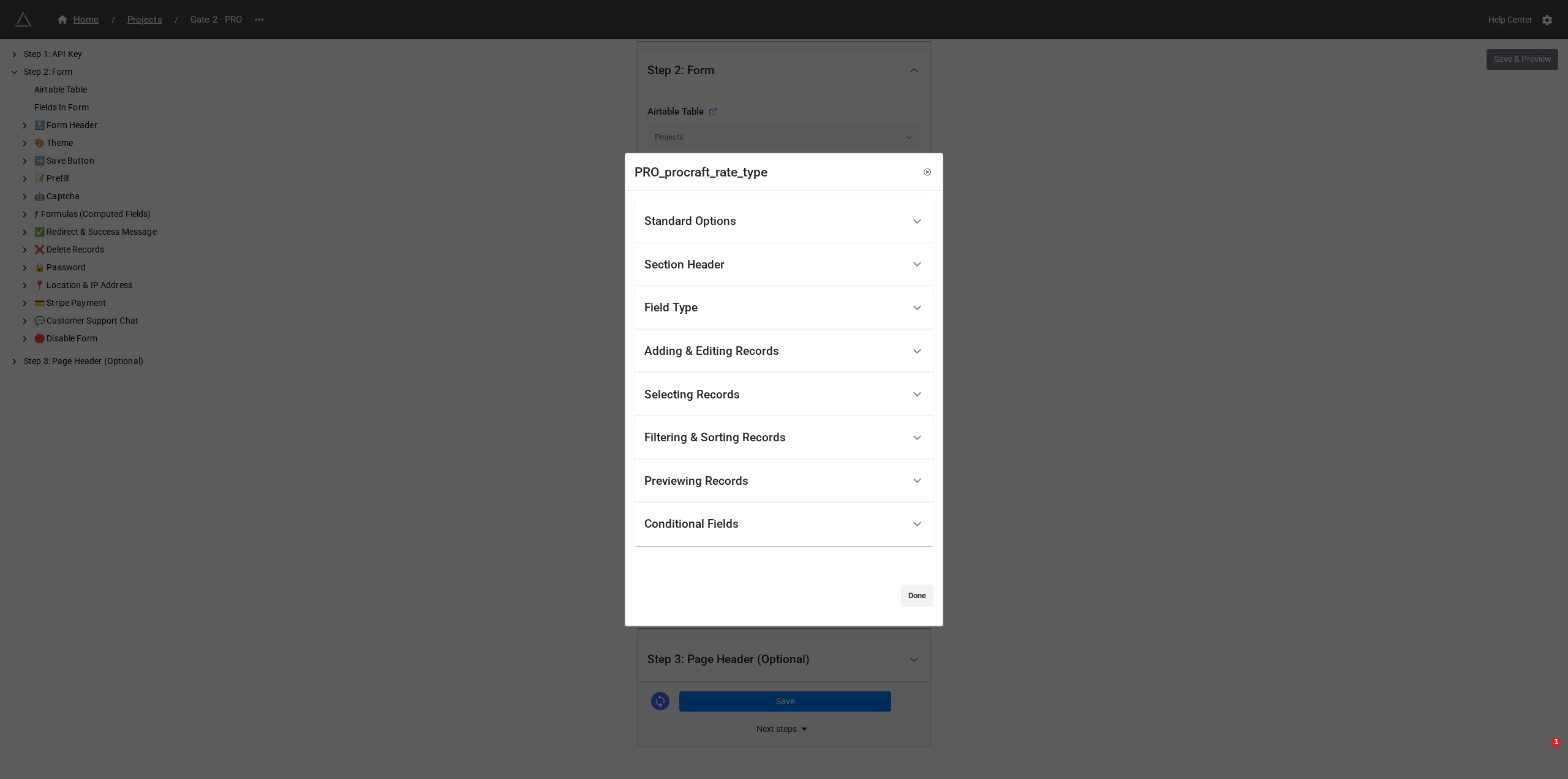
click at [767, 390] on div "Selecting Records" at bounding box center [774, 394] width 260 height 29
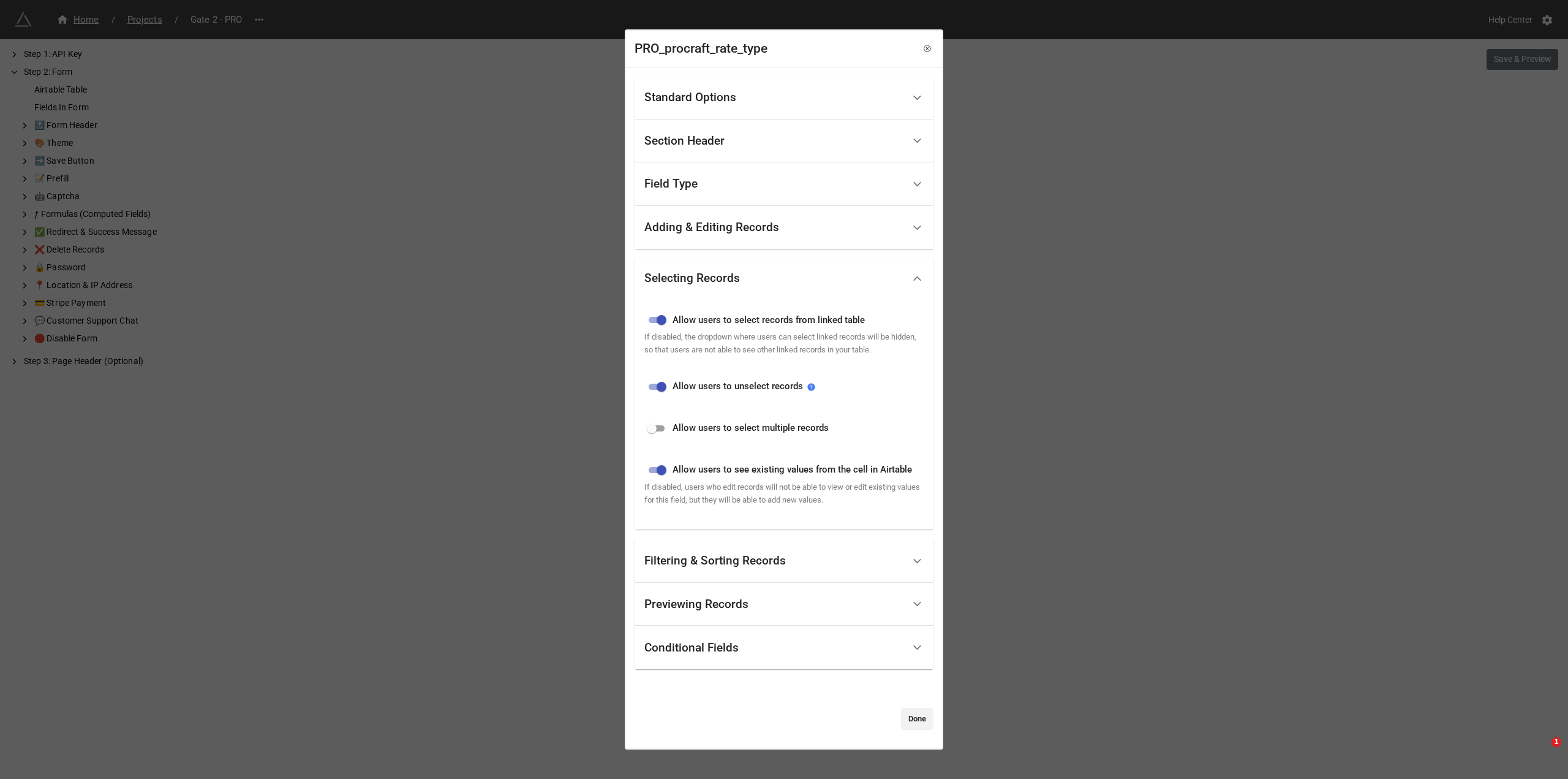
click at [855, 226] on div "Adding & Editing Records" at bounding box center [774, 227] width 260 height 29
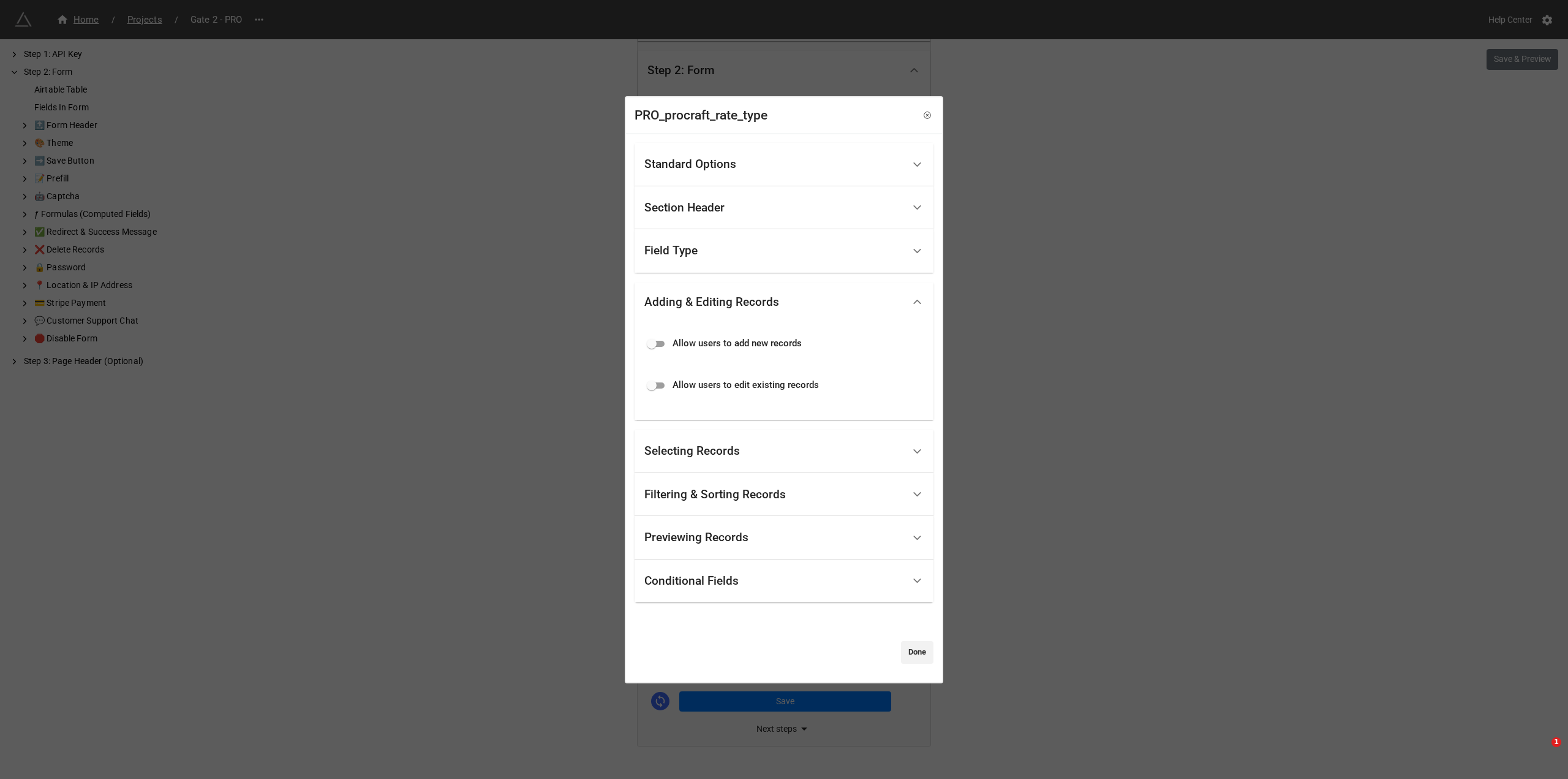
click at [799, 494] on div "Filtering & Sorting Records" at bounding box center [774, 494] width 260 height 29
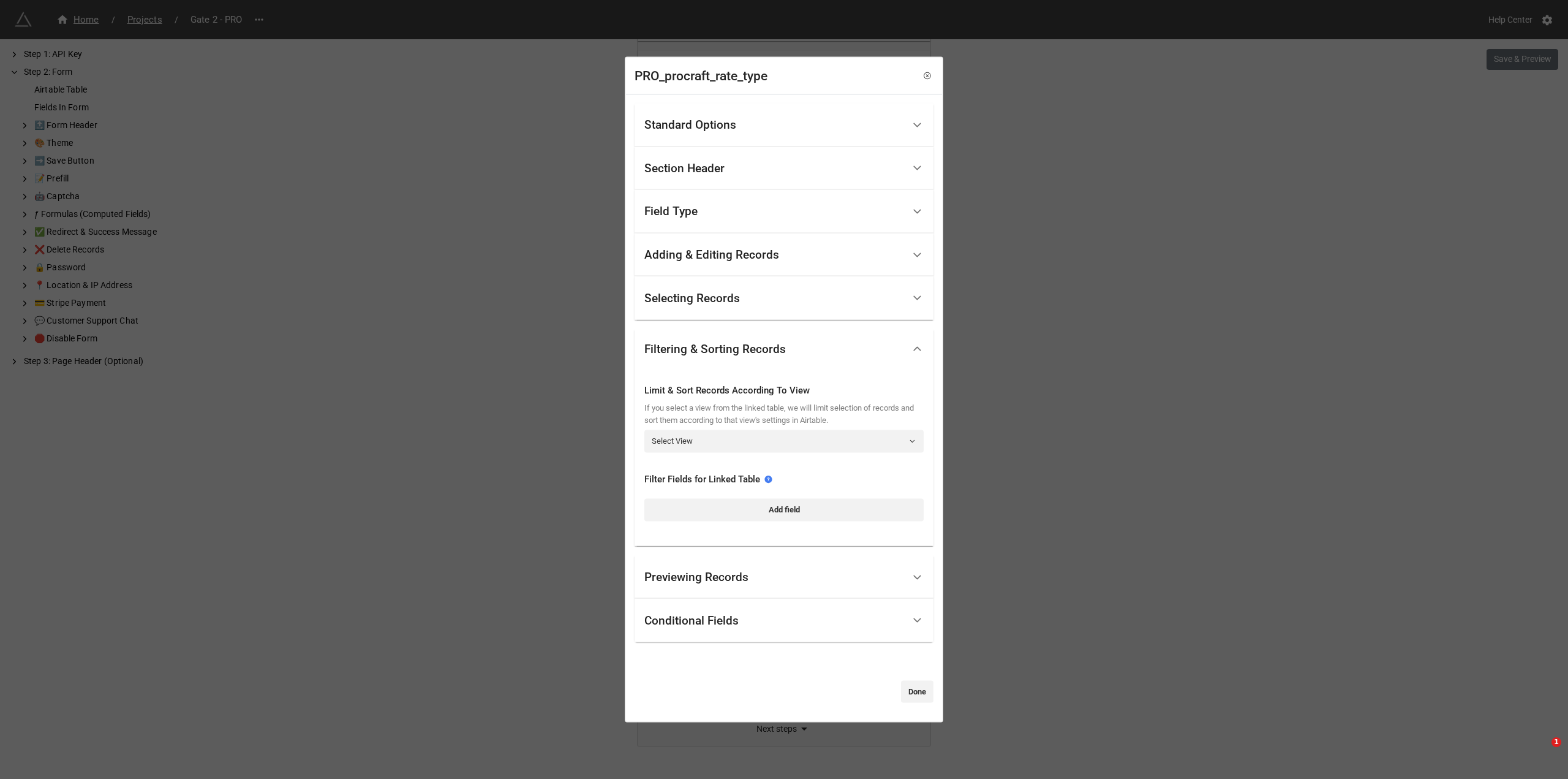
scroll to position [361, 0]
click at [745, 435] on link "Select View" at bounding box center [784, 441] width 279 height 22
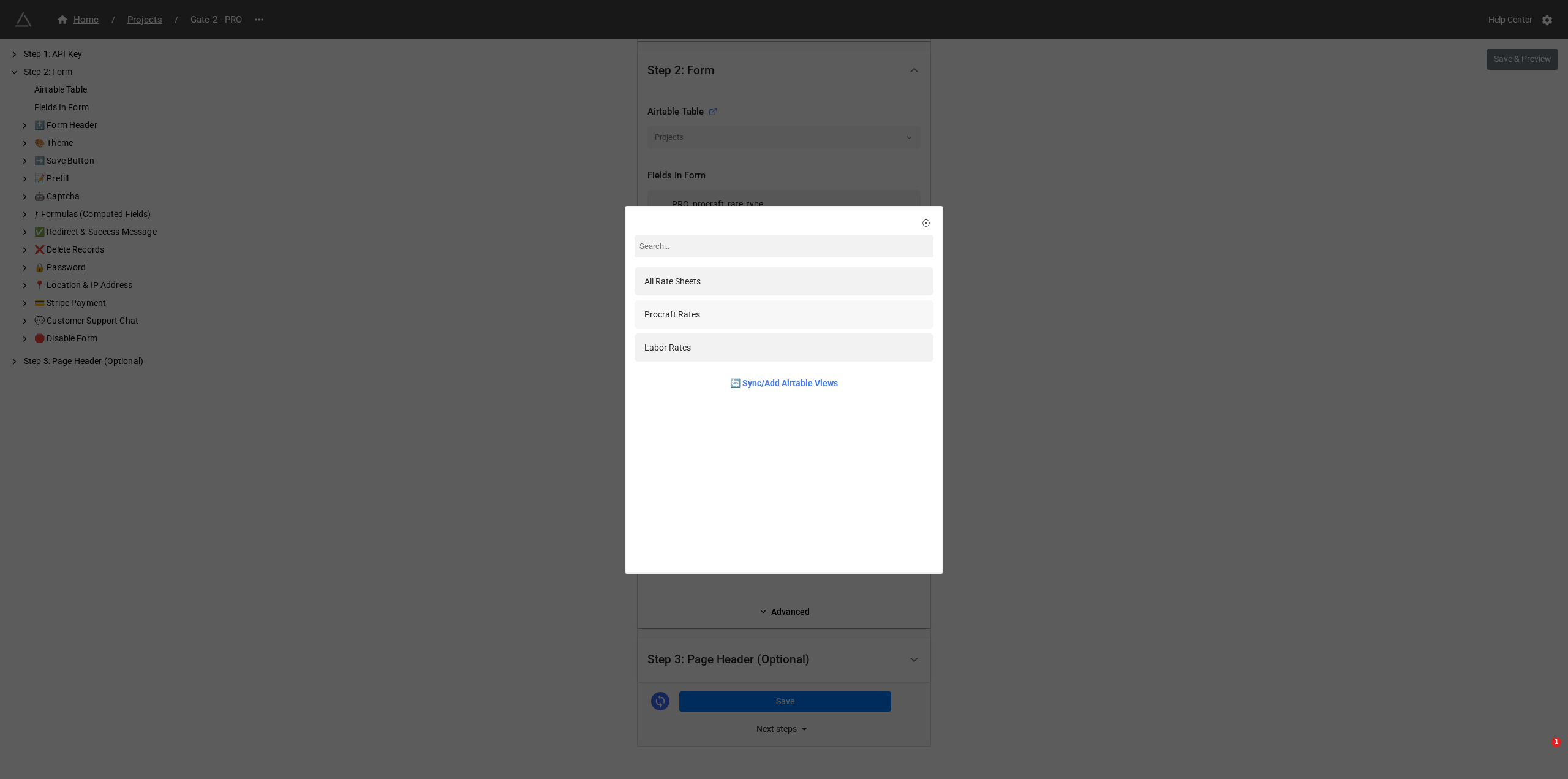
click at [745, 318] on div "Procraft Rates" at bounding box center [784, 314] width 279 height 13
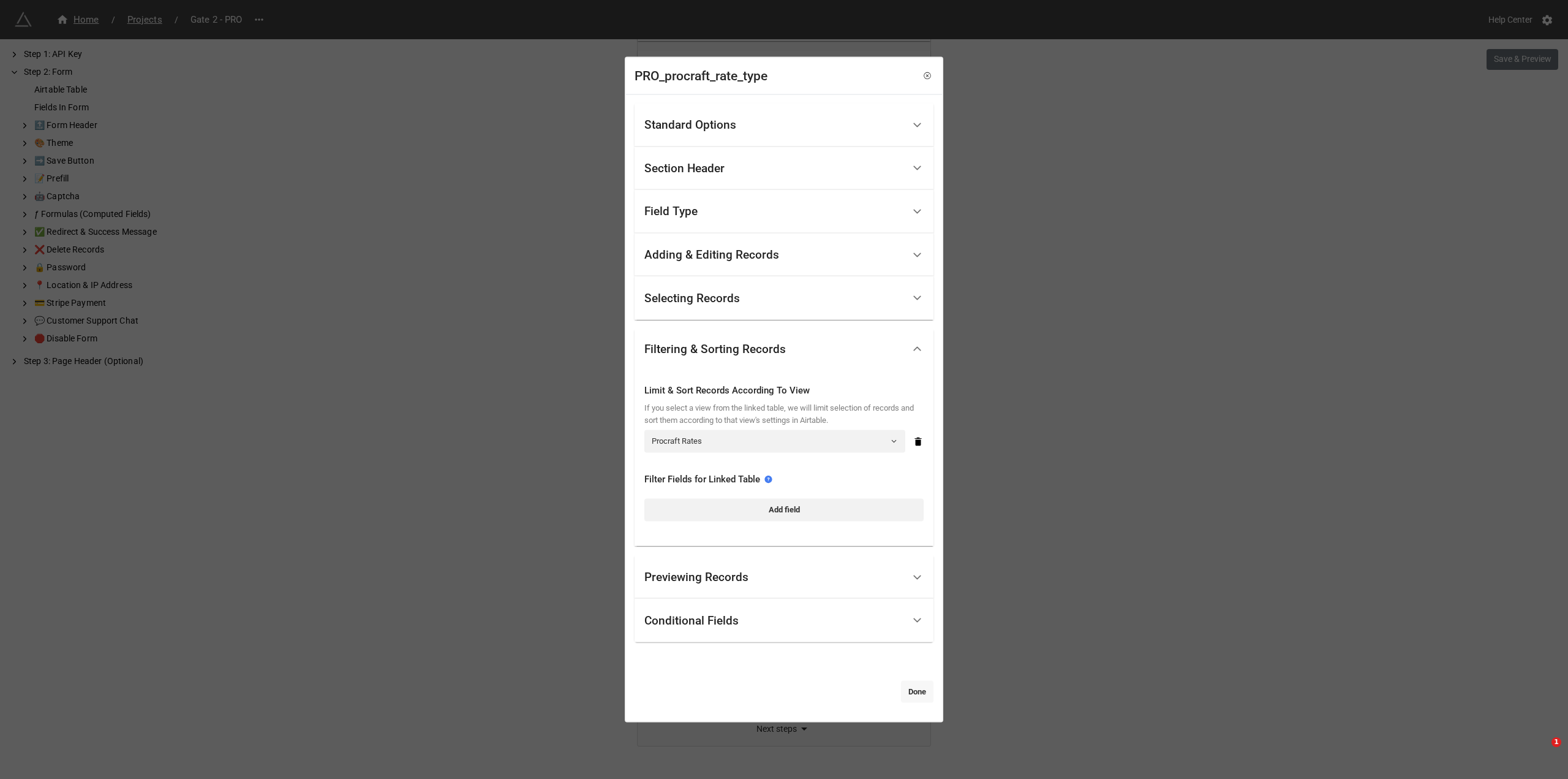
click at [909, 691] on link "Done" at bounding box center [917, 692] width 32 height 22
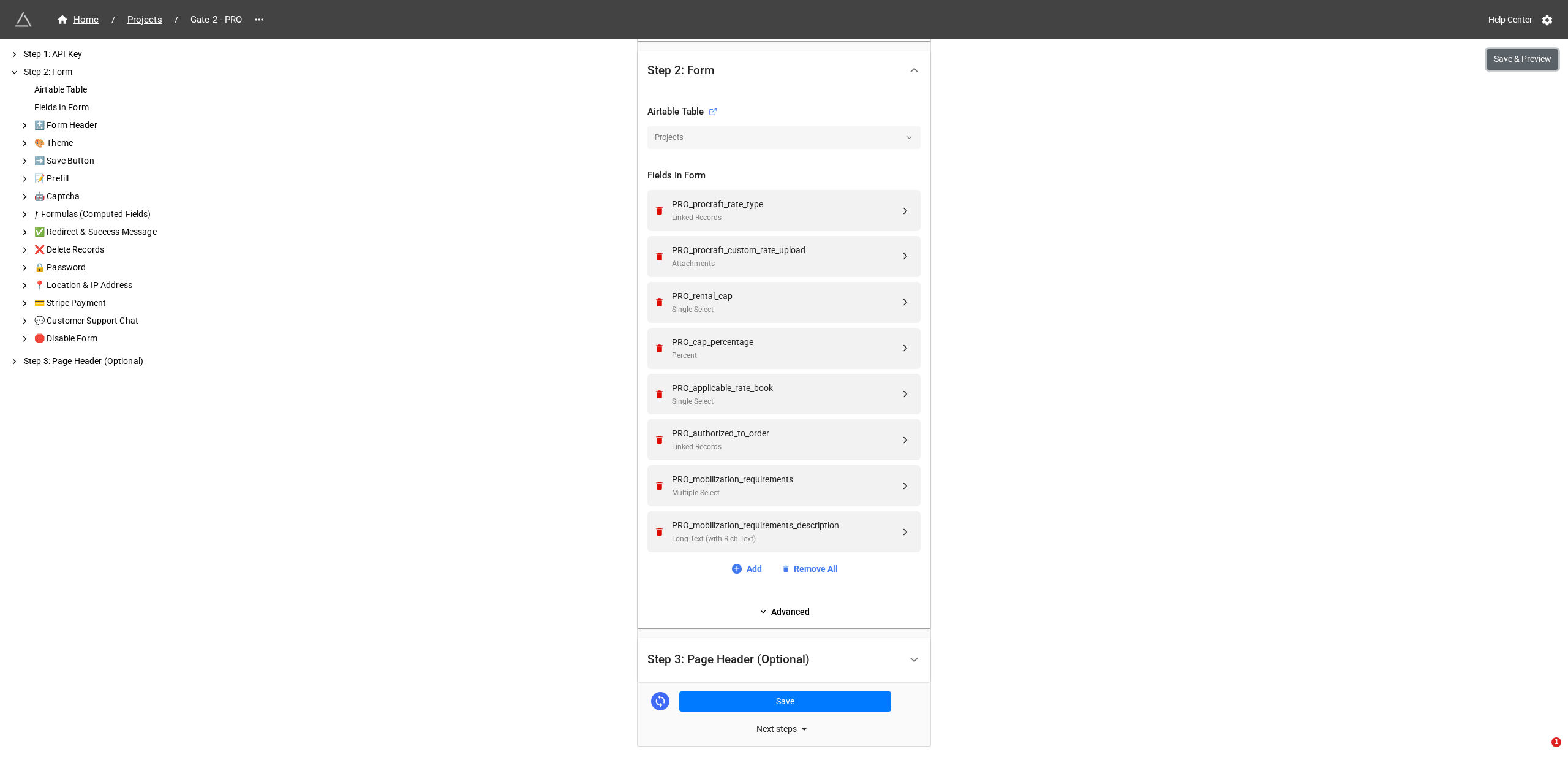
click at [1502, 64] on button "Save & Preview" at bounding box center [1522, 59] width 71 height 21
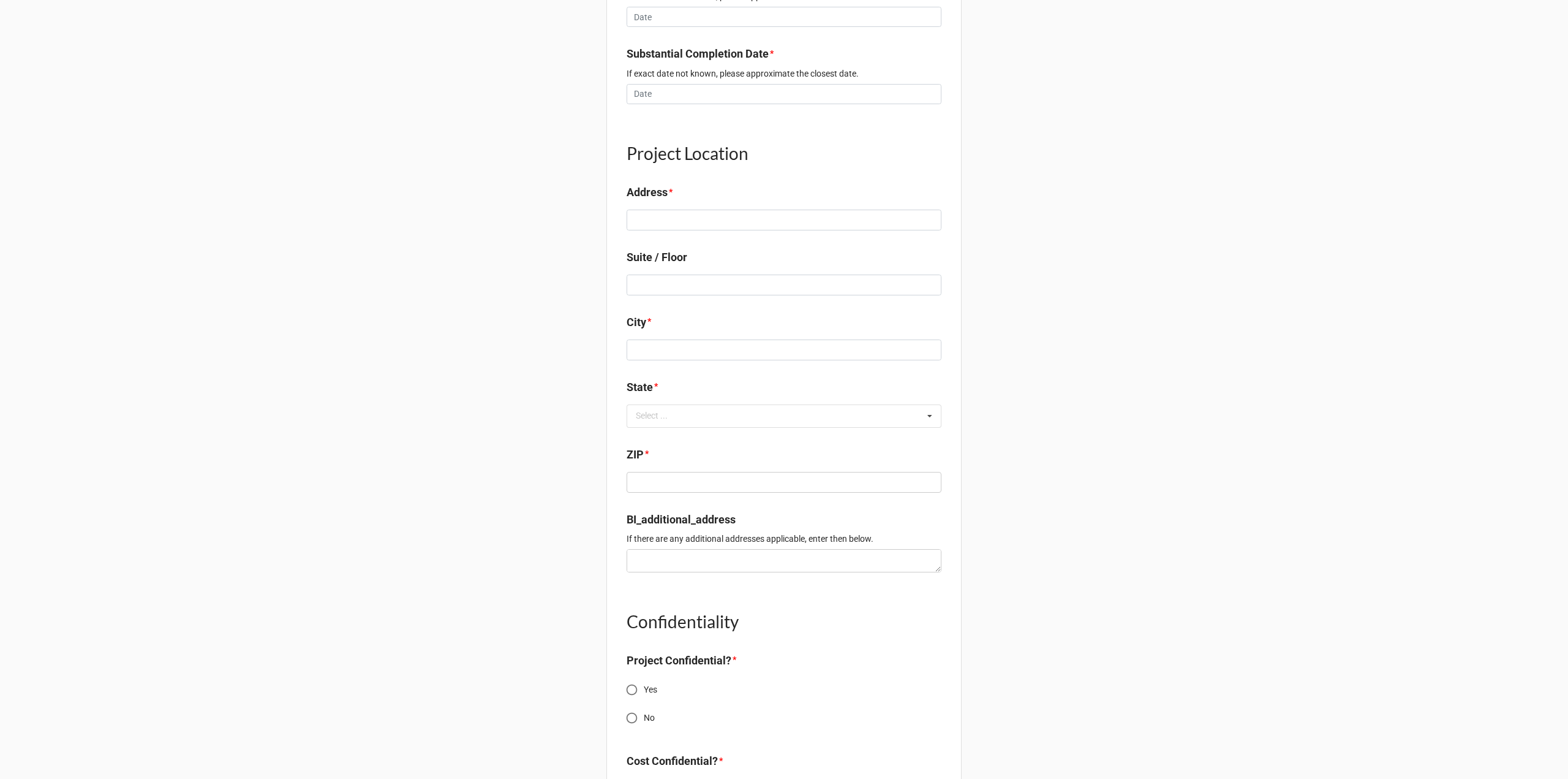
scroll to position [919, 0]
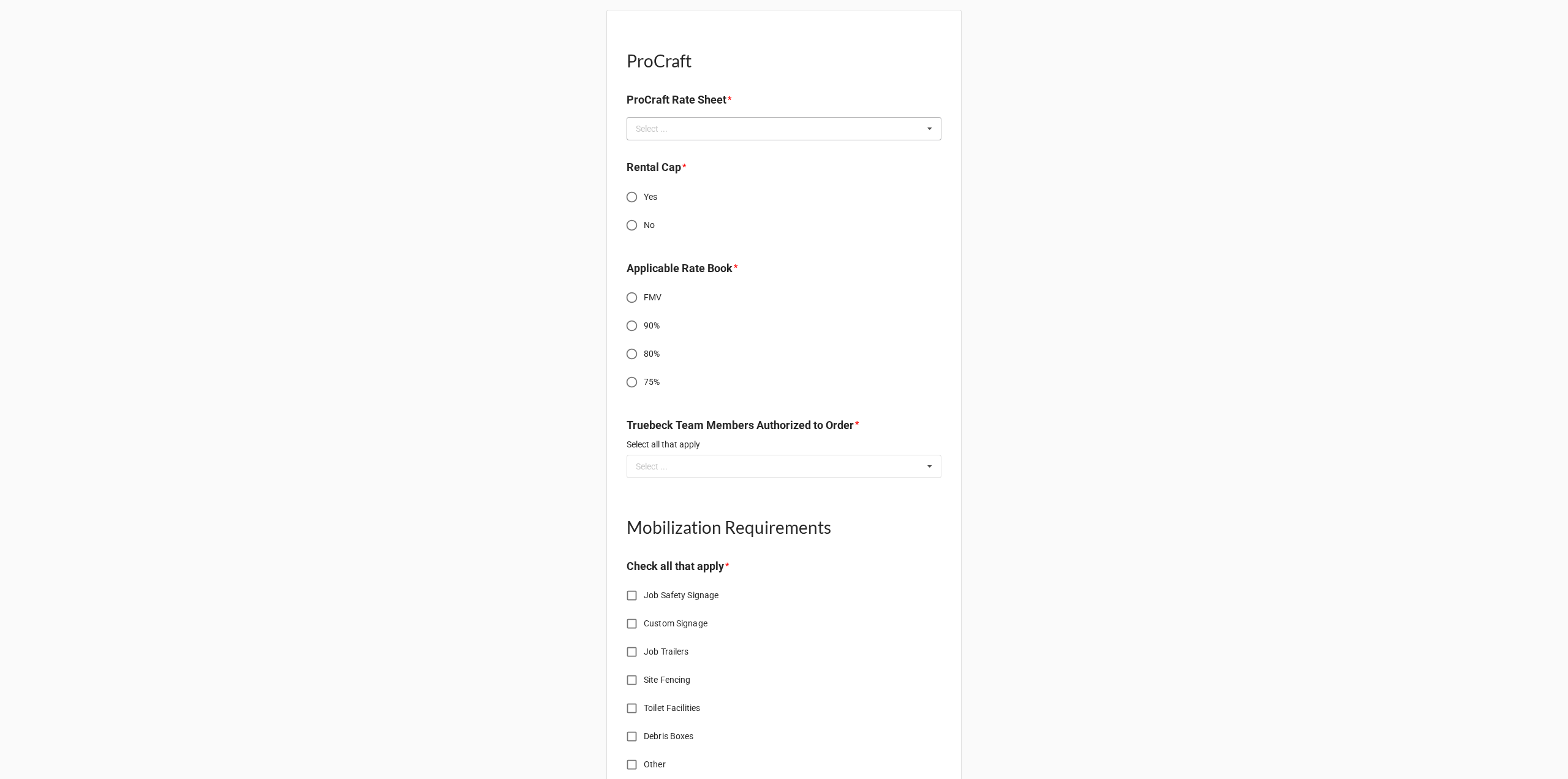
click at [928, 128] on icon at bounding box center [930, 129] width 18 height 22
click at [1113, 178] on div "ProCraft ProCraft Rate Sheet * Select ... Standard ProCraft Rates Custom Rental…" at bounding box center [784, 516] width 1568 height 1032
drag, startPoint x: 260, startPoint y: 171, endPoint x: 1002, endPoint y: 3, distance: 760.8
click at [260, 171] on div "ProCraft ProCraft Rate Sheet * Select ... Standard ProCraft Rates Custom Rental…" at bounding box center [784, 516] width 1568 height 1032
